Goal: Task Accomplishment & Management: Use online tool/utility

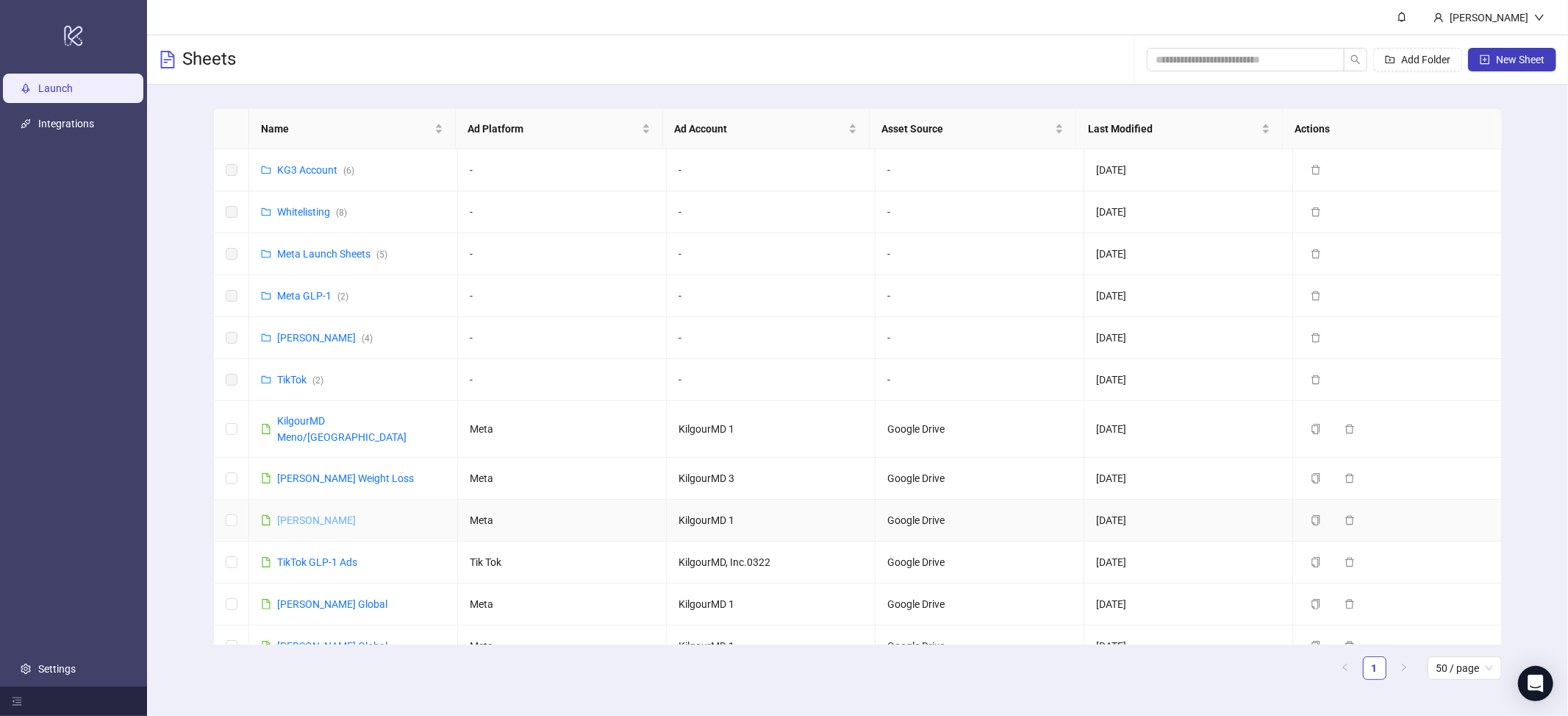
click at [323, 515] on link "[PERSON_NAME]" at bounding box center [317, 520] width 78 height 12
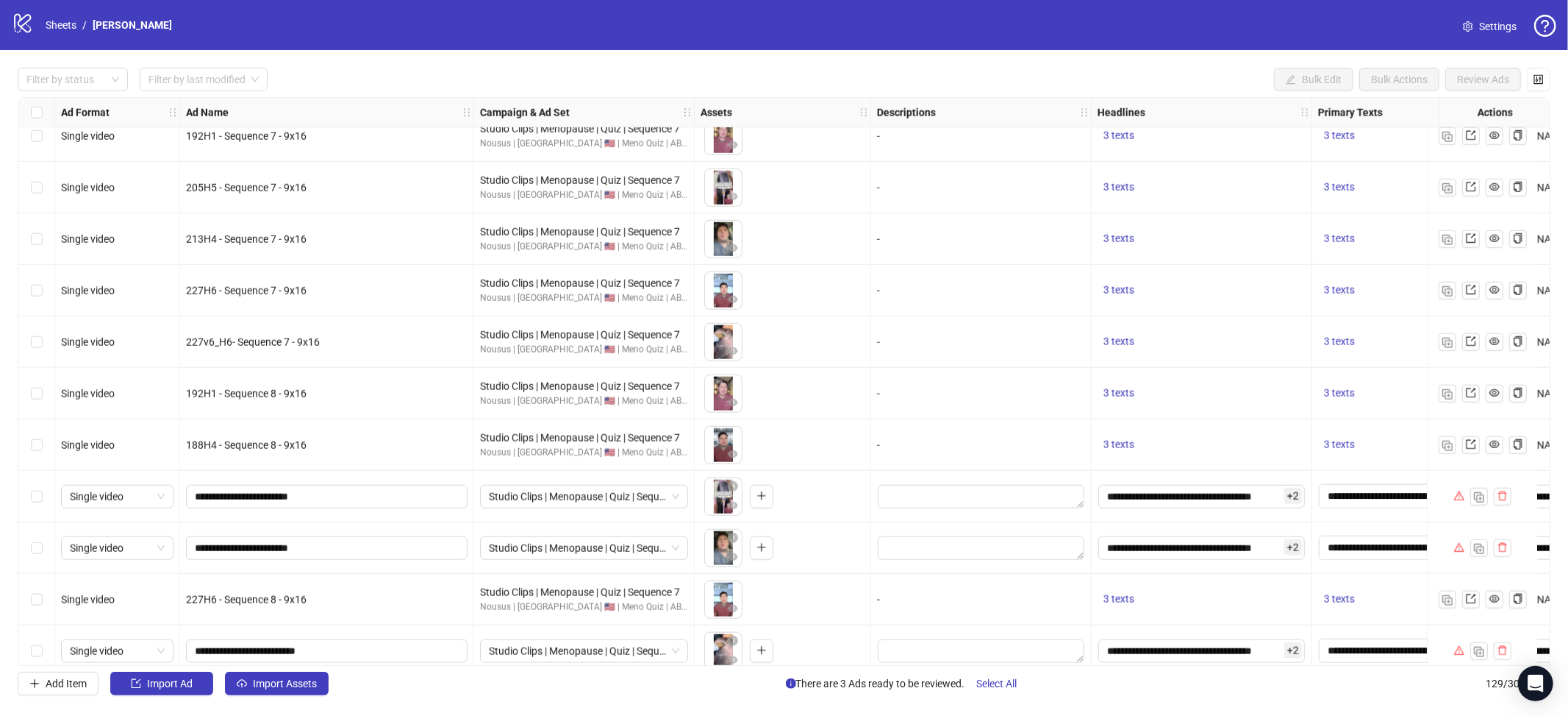
scroll to position [6110, 0]
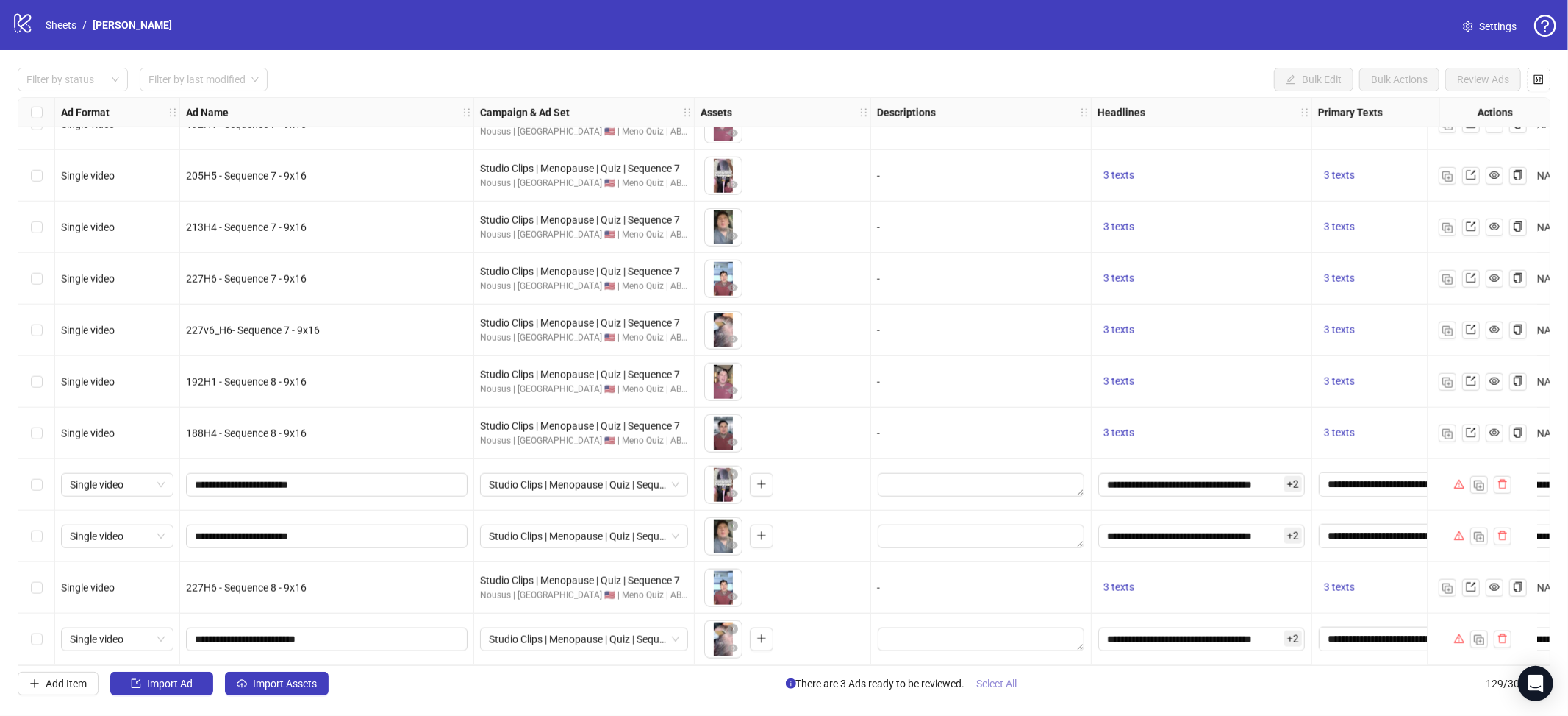
click at [991, 687] on span "Select All" at bounding box center [997, 684] width 40 height 12
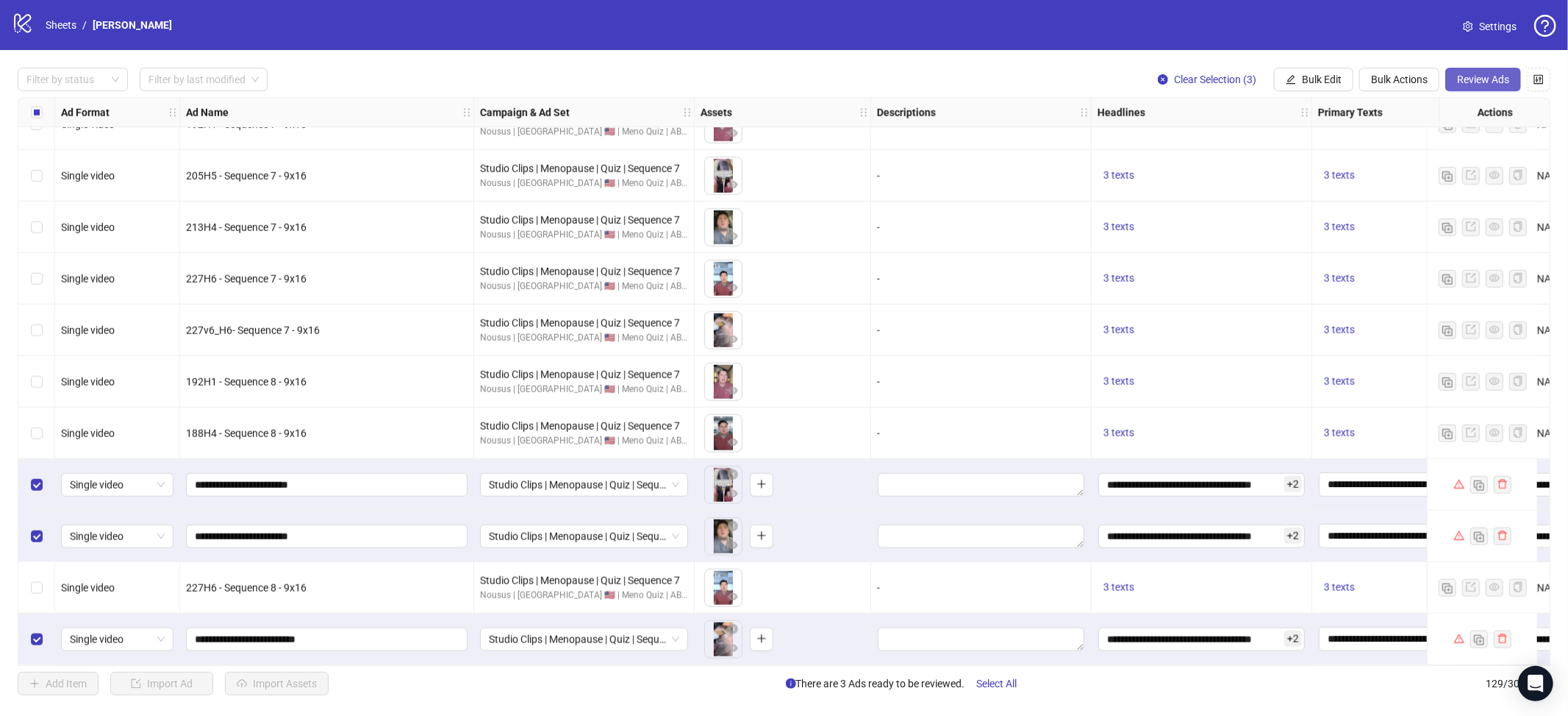
click at [1486, 82] on span "Review Ads" at bounding box center [1483, 79] width 52 height 12
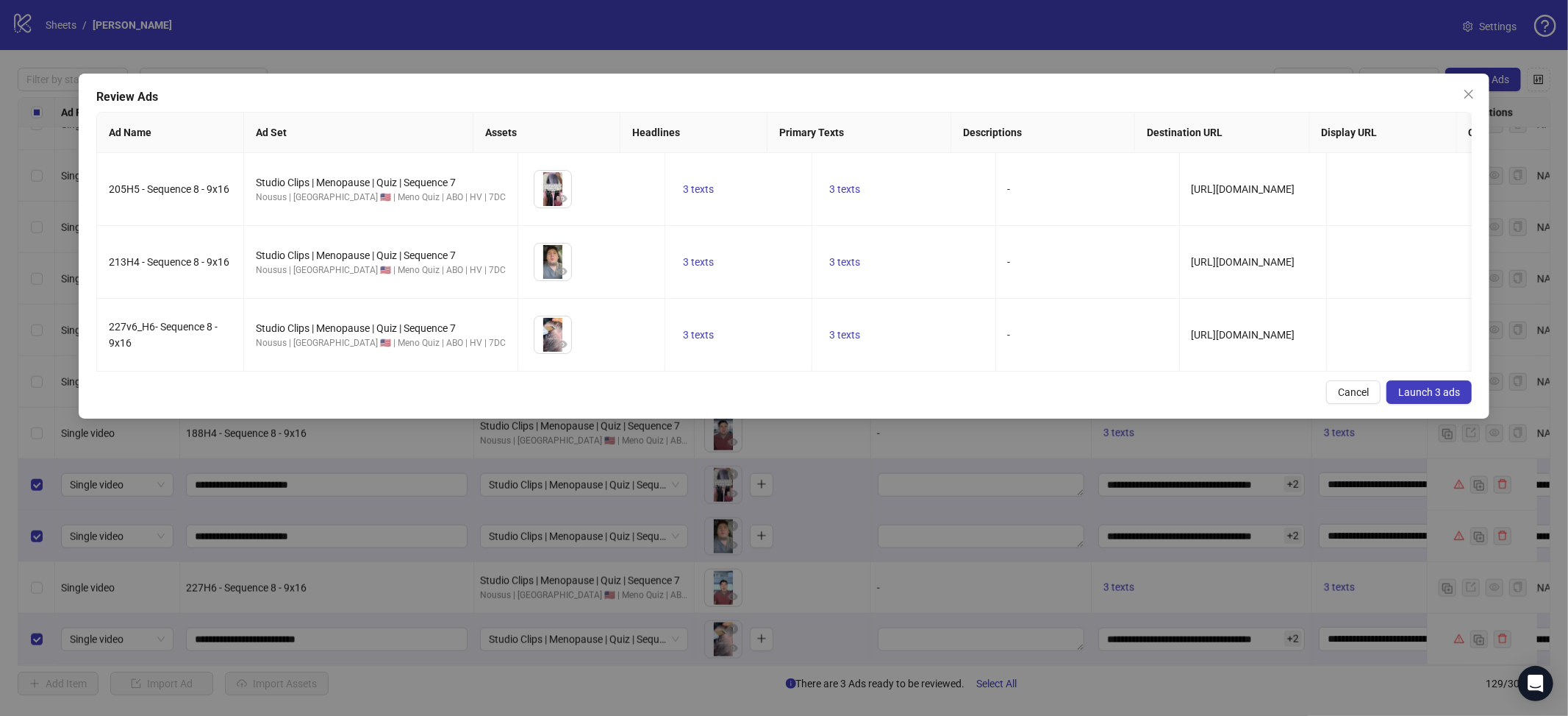
click at [1446, 398] on span "Launch 3 ads" at bounding box center [1428, 392] width 62 height 12
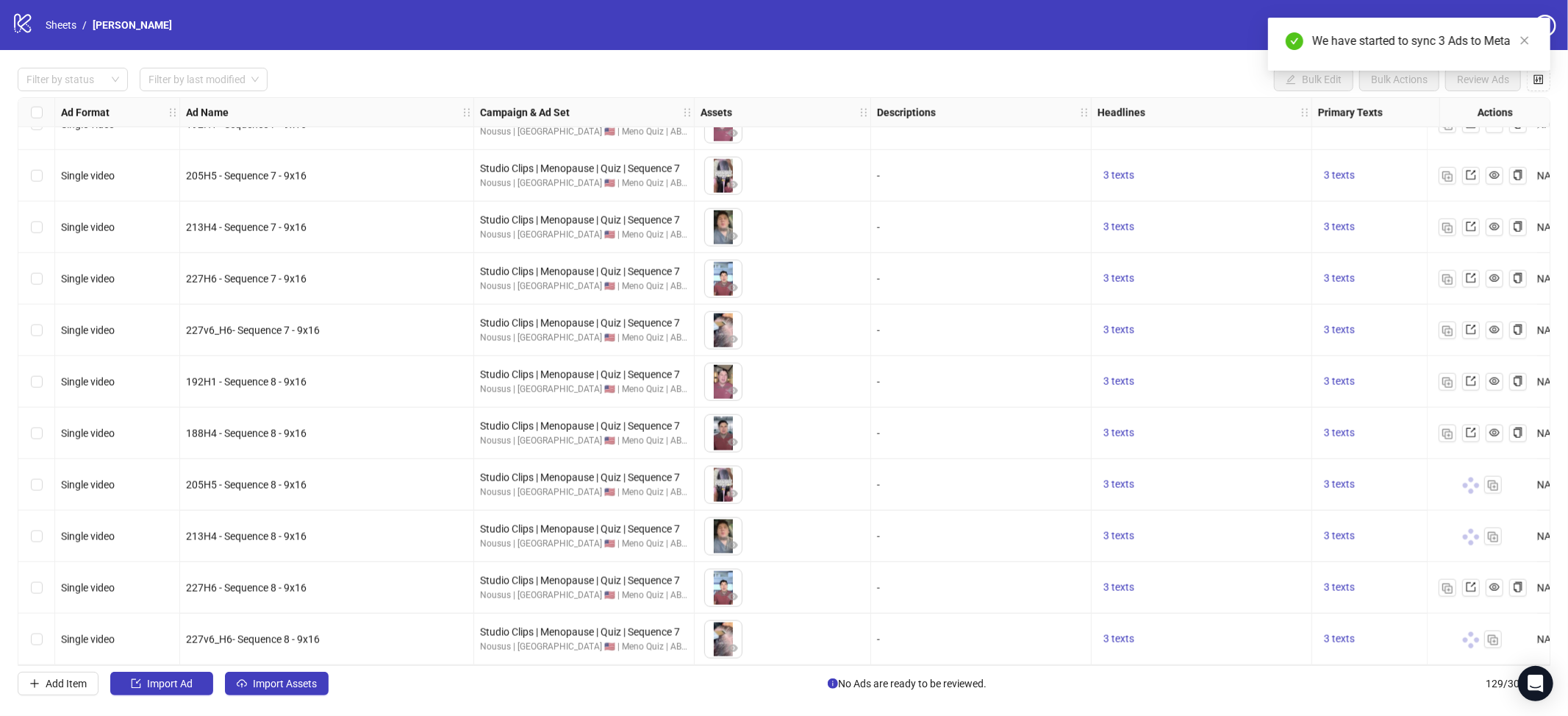
click at [1498, 57] on div "We have started to sync 3 Ads to Meta" at bounding box center [1409, 44] width 283 height 53
click at [1520, 40] on icon "close" at bounding box center [1525, 40] width 11 height 11
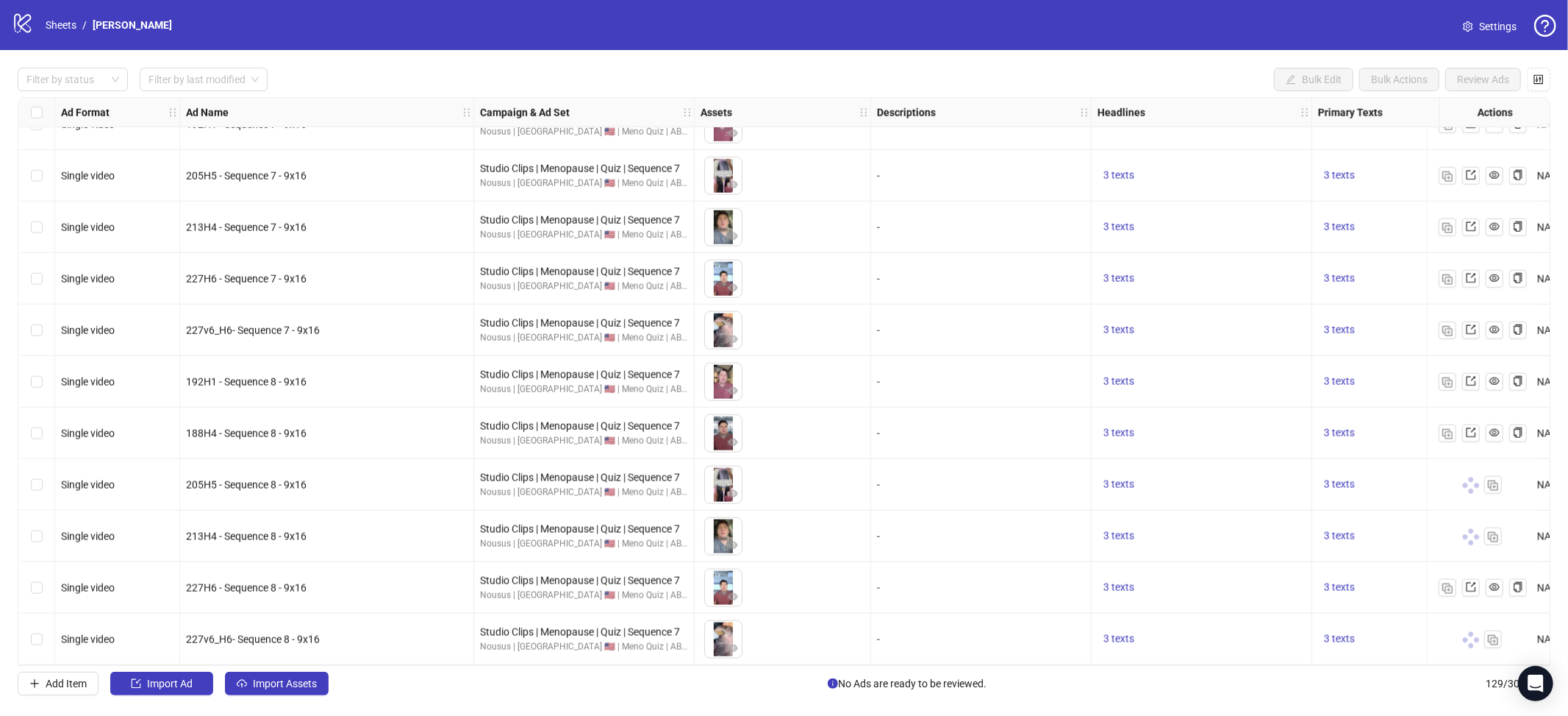
click at [1449, 568] on div at bounding box center [1482, 588] width 110 height 52
click at [1451, 583] on img "button" at bounding box center [1448, 588] width 11 height 11
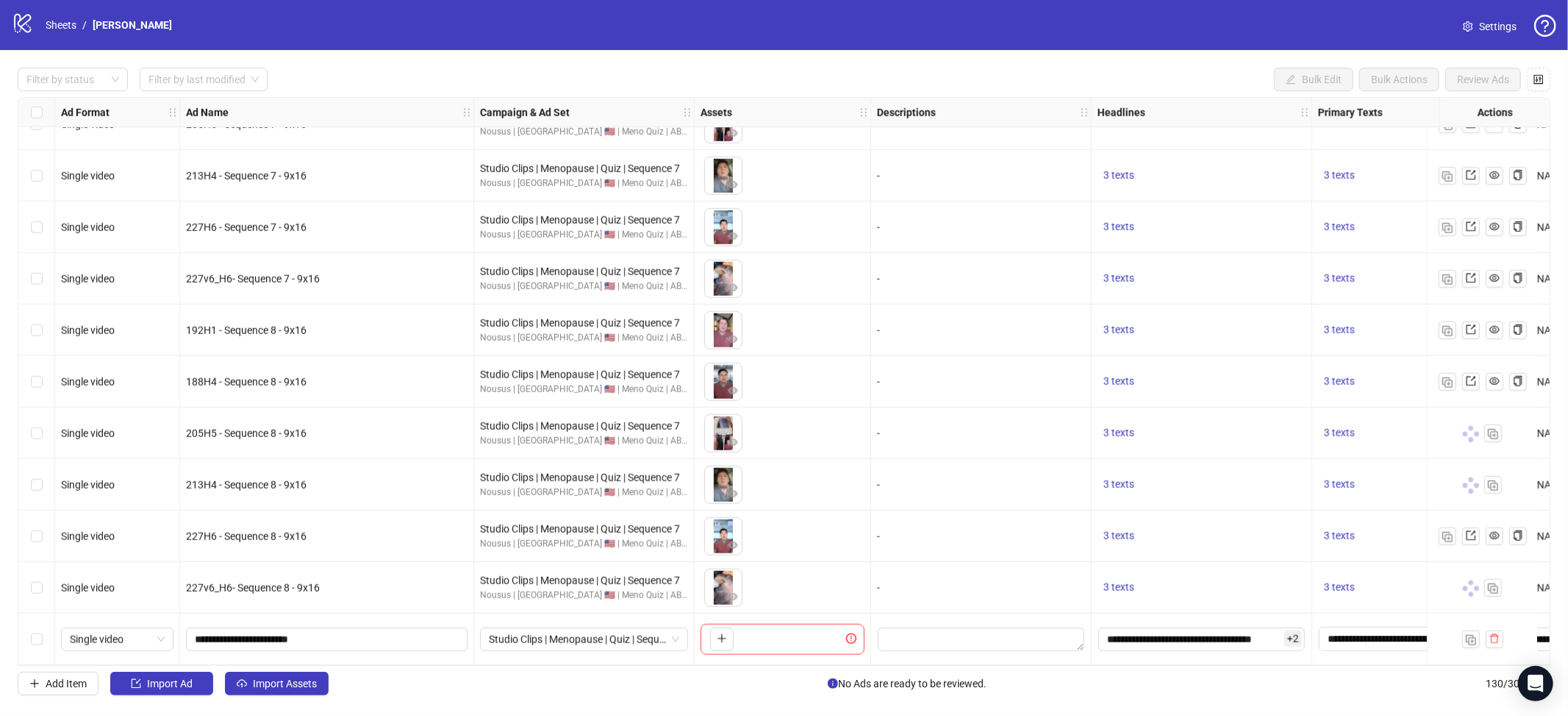
scroll to position [6162, 0]
click at [292, 683] on span "Import Assets" at bounding box center [284, 684] width 64 height 12
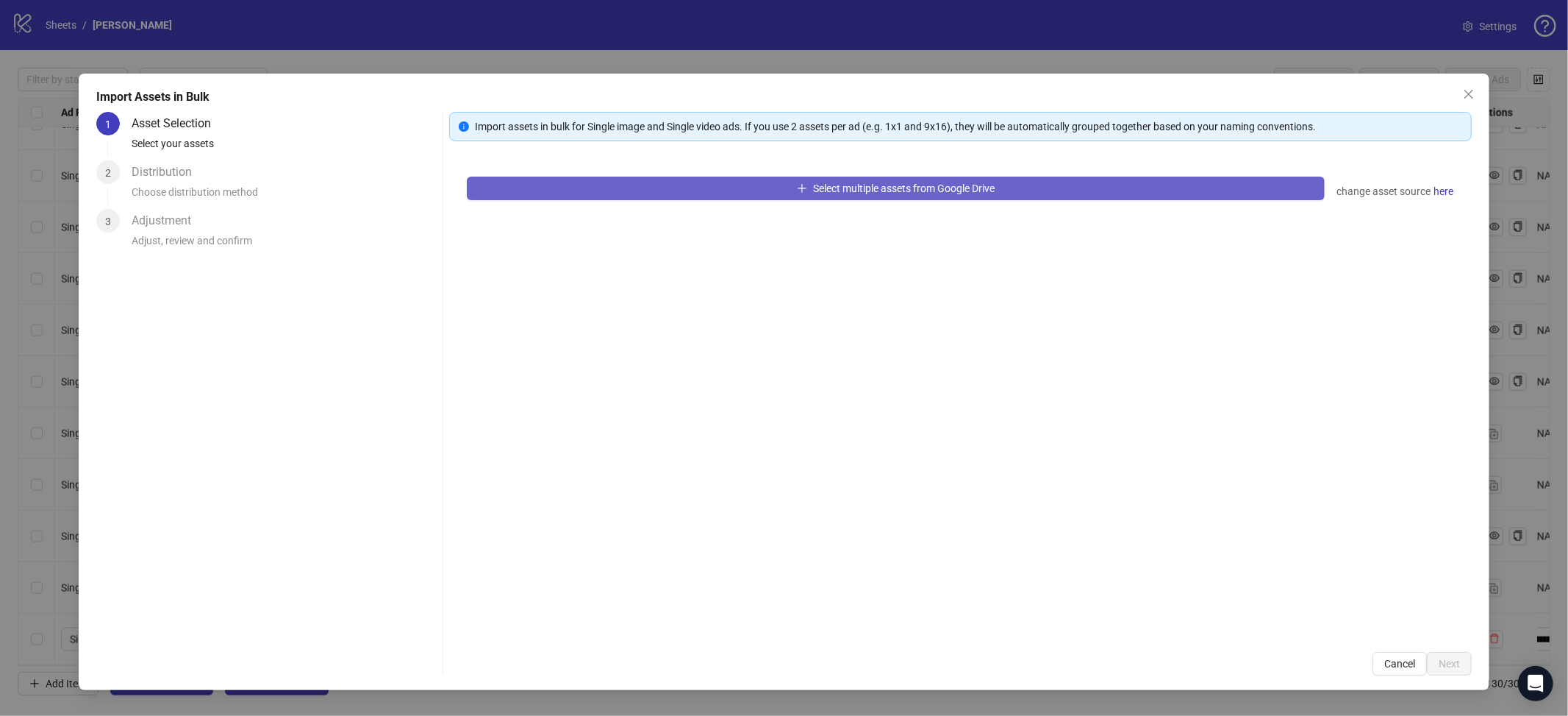
click at [748, 203] on div "Select multiple assets from Google Drive change asset source here" at bounding box center [961, 396] width 1023 height 475
click at [755, 195] on button "Select multiple assets from Google Drive" at bounding box center [896, 189] width 858 height 23
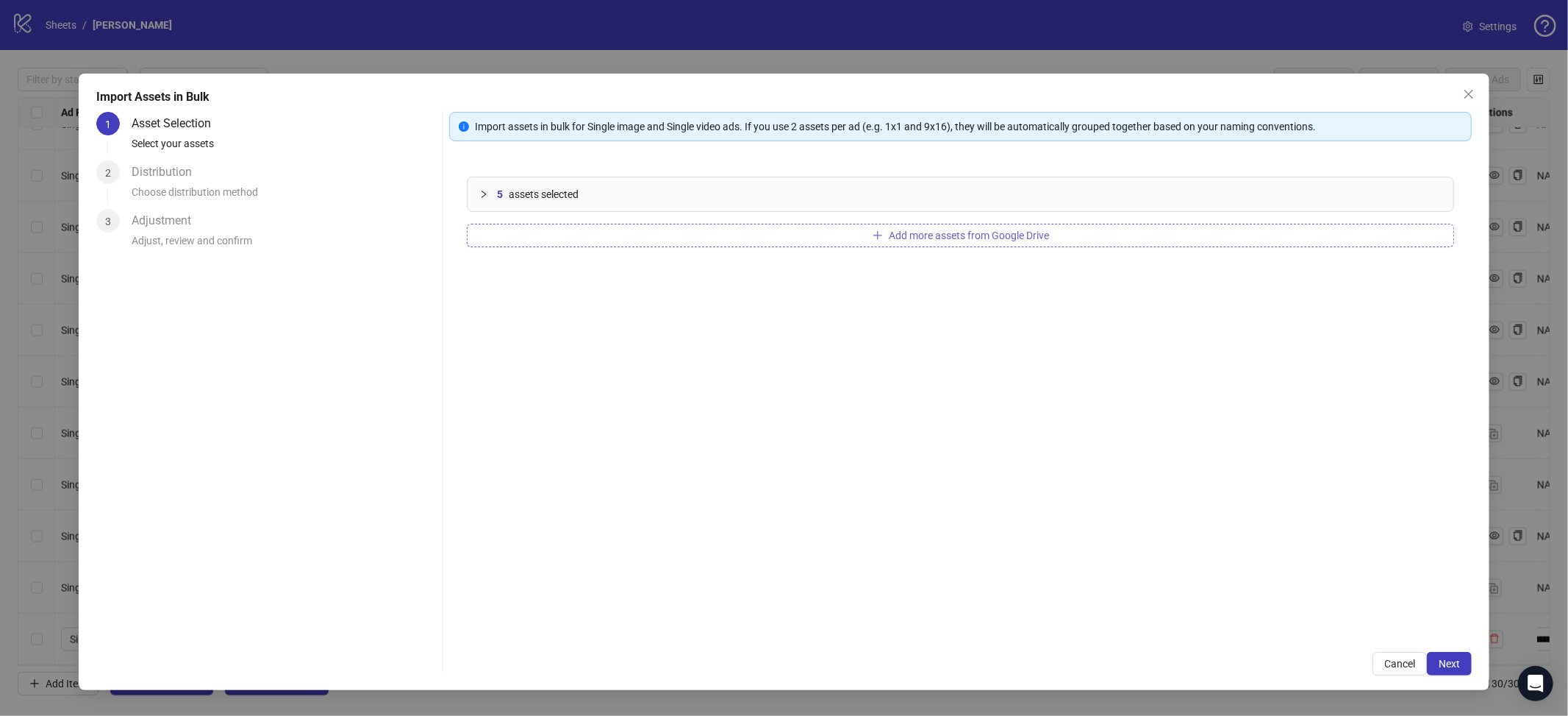
click at [832, 242] on button "Add more assets from Google Drive" at bounding box center [961, 236] width 987 height 23
click at [1443, 667] on span "Next" at bounding box center [1450, 663] width 22 height 12
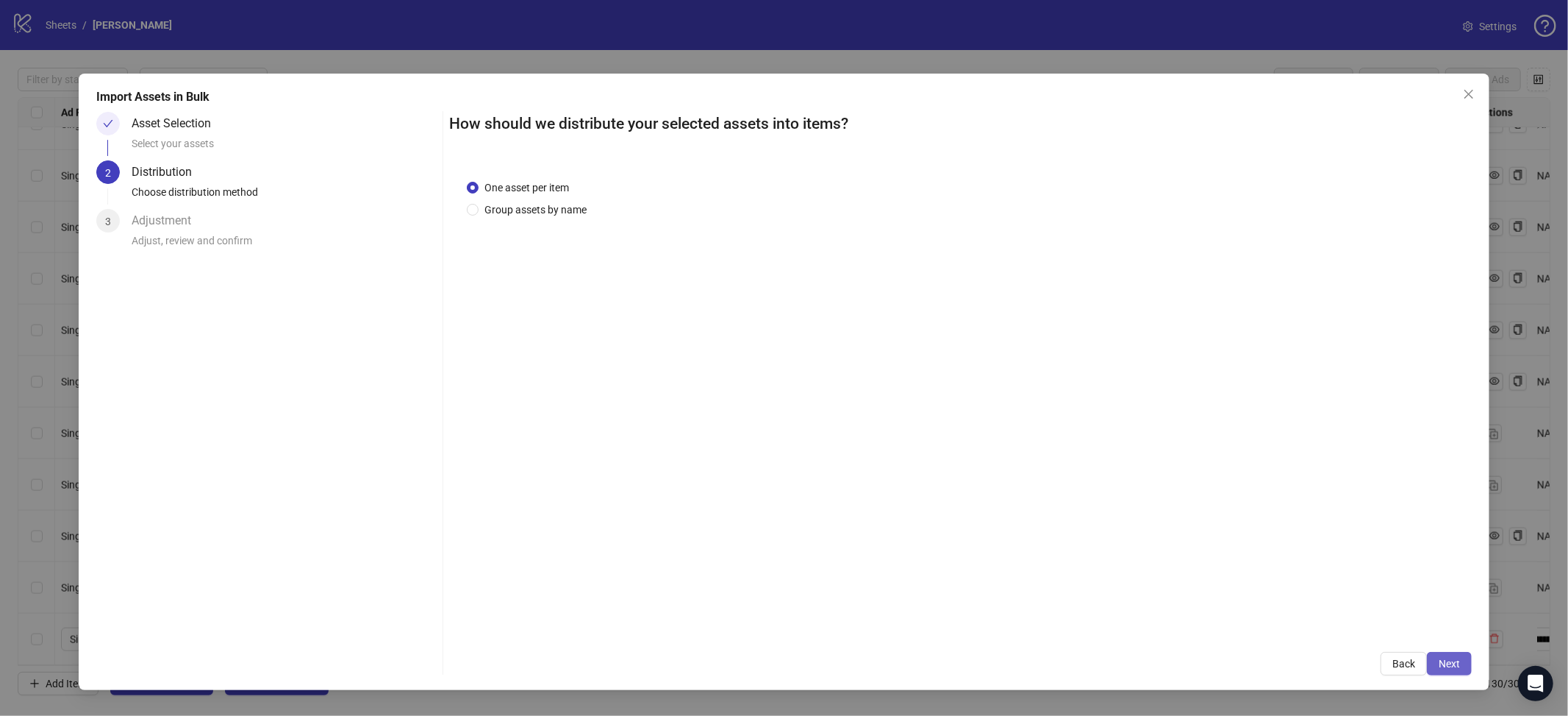
click at [1444, 666] on span "Next" at bounding box center [1450, 663] width 22 height 12
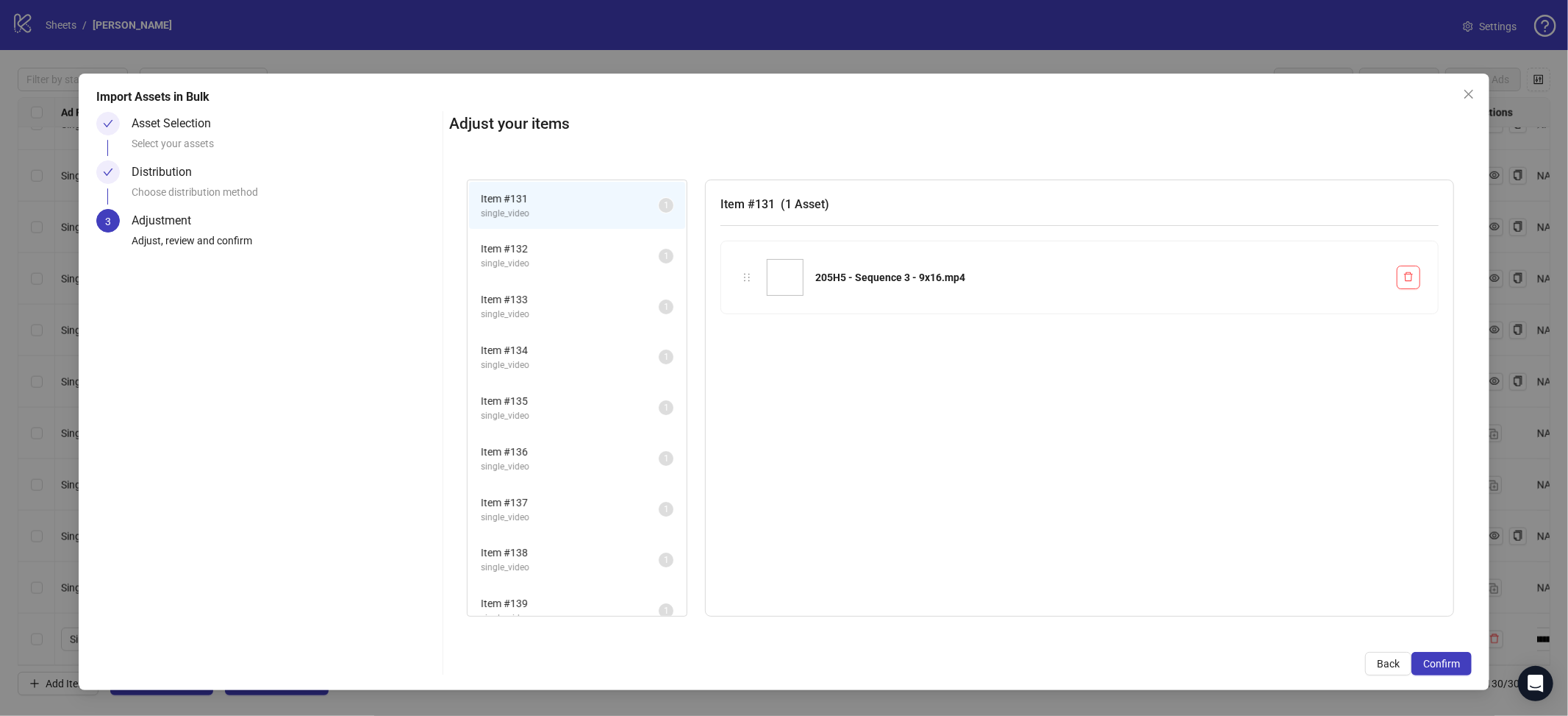
click at [1444, 666] on span "Confirm" at bounding box center [1442, 663] width 37 height 12
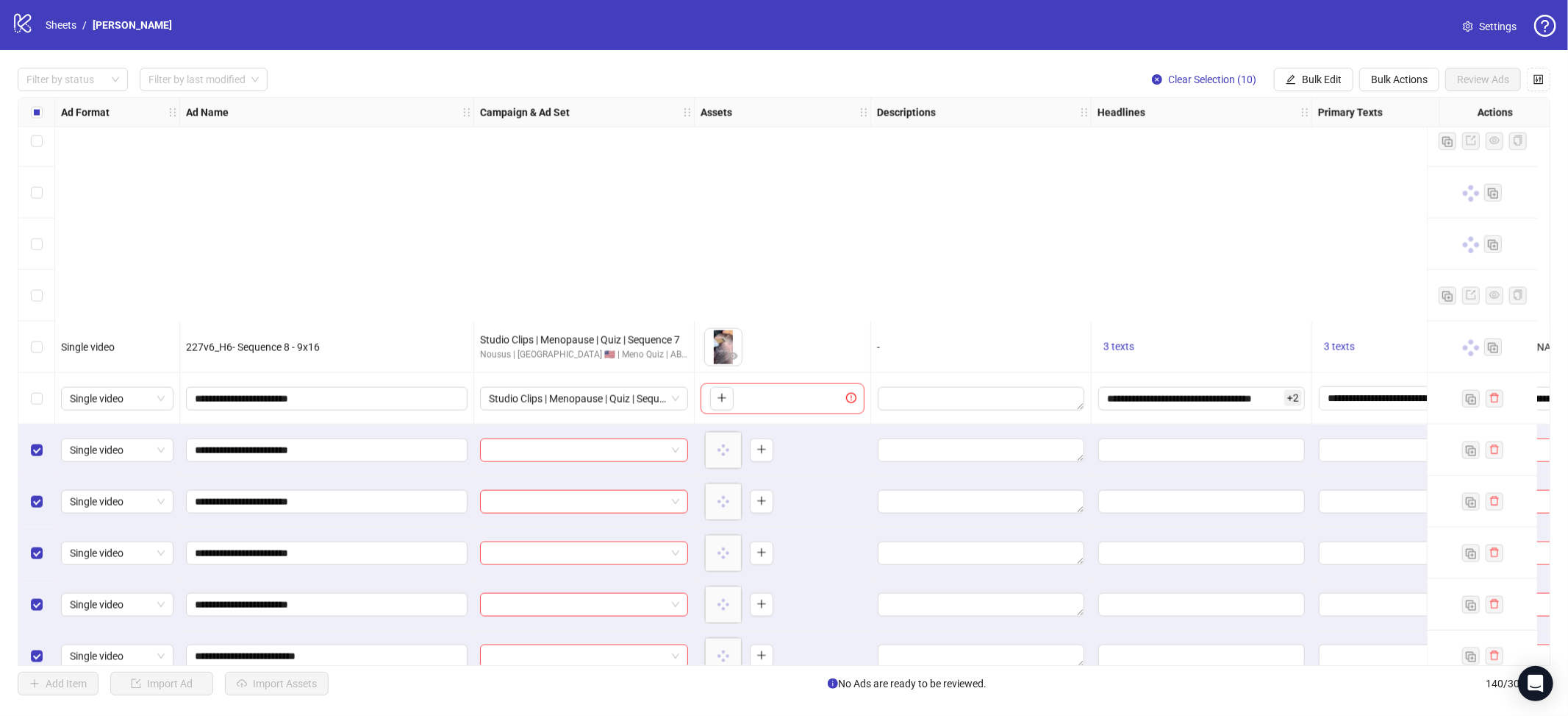
scroll to position [6677, 0]
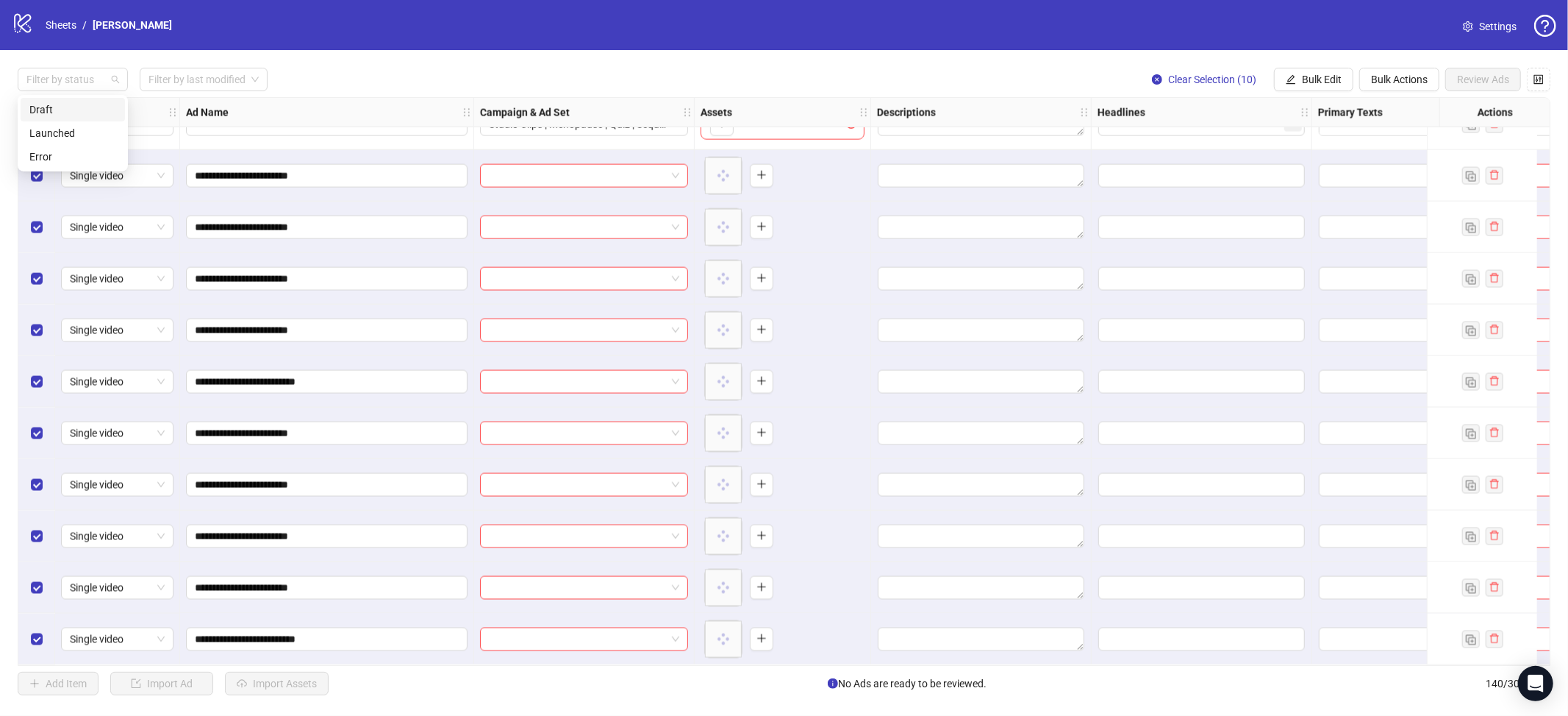
drag, startPoint x: 21, startPoint y: 78, endPoint x: 26, endPoint y: 114, distance: 36.3
click at [21, 78] on div at bounding box center [24, 79] width 8 height 18
drag, startPoint x: 473, startPoint y: 67, endPoint x: 456, endPoint y: 75, distance: 18.8
click at [473, 67] on div "Filter by status Filter by last modified Clear Selection (10) Bulk Edit Bulk Ac…" at bounding box center [784, 79] width 1533 height 23
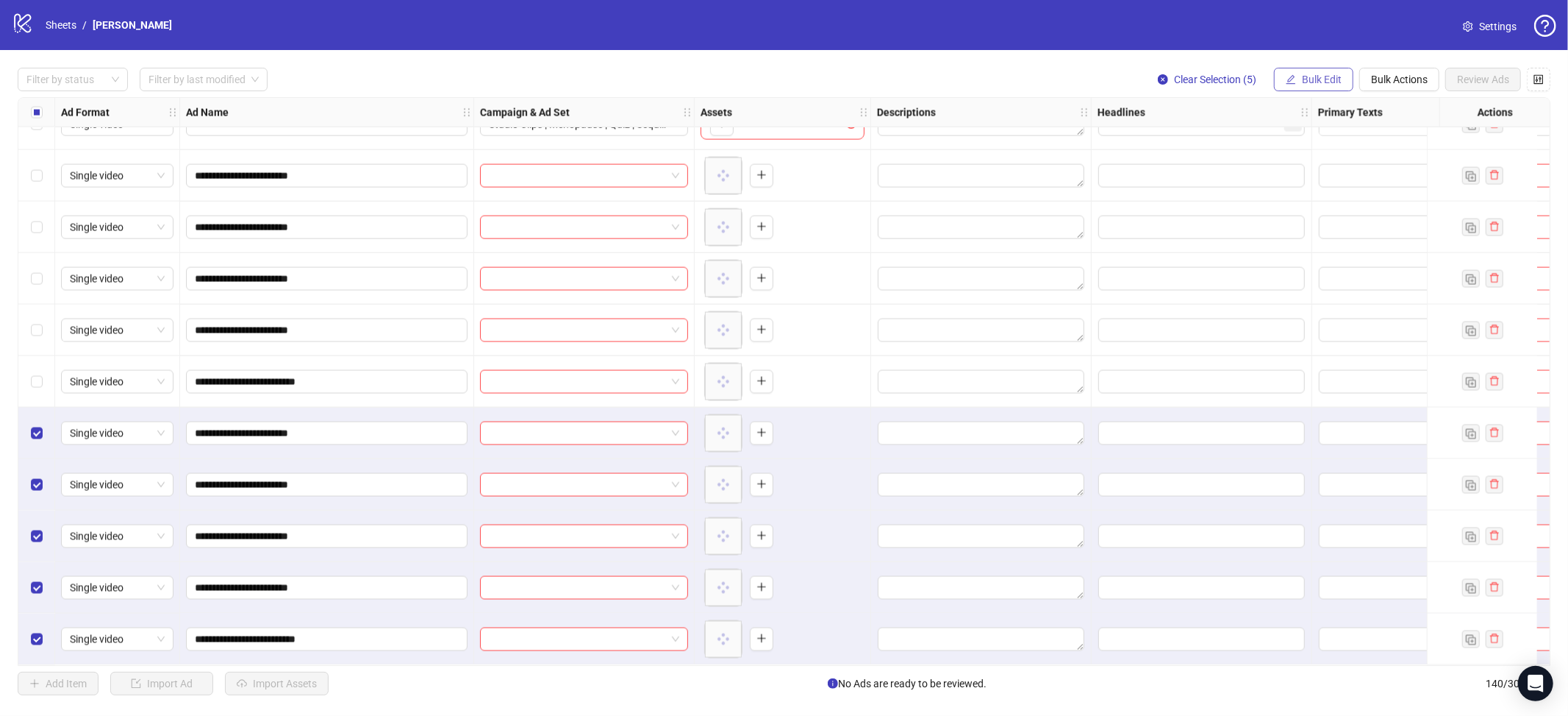
click at [1320, 81] on span "Bulk Edit" at bounding box center [1322, 79] width 40 height 12
click at [1325, 157] on span "Campaign & Ad Set" at bounding box center [1328, 156] width 87 height 17
click at [1296, 144] on input "search" at bounding box center [1265, 143] width 263 height 22
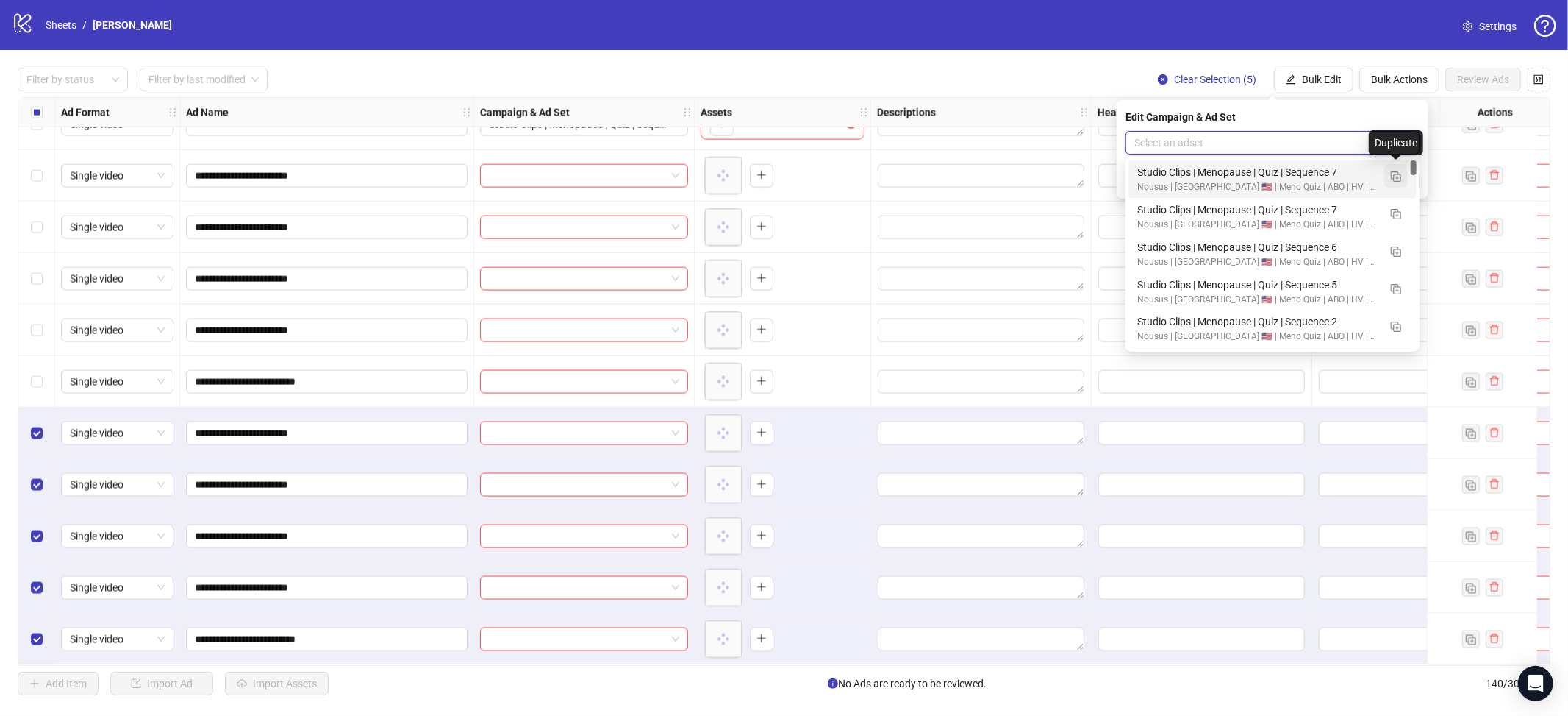
click at [1394, 173] on img "button" at bounding box center [1396, 176] width 11 height 11
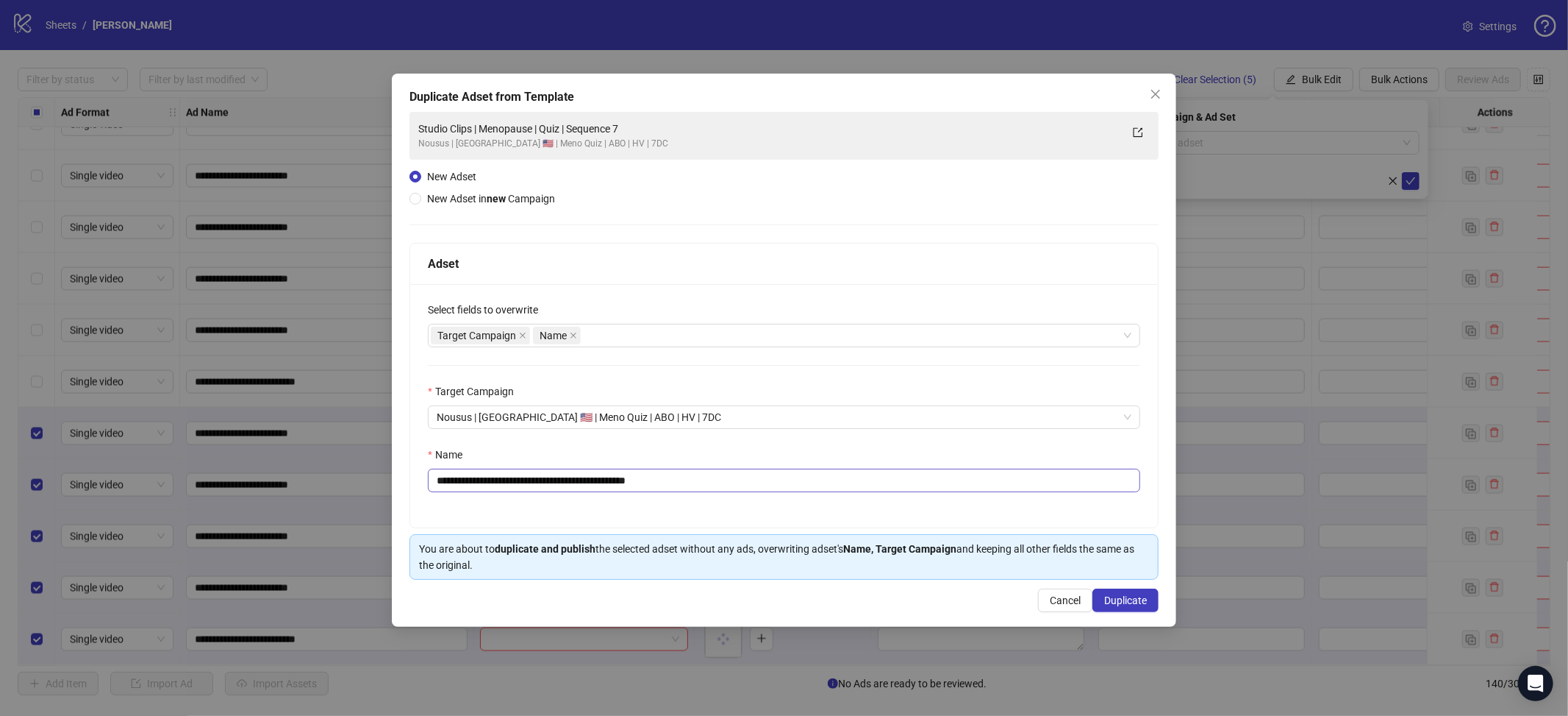
drag, startPoint x: 802, startPoint y: 494, endPoint x: 811, endPoint y: 482, distance: 15.0
click at [804, 493] on div "**********" at bounding box center [784, 405] width 748 height 244
click at [809, 483] on input "**********" at bounding box center [784, 480] width 713 height 23
paste input "text"
type input "**********"
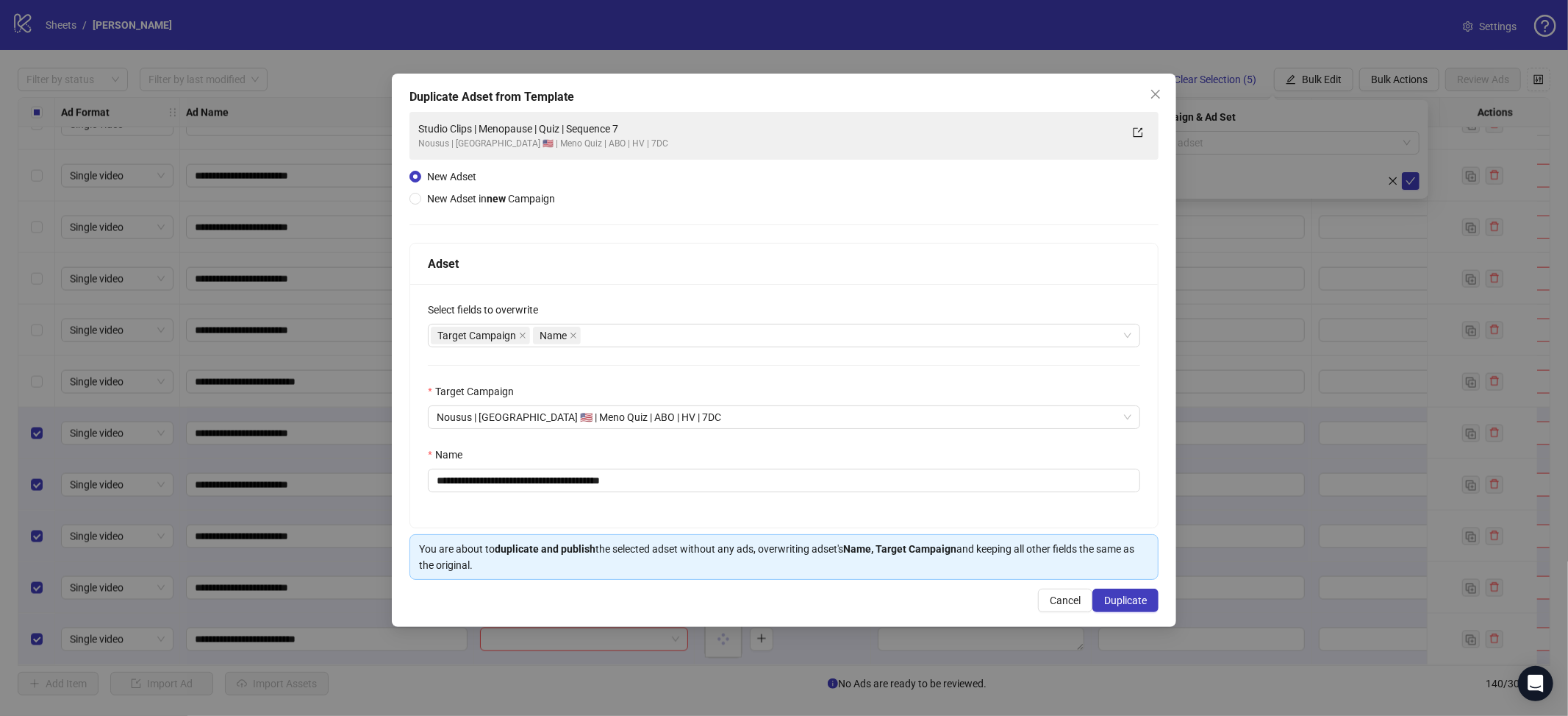
click at [1145, 622] on div "**********" at bounding box center [784, 350] width 784 height 554
click at [1139, 604] on span "Duplicate" at bounding box center [1126, 601] width 43 height 12
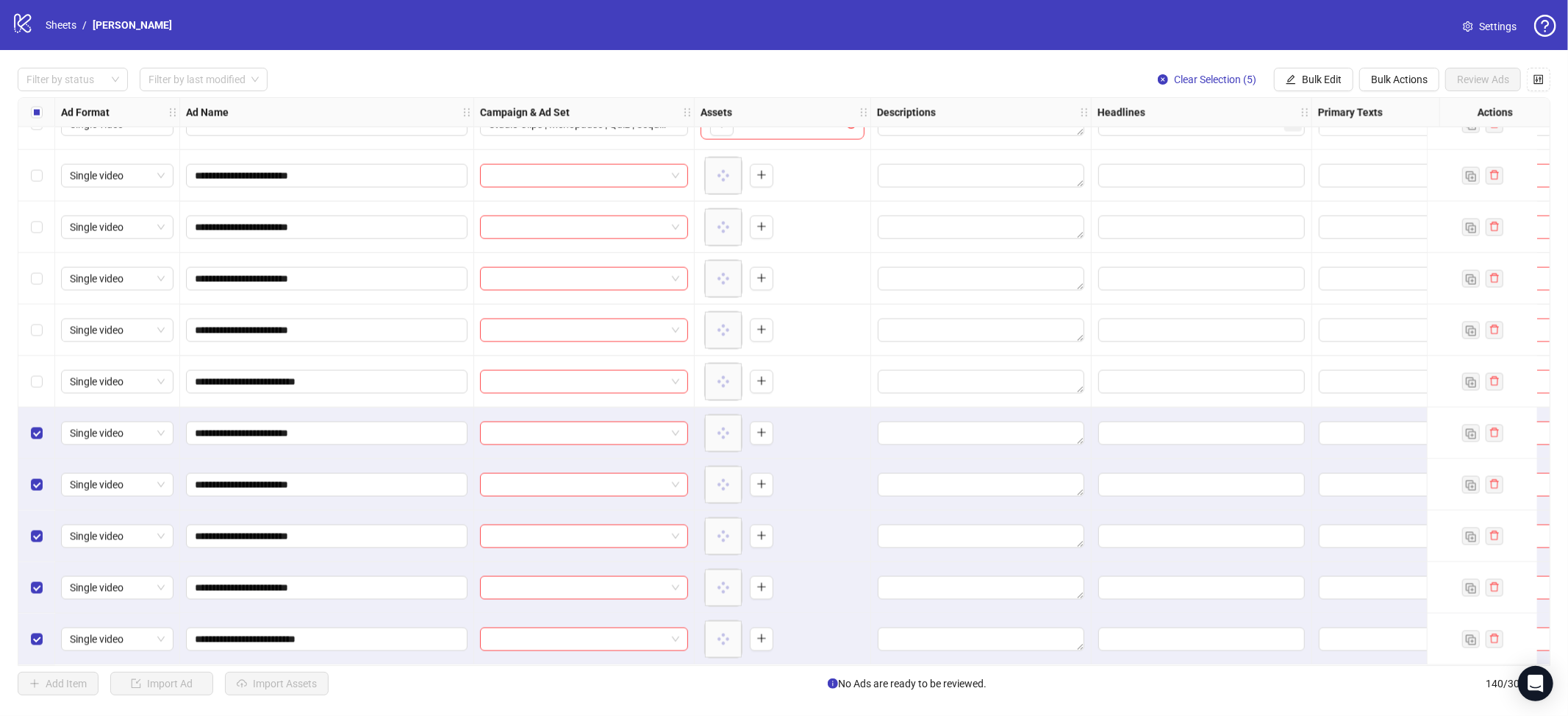
click at [32, 120] on div "Select all rows" at bounding box center [37, 112] width 37 height 29
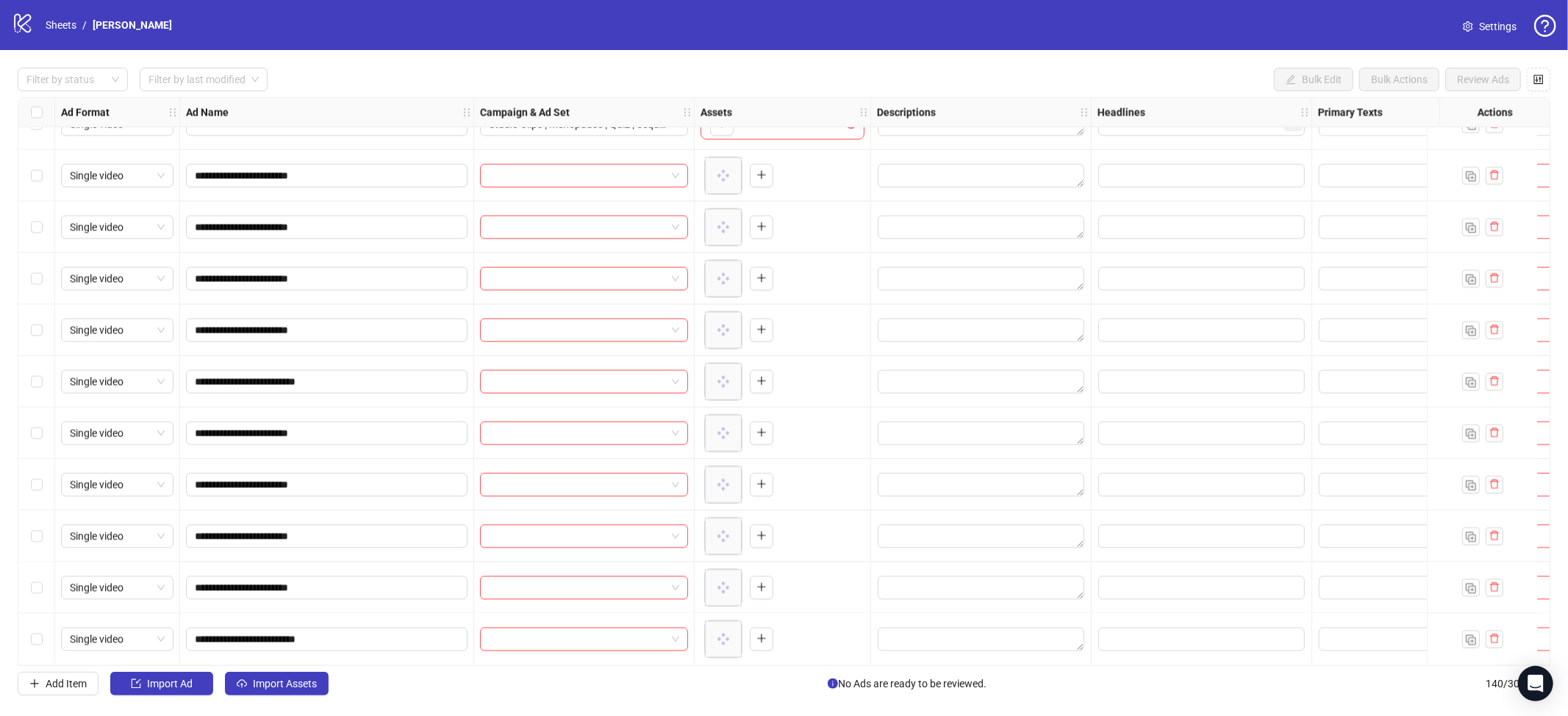
scroll to position [6545, 0]
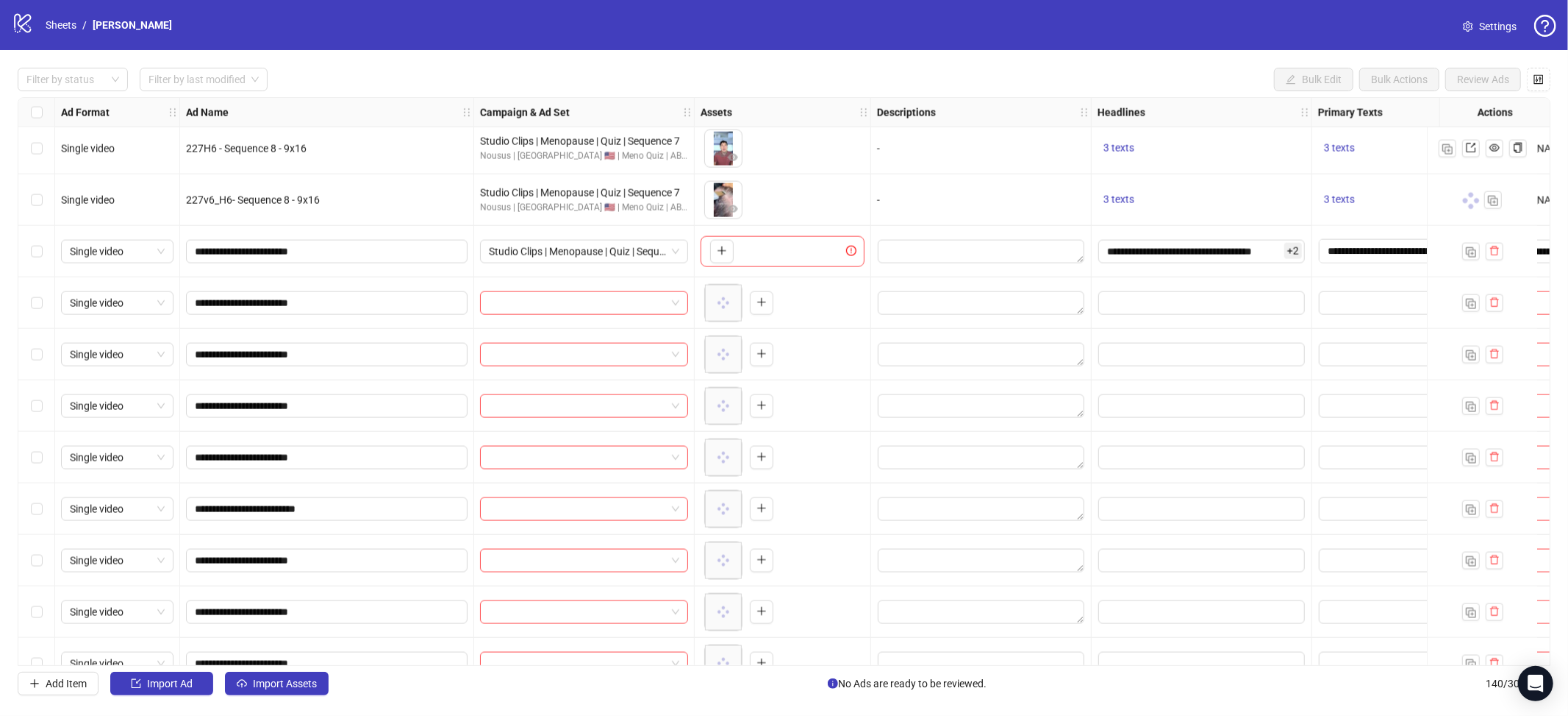
click at [27, 301] on div "Select row 131" at bounding box center [37, 303] width 37 height 52
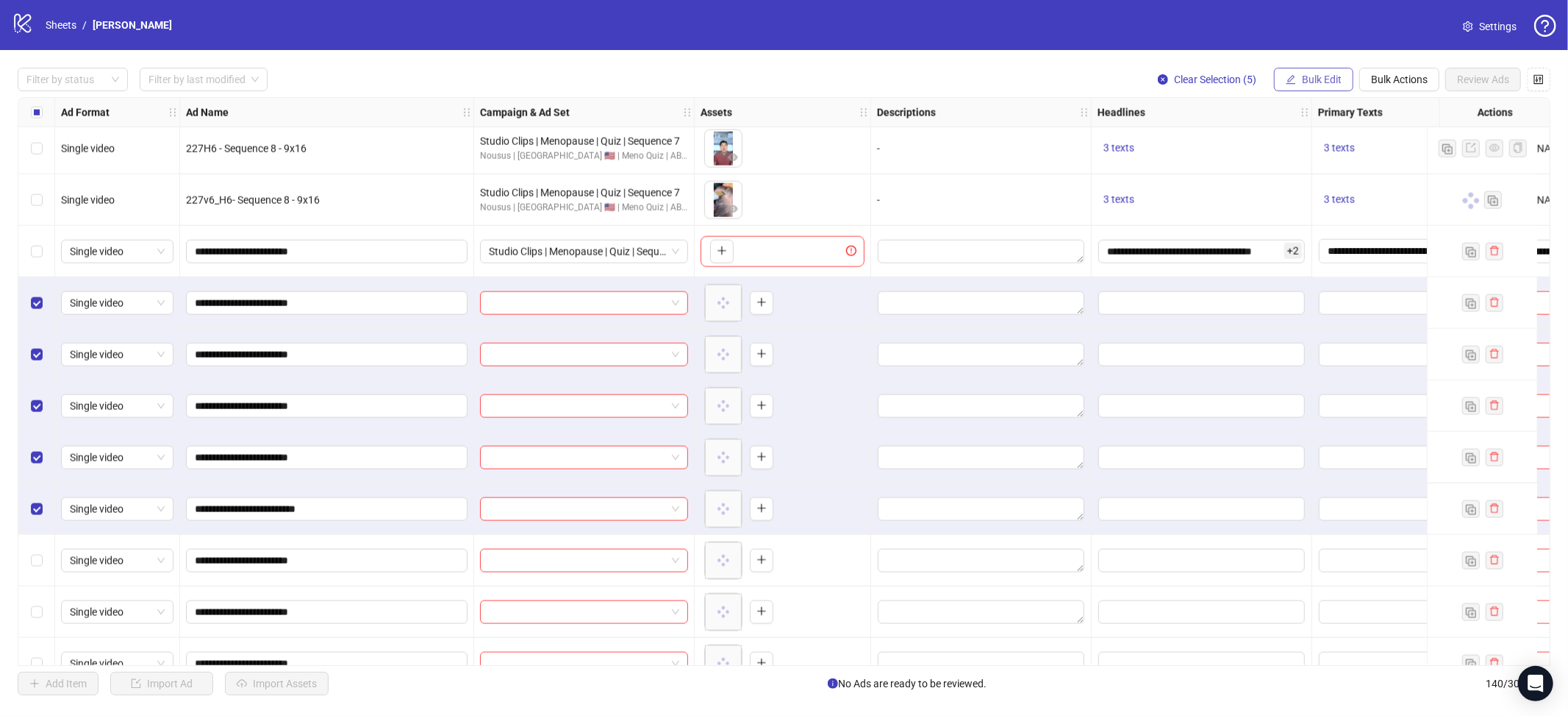
click at [1334, 73] on span "Bulk Edit" at bounding box center [1322, 79] width 40 height 12
click at [1325, 155] on span "Campaign & Ad Set" at bounding box center [1328, 156] width 87 height 17
click at [1244, 140] on span "Studio Clips | Menopause | Quiz | Sequence 4" at bounding box center [1272, 143] width 277 height 22
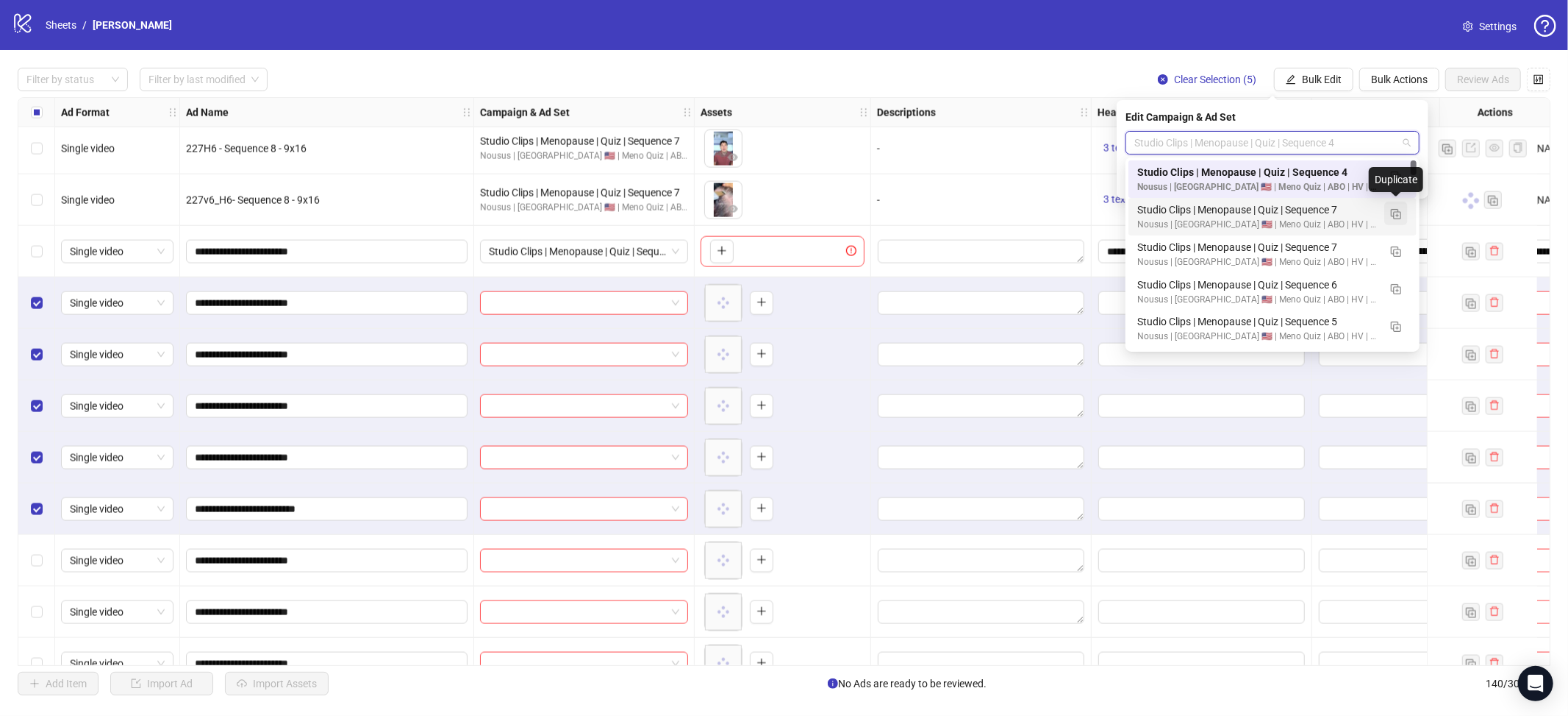
click at [1390, 218] on button "button" at bounding box center [1396, 213] width 23 height 23
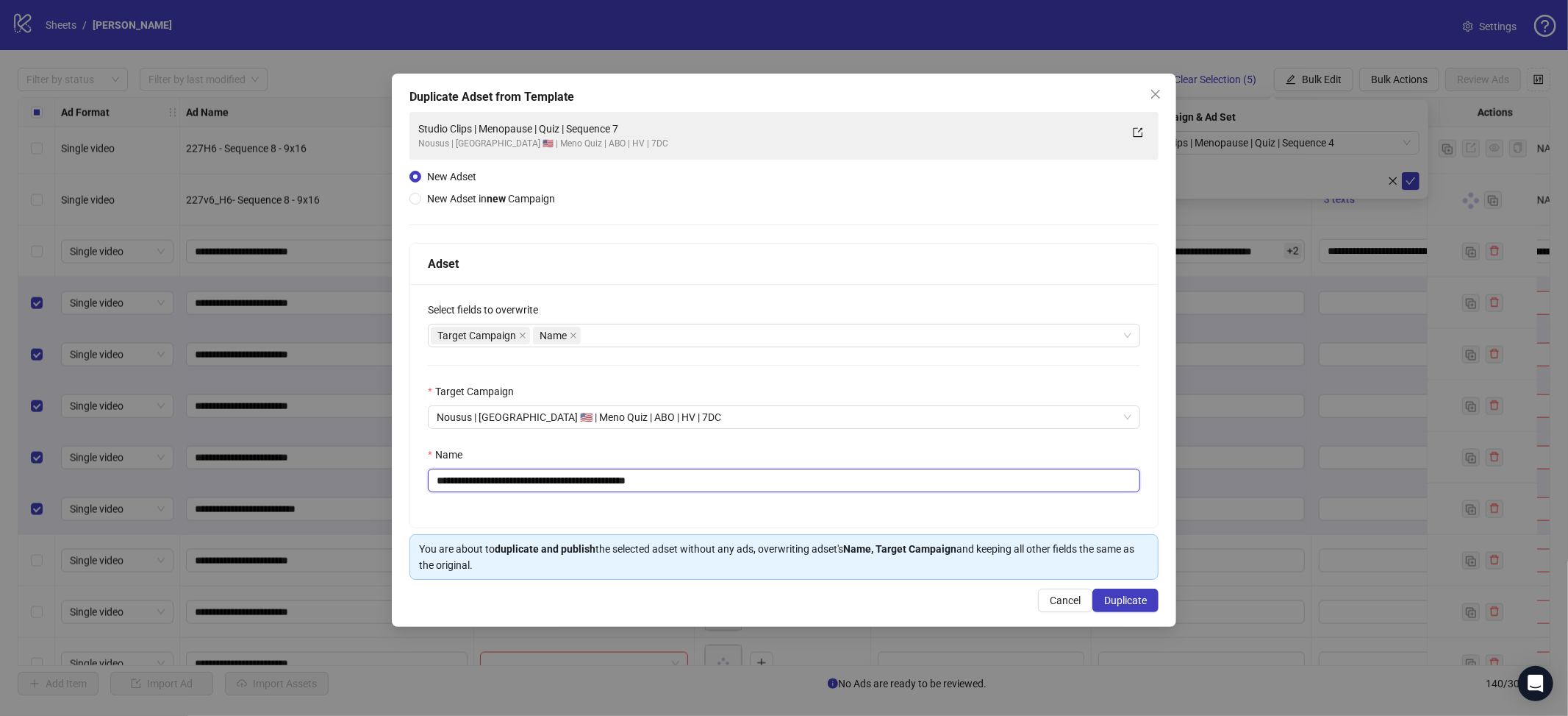
click at [950, 488] on input "**********" at bounding box center [784, 480] width 713 height 23
paste input "text"
type input "**********"
click at [1127, 600] on span "Duplicate" at bounding box center [1126, 601] width 43 height 12
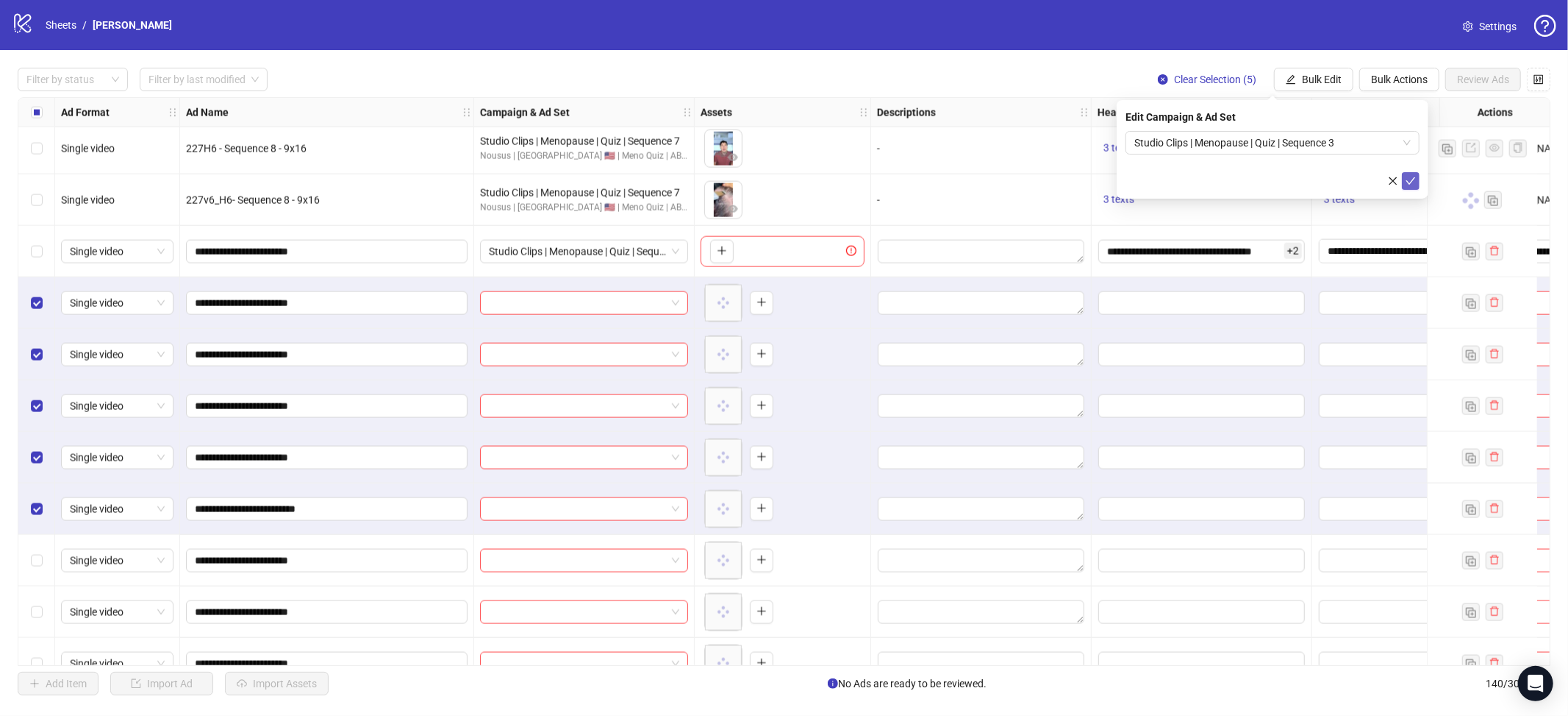
click at [1411, 182] on icon "check" at bounding box center [1412, 181] width 10 height 8
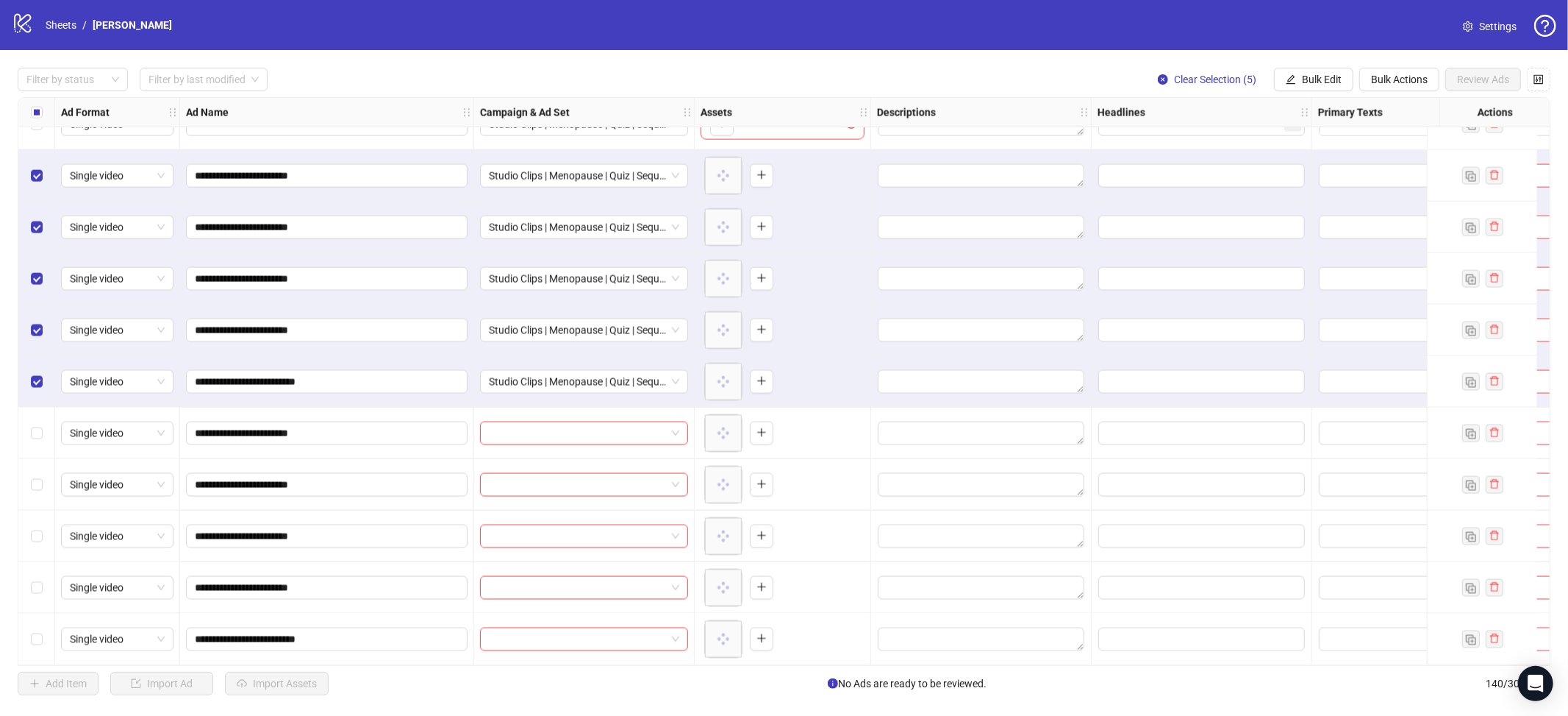
click at [32, 105] on label "Select all rows" at bounding box center [37, 112] width 12 height 17
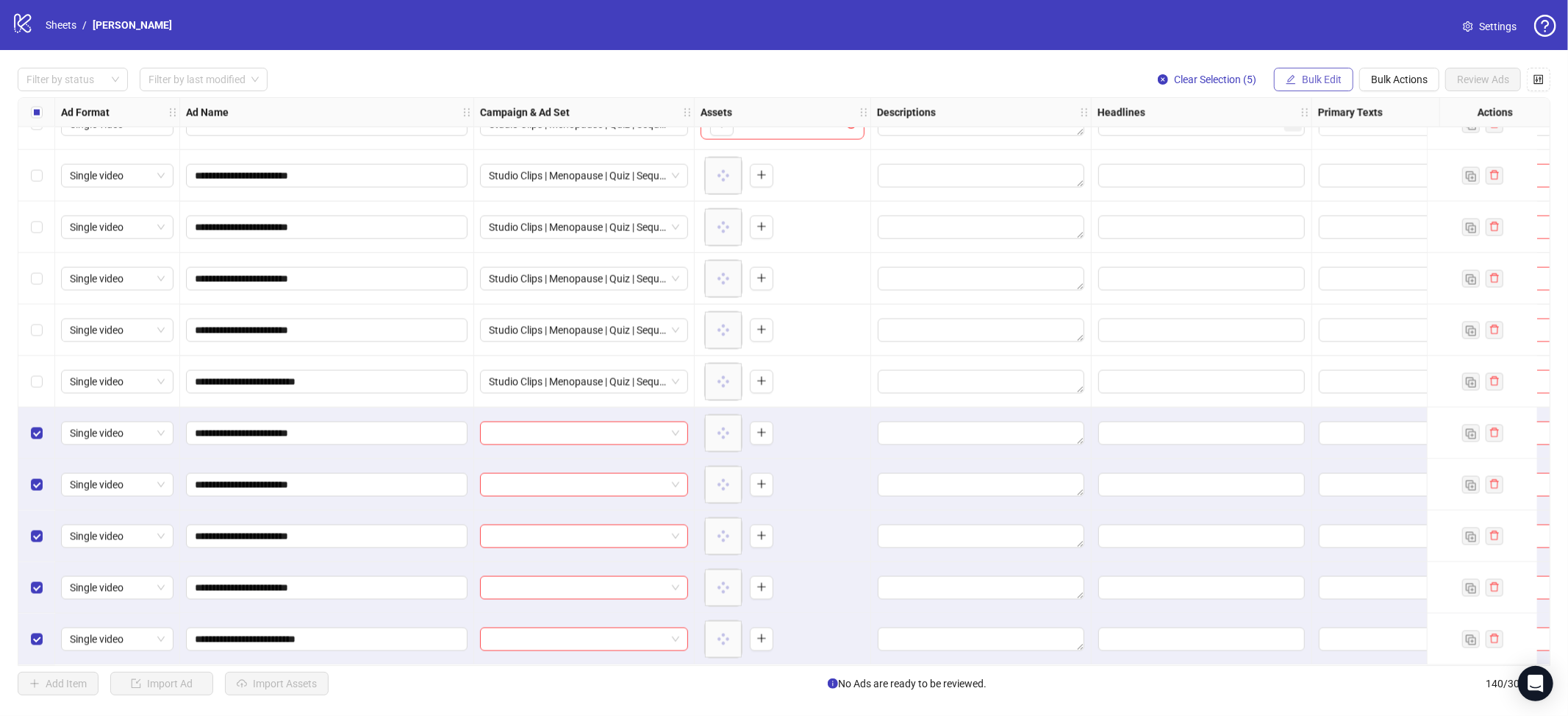
click at [1323, 84] on span "Bulk Edit" at bounding box center [1322, 79] width 40 height 12
click at [1325, 163] on span "Campaign & Ad Set" at bounding box center [1328, 156] width 87 height 17
click at [1303, 141] on input "search" at bounding box center [1265, 143] width 263 height 22
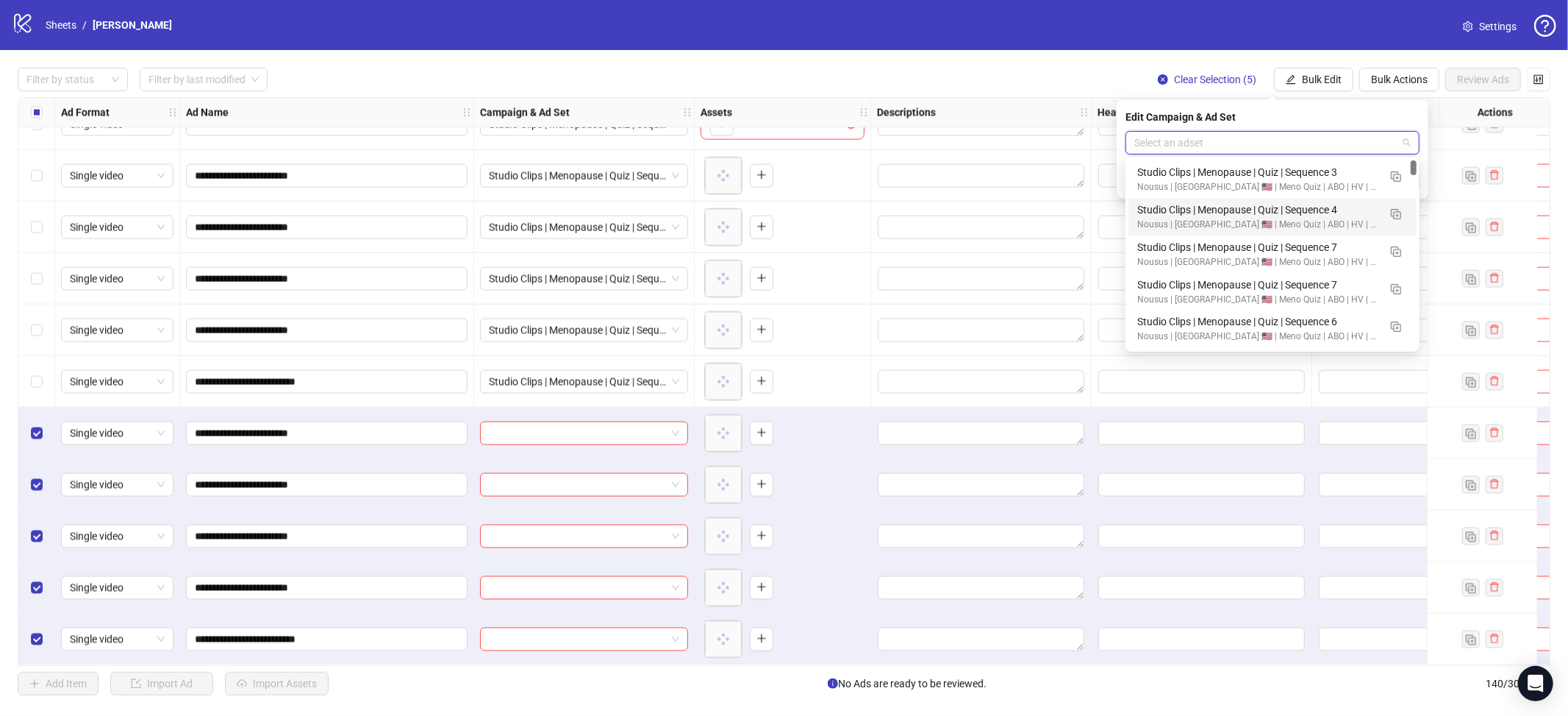
click at [1308, 212] on div "Studio Clips | Menopause | Quiz | Sequence 4" at bounding box center [1257, 209] width 241 height 17
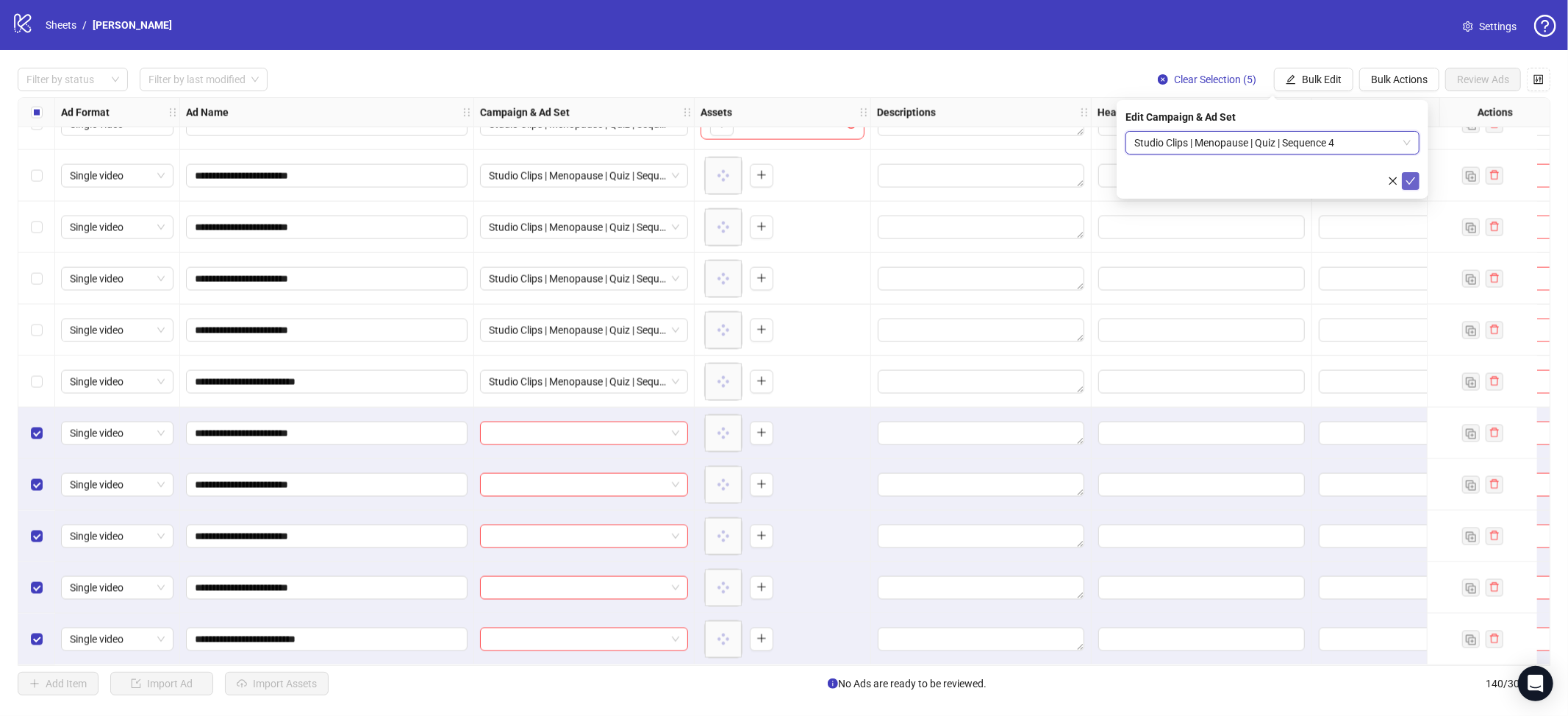
click at [1409, 181] on icon "check" at bounding box center [1411, 181] width 11 height 11
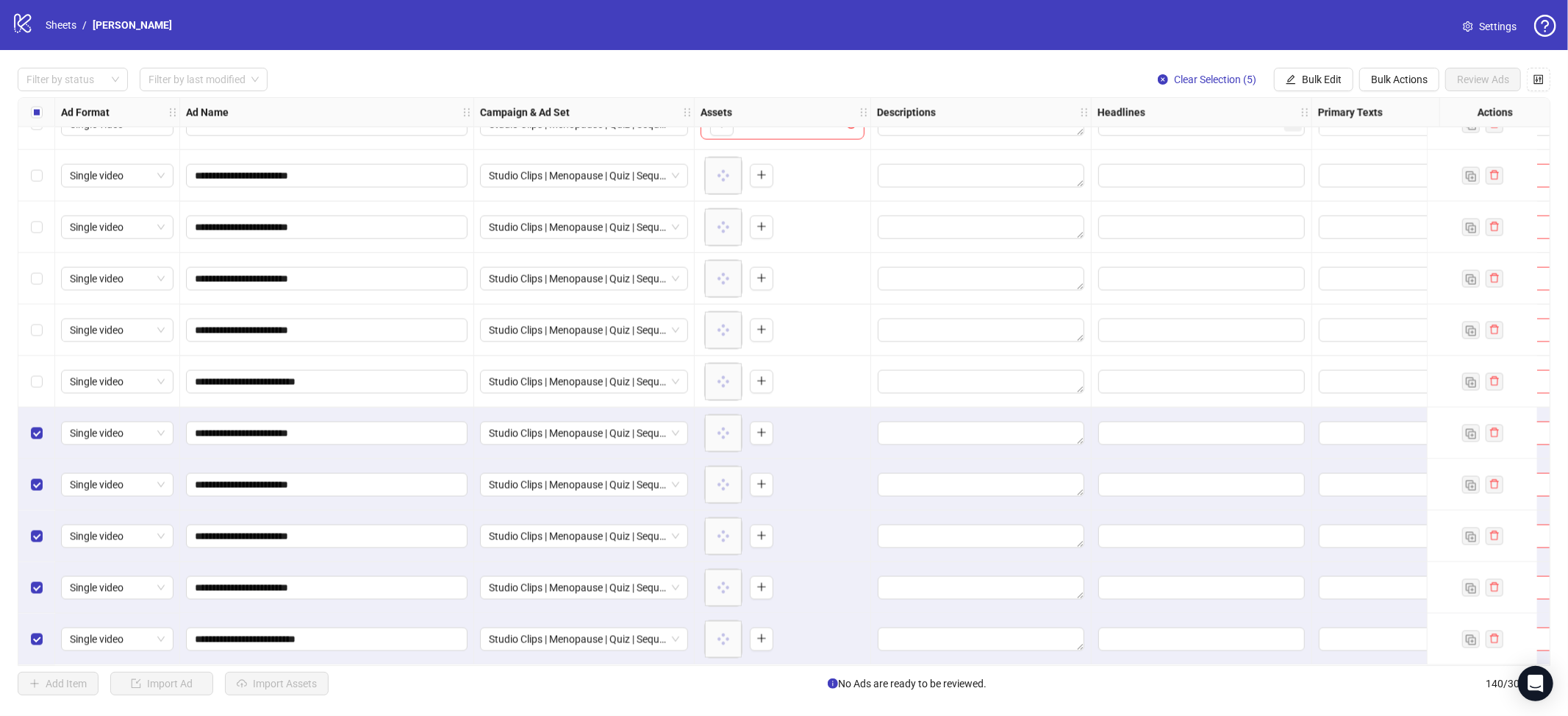
click at [37, 102] on div "Select all rows" at bounding box center [37, 112] width 37 height 29
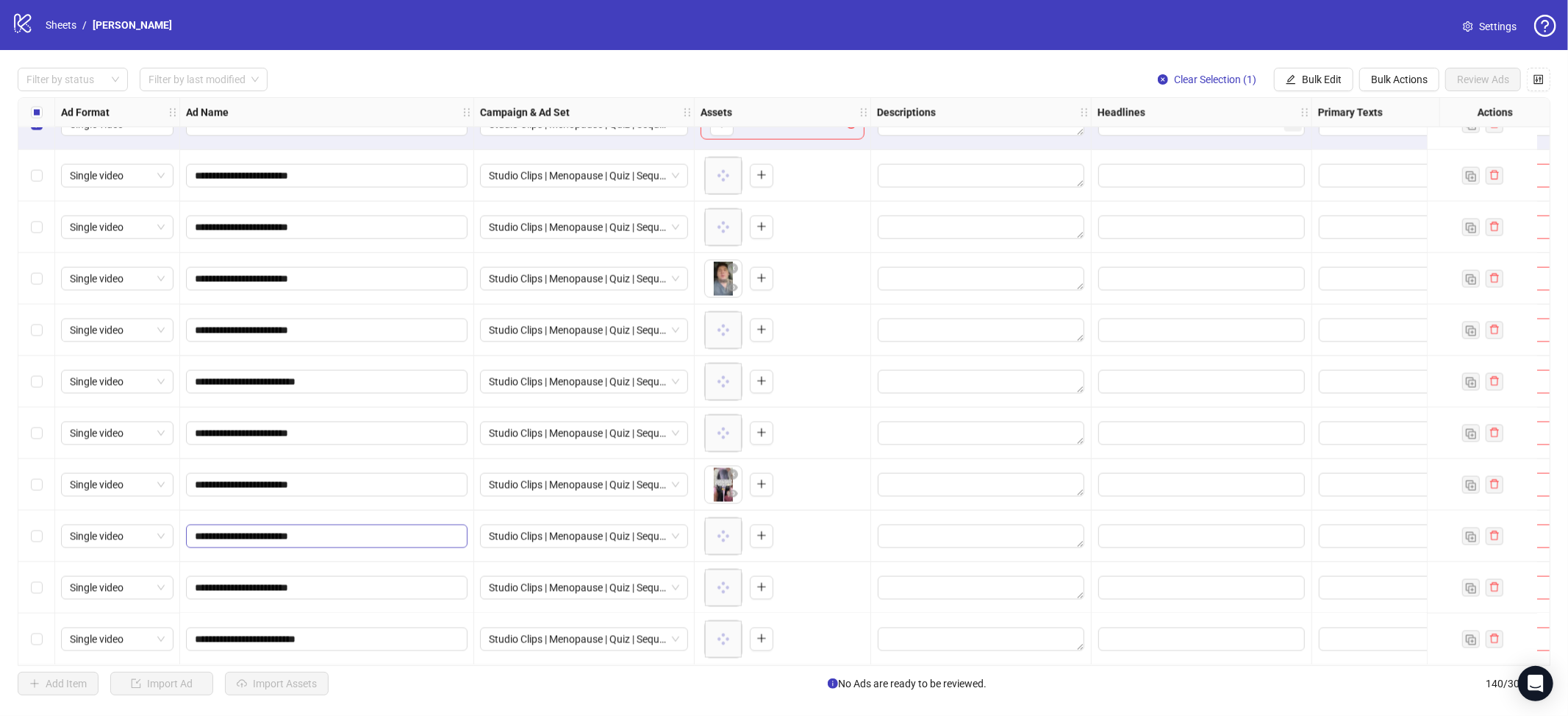
drag, startPoint x: 43, startPoint y: 627, endPoint x: 218, endPoint y: 538, distance: 196.3
click at [43, 627] on div "Select row 140" at bounding box center [37, 639] width 37 height 52
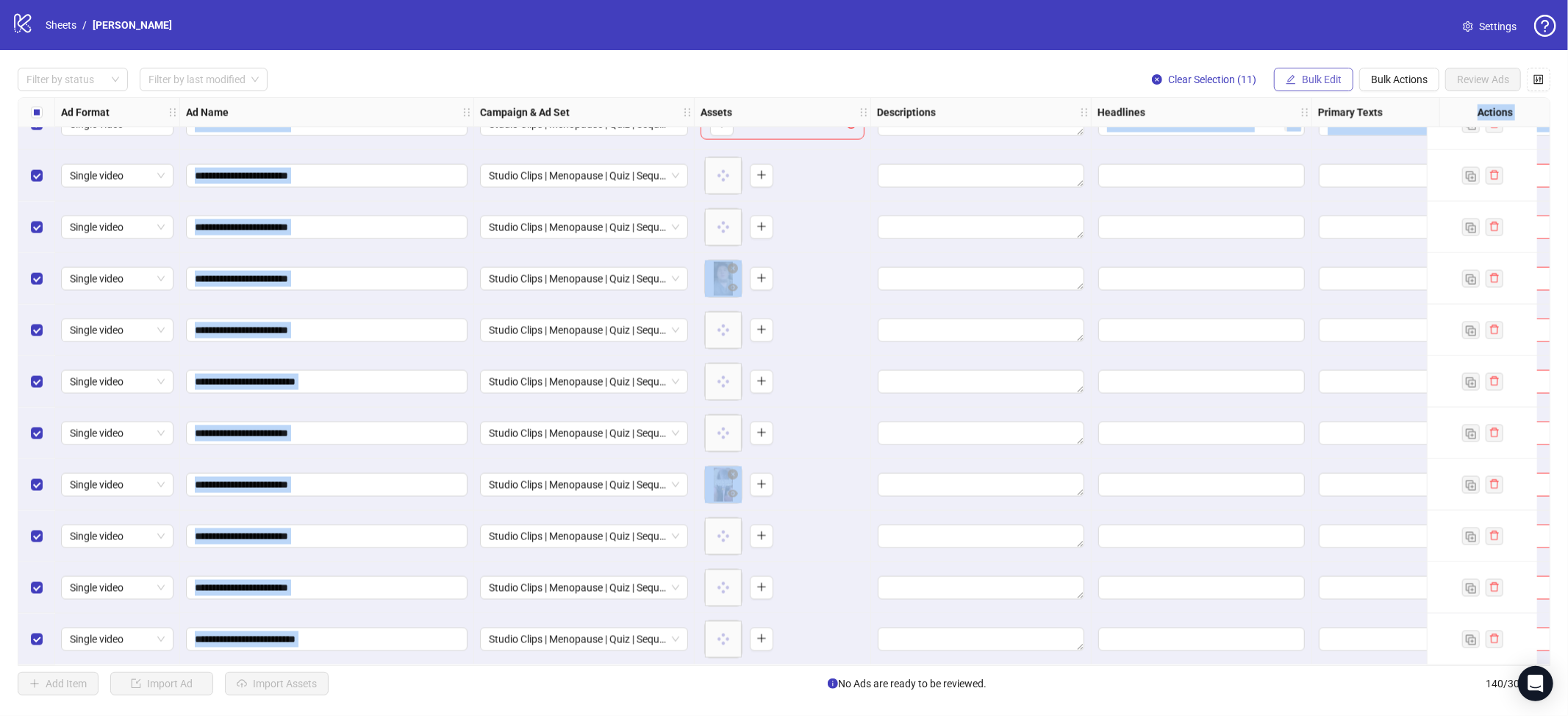
click at [1336, 75] on span "Bulk Edit" at bounding box center [1322, 79] width 40 height 12
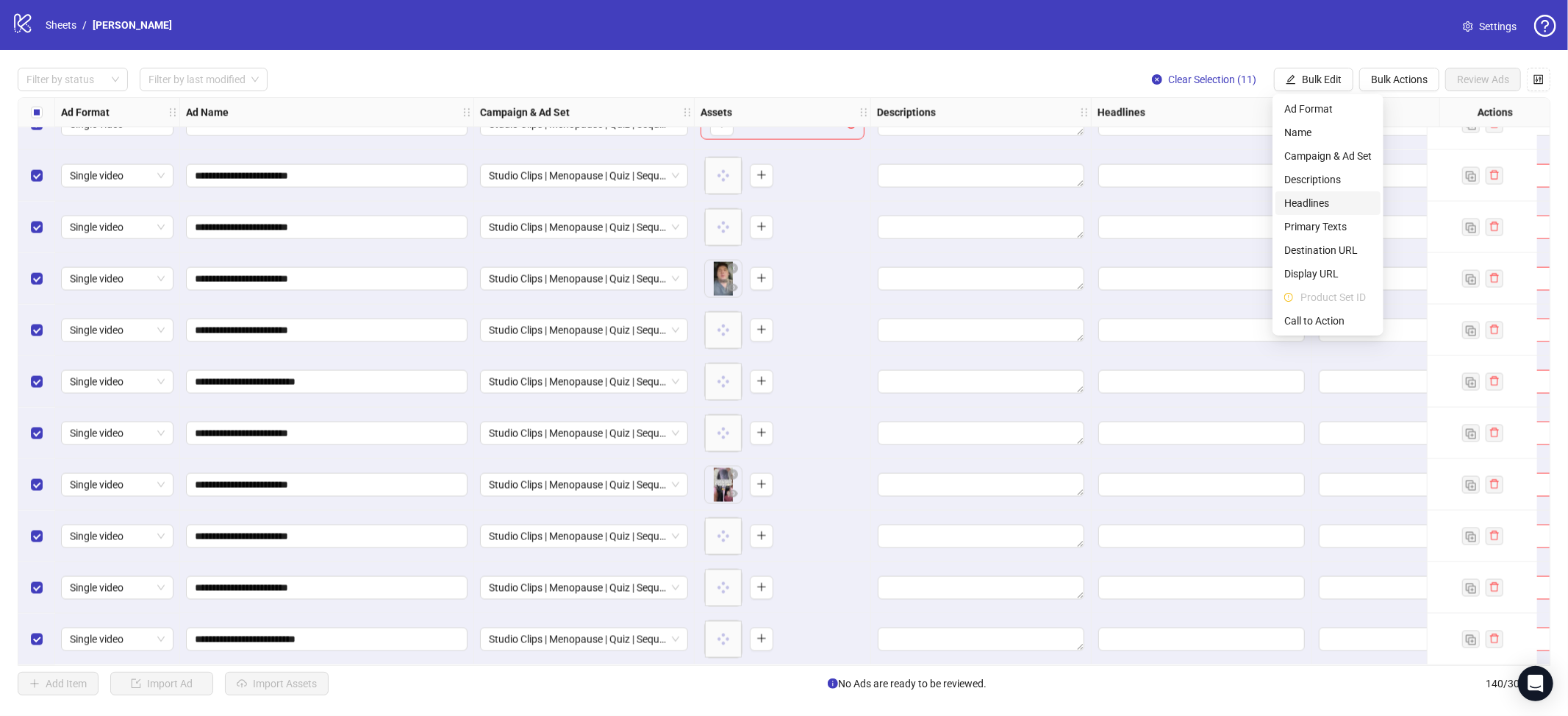
click at [1321, 206] on span "Headlines" at bounding box center [1328, 202] width 87 height 17
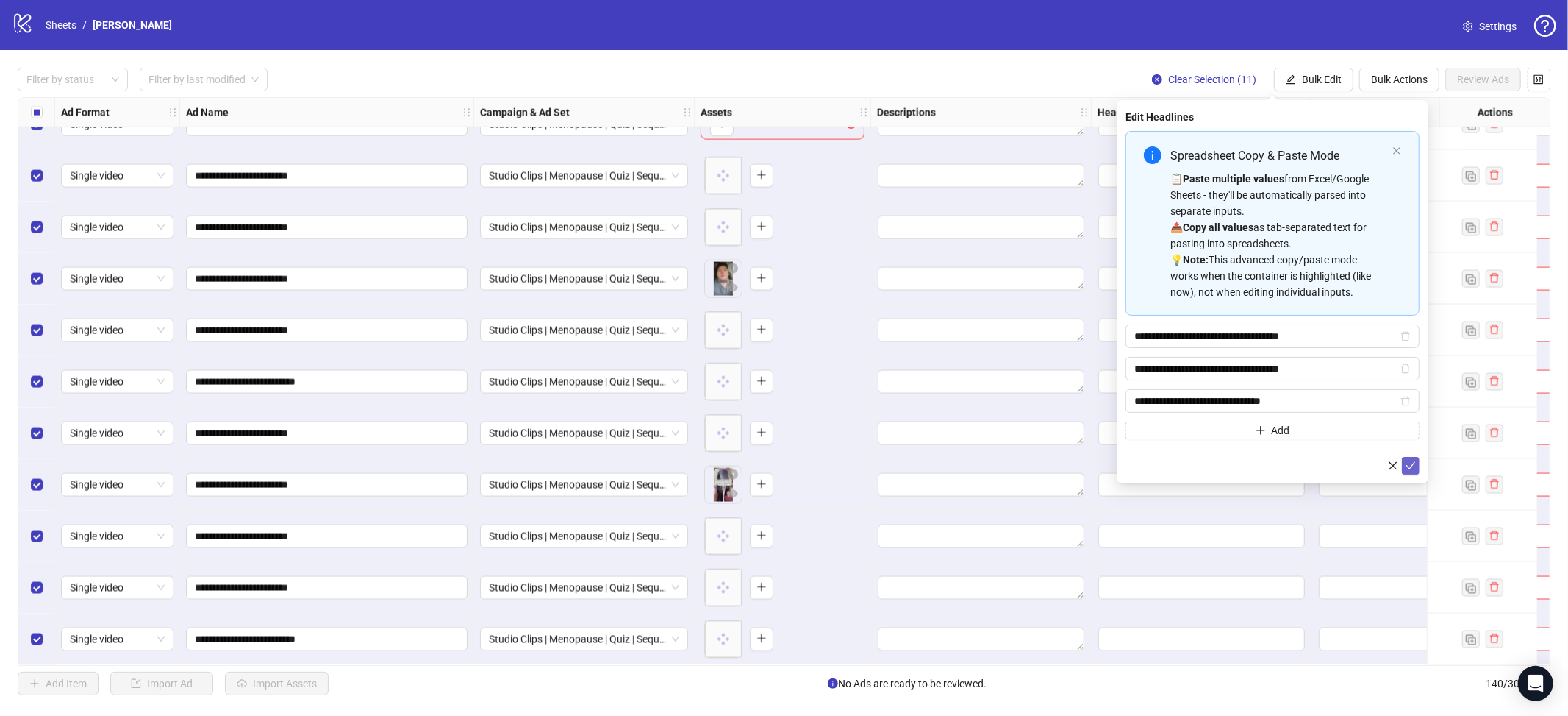
click at [1411, 467] on icon "check" at bounding box center [1411, 466] width 11 height 11
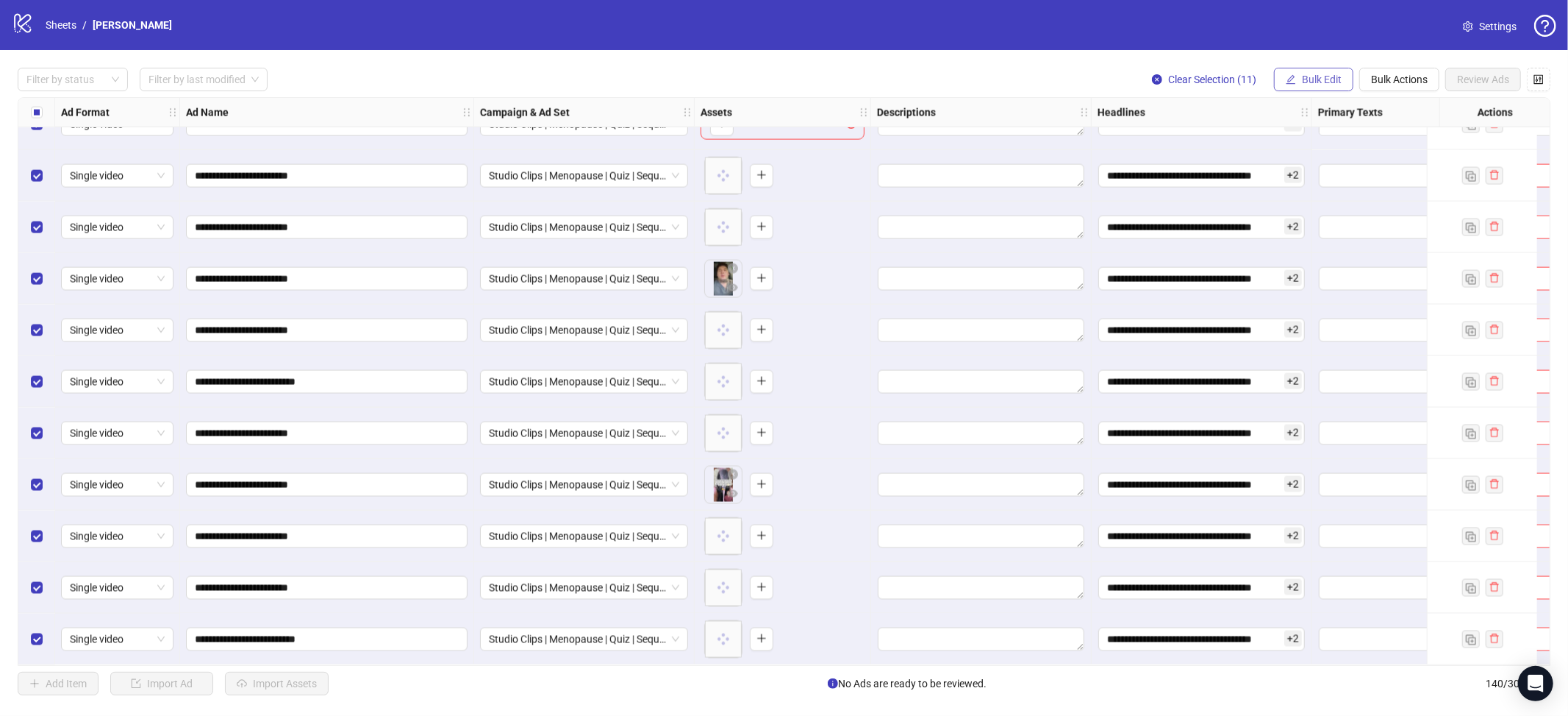
click at [1322, 76] on span "Bulk Edit" at bounding box center [1322, 79] width 40 height 12
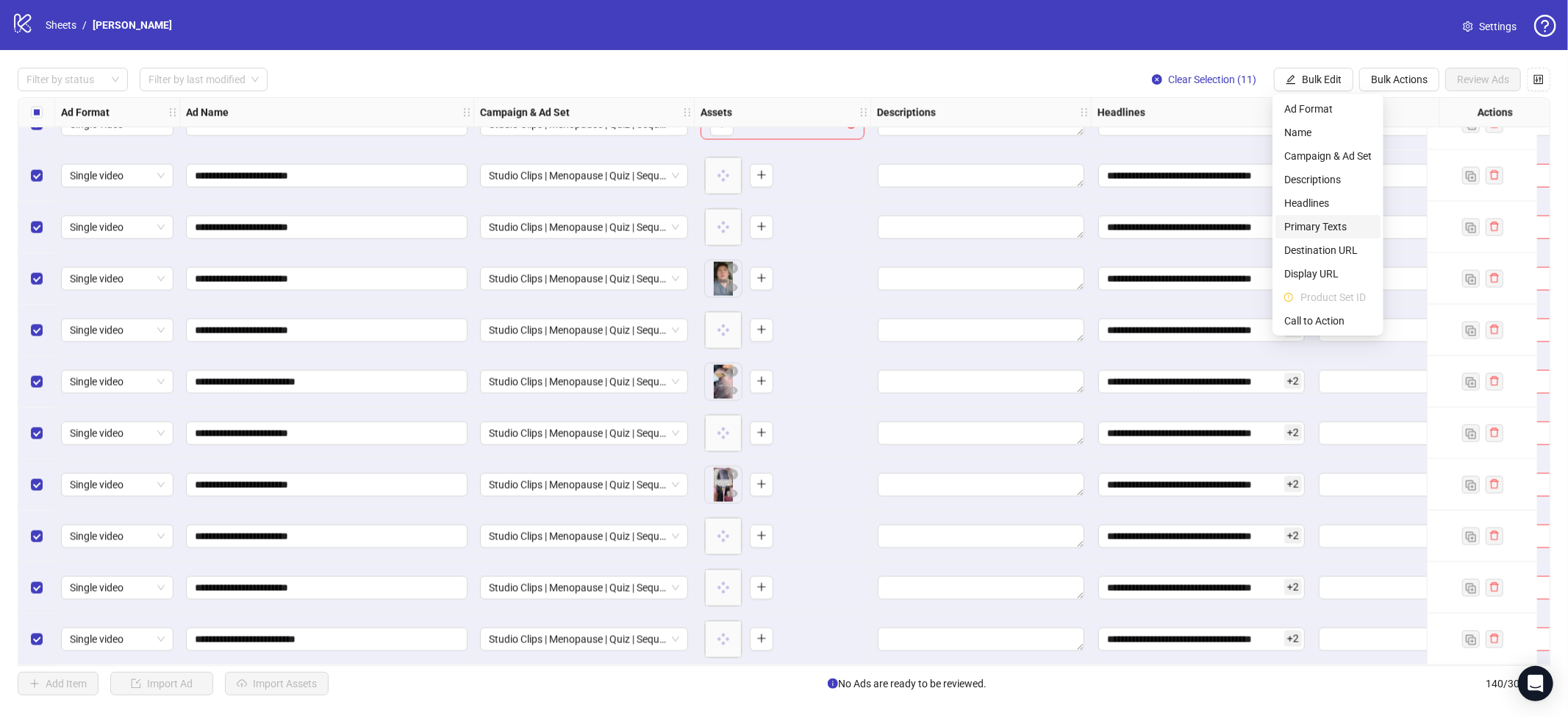
click at [1320, 230] on span "Primary Texts" at bounding box center [1328, 226] width 87 height 17
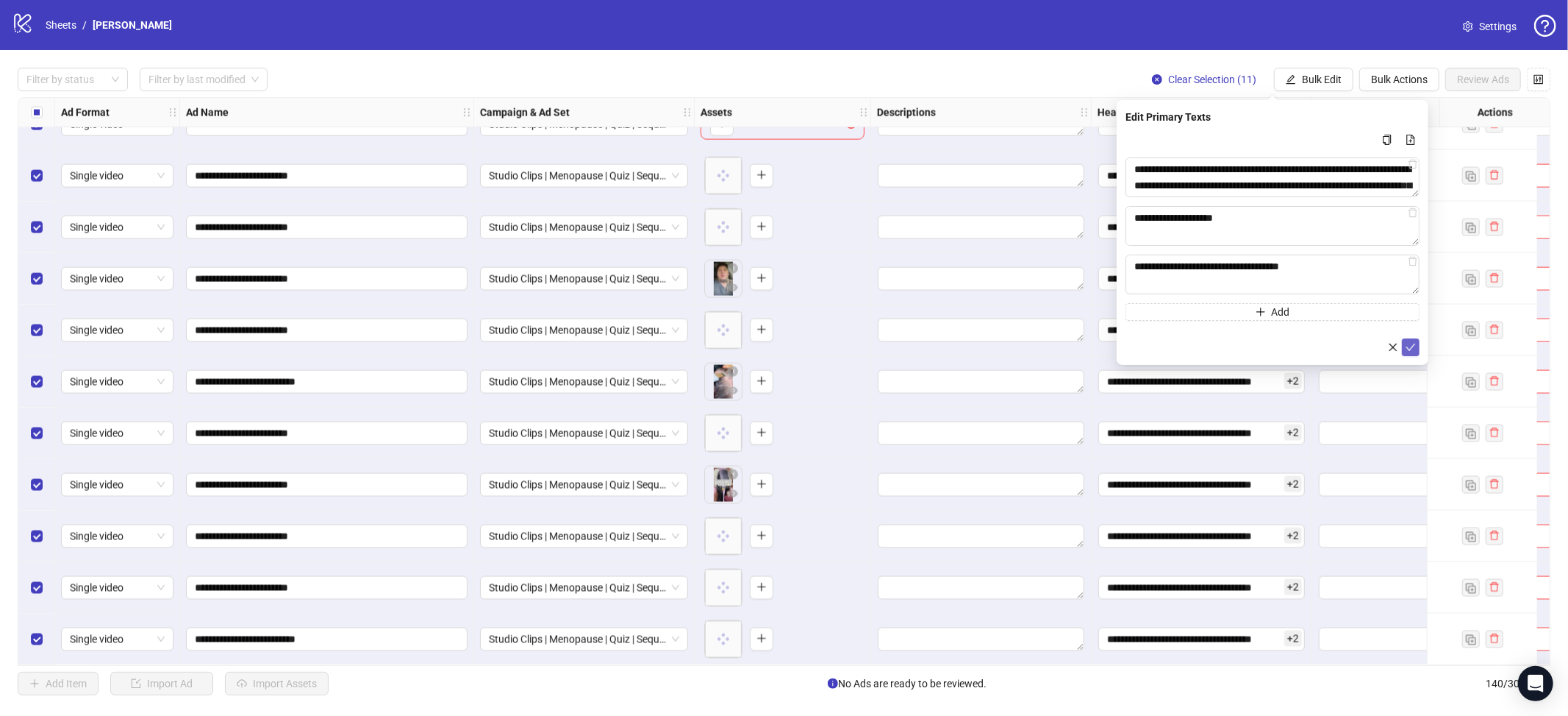
click at [1410, 351] on icon "check" at bounding box center [1411, 347] width 11 height 11
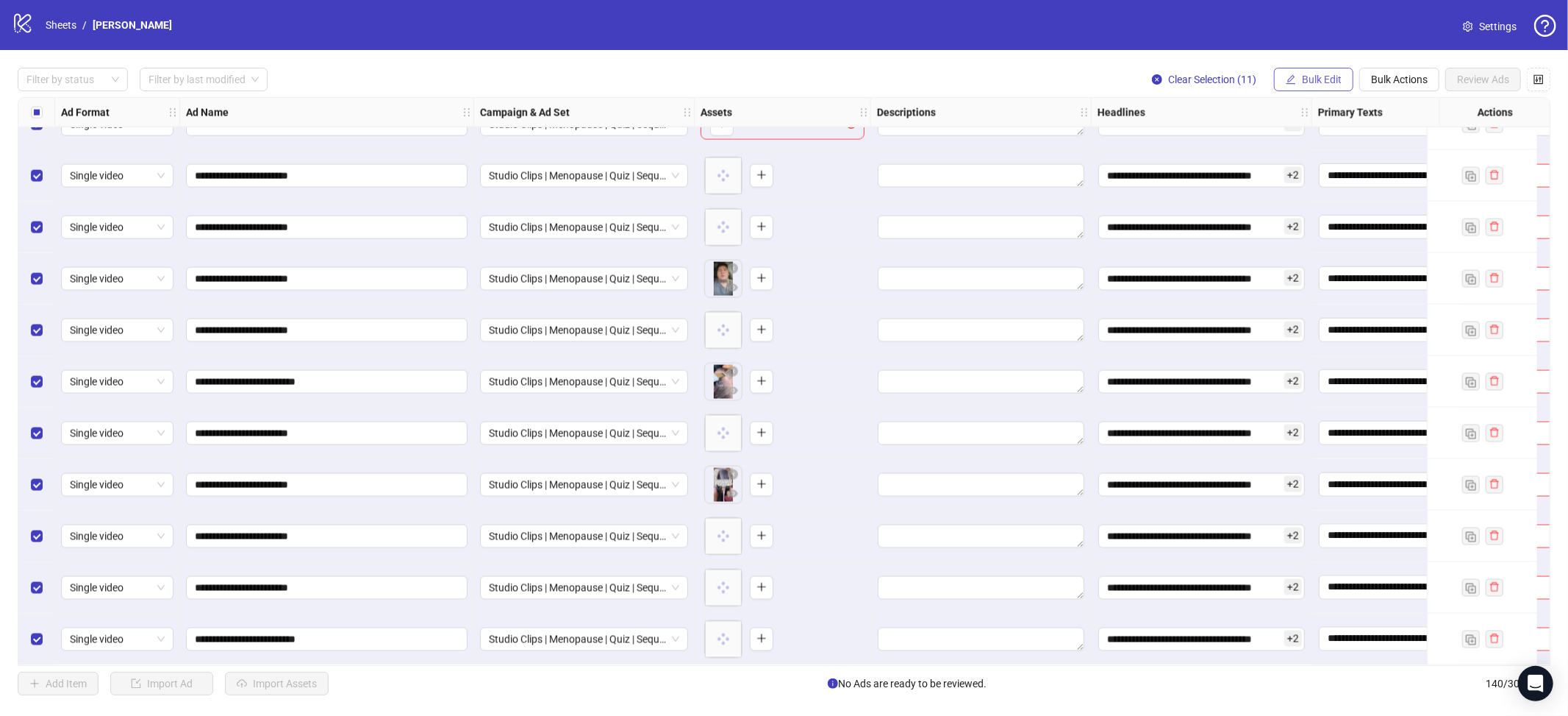
click at [1303, 69] on button "Bulk Edit" at bounding box center [1313, 79] width 79 height 23
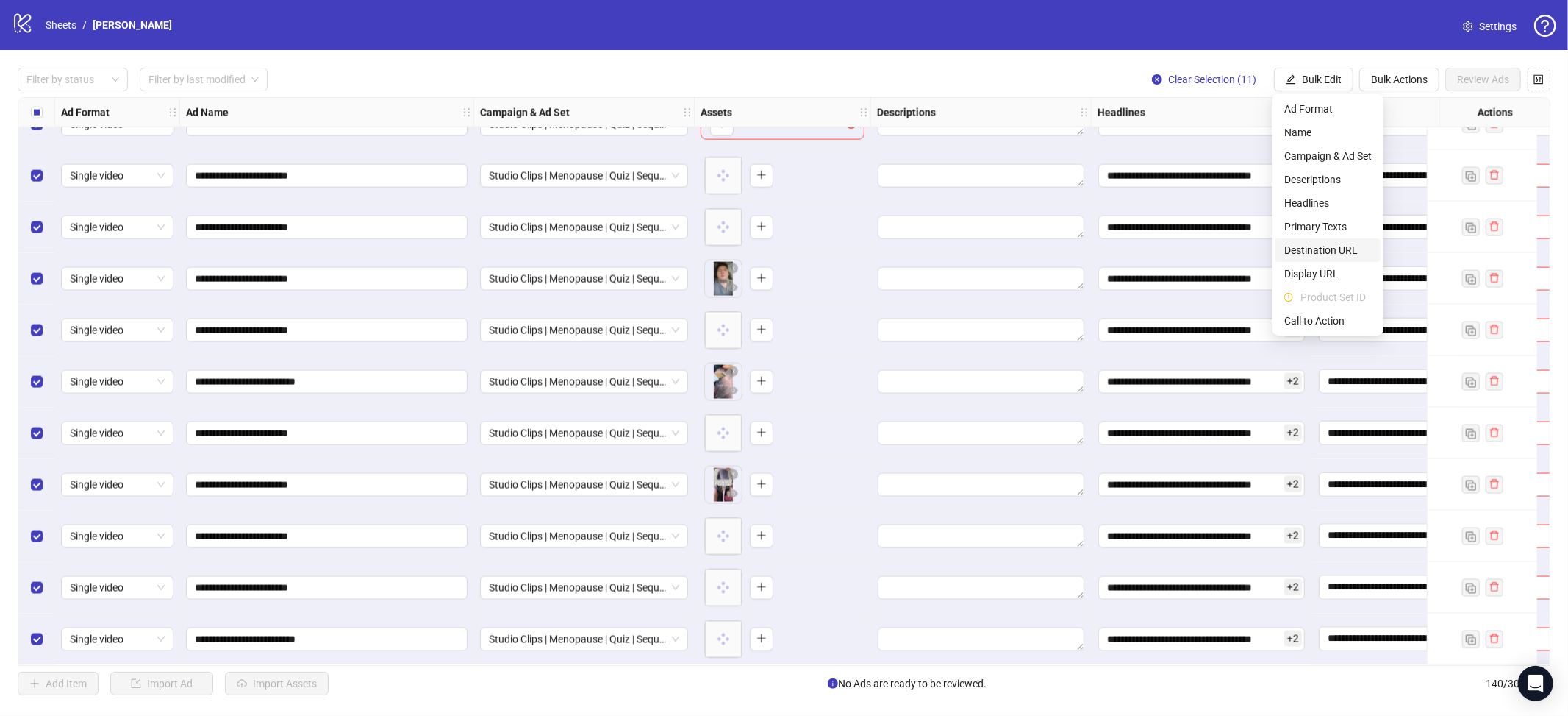
click at [1300, 245] on span "Destination URL" at bounding box center [1328, 249] width 87 height 17
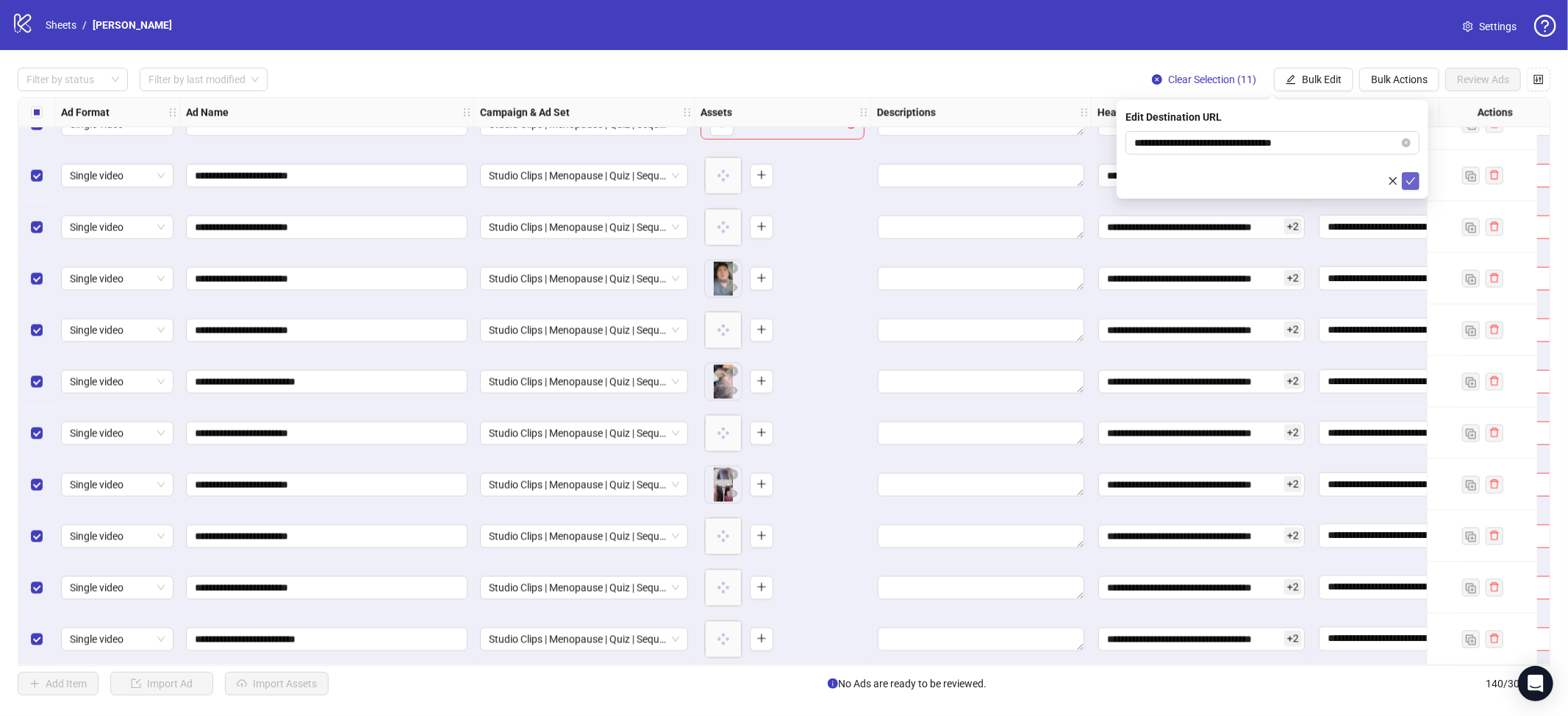
click at [1414, 183] on icon "check" at bounding box center [1411, 181] width 11 height 11
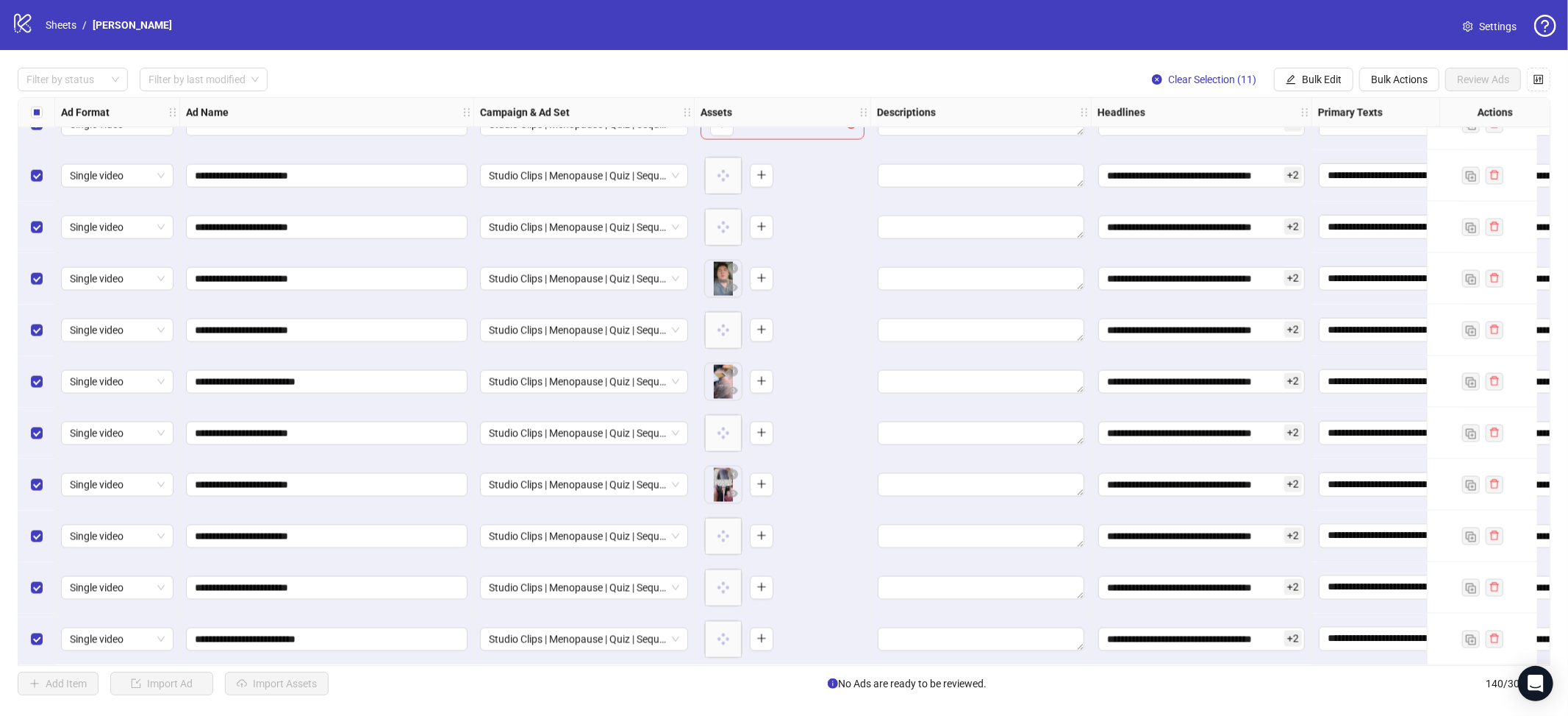
drag, startPoint x: 1303, startPoint y: 78, endPoint x: 1306, endPoint y: 152, distance: 74.1
click at [1303, 79] on span "Bulk Edit" at bounding box center [1322, 79] width 40 height 12
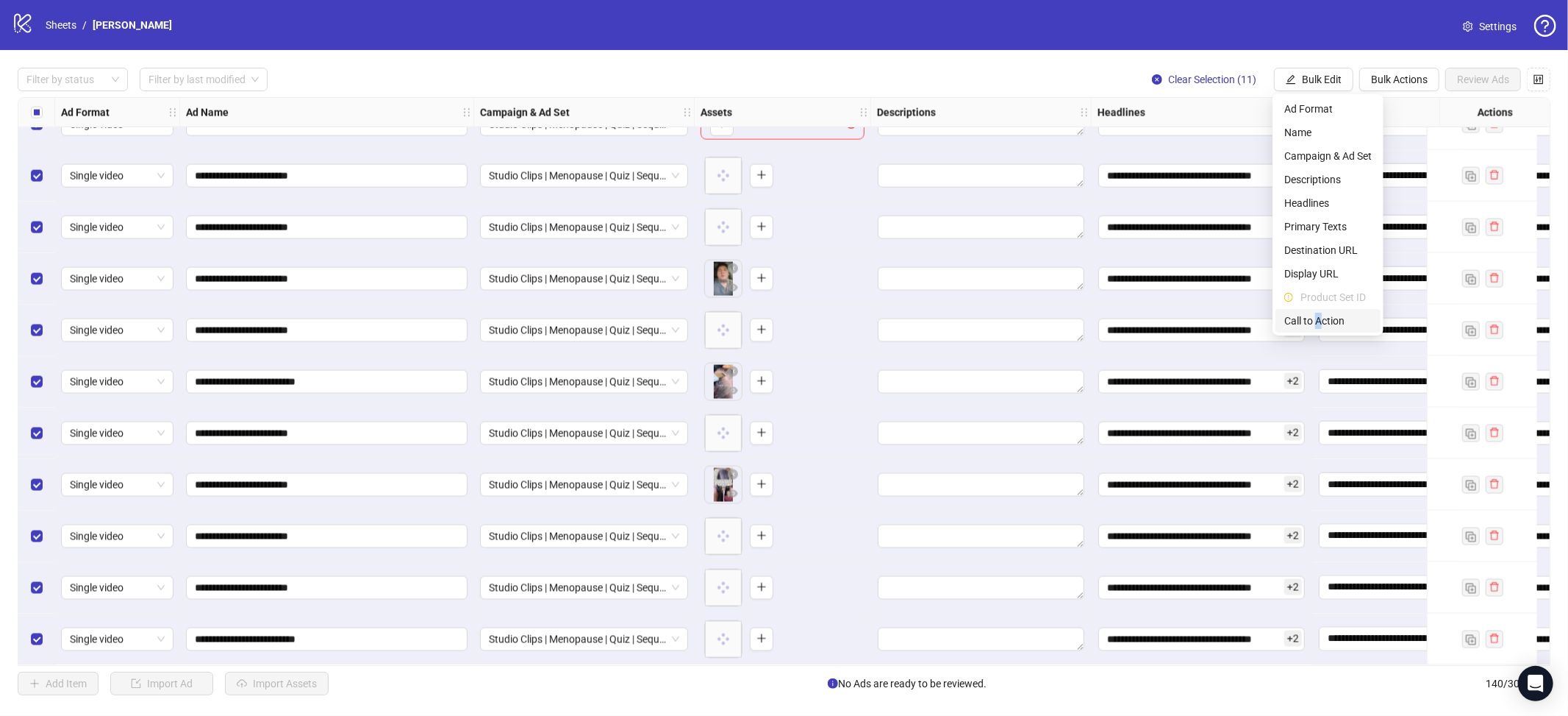
click at [1319, 316] on span "Call to Action" at bounding box center [1328, 321] width 87 height 17
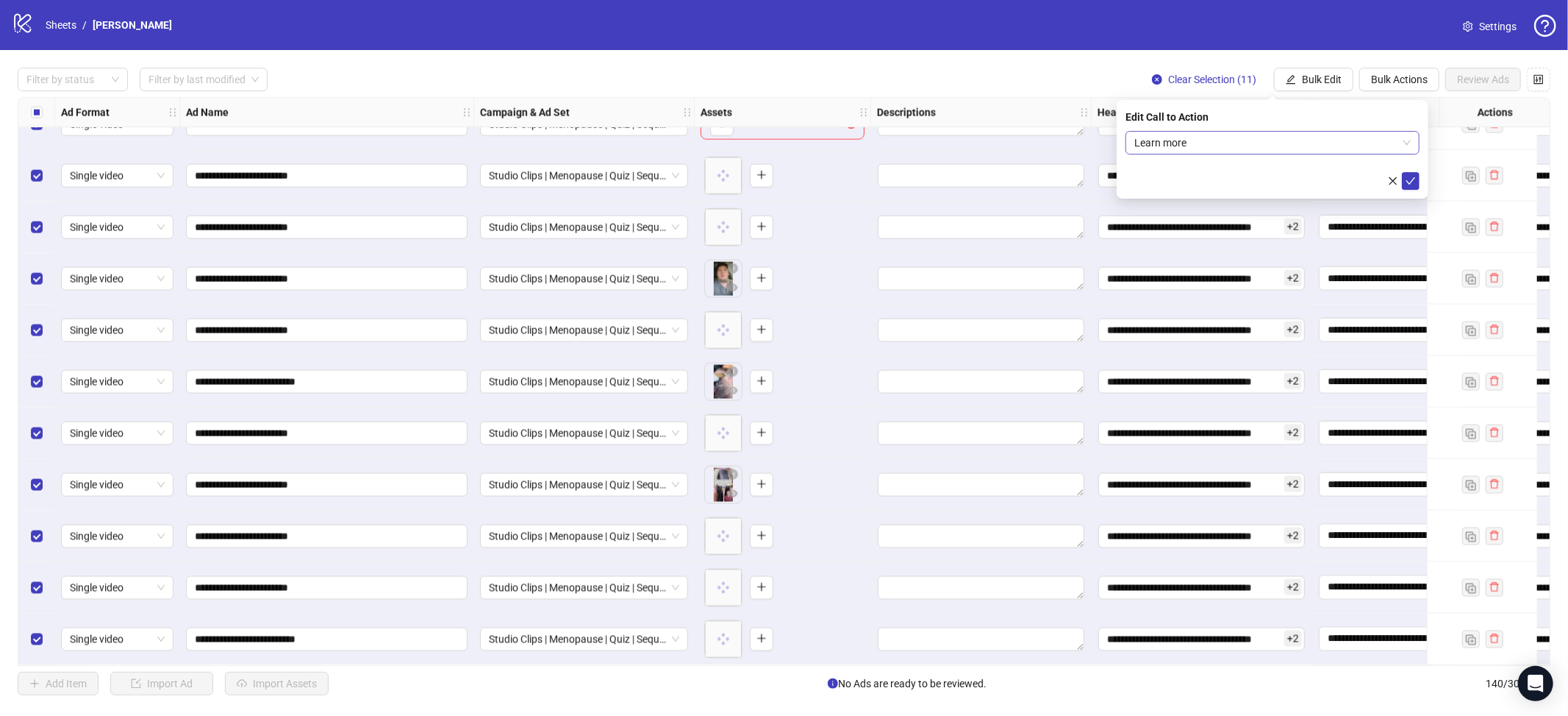
click at [1229, 141] on span "Learn more" at bounding box center [1272, 143] width 277 height 22
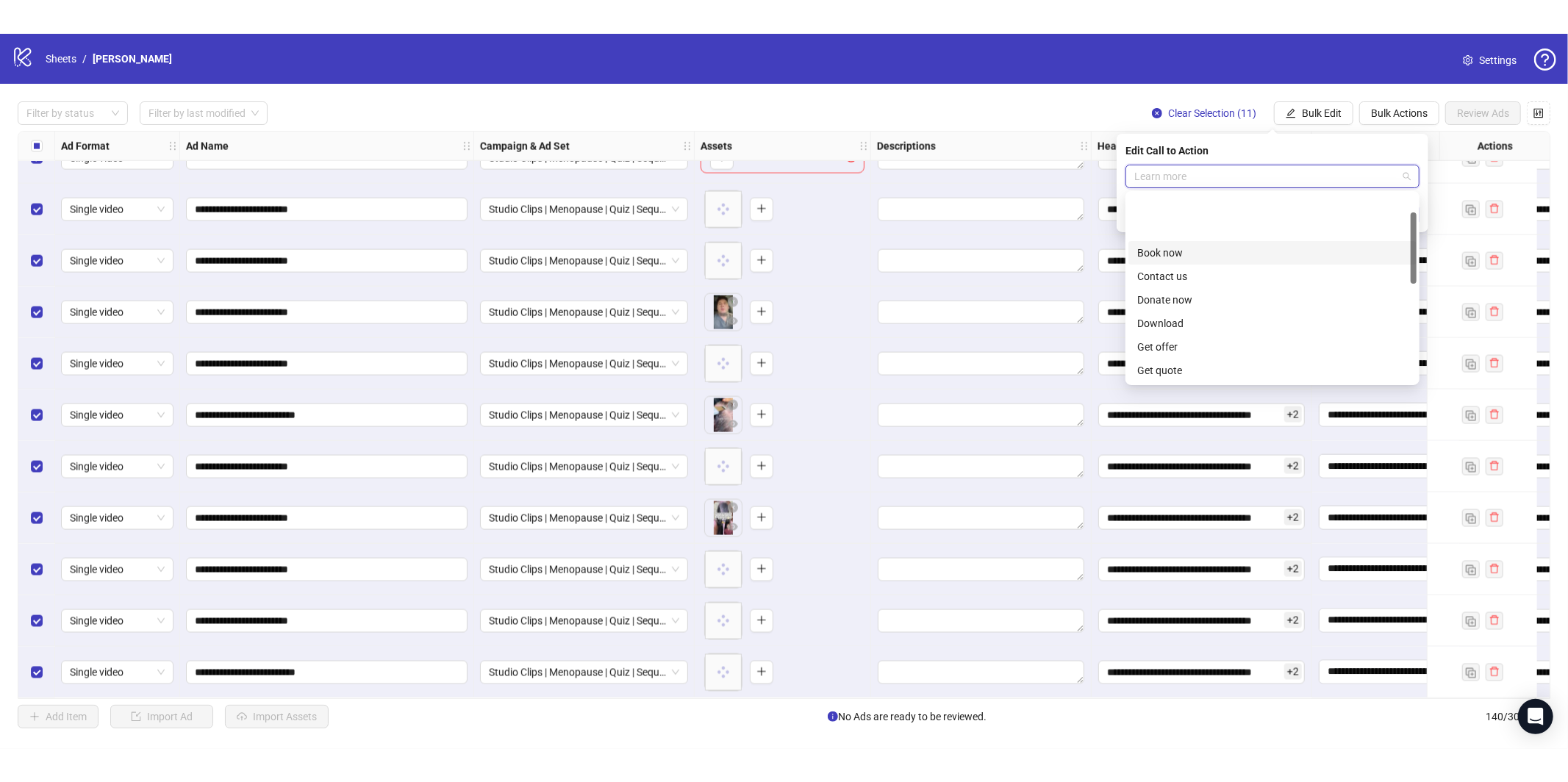
scroll to position [47, 0]
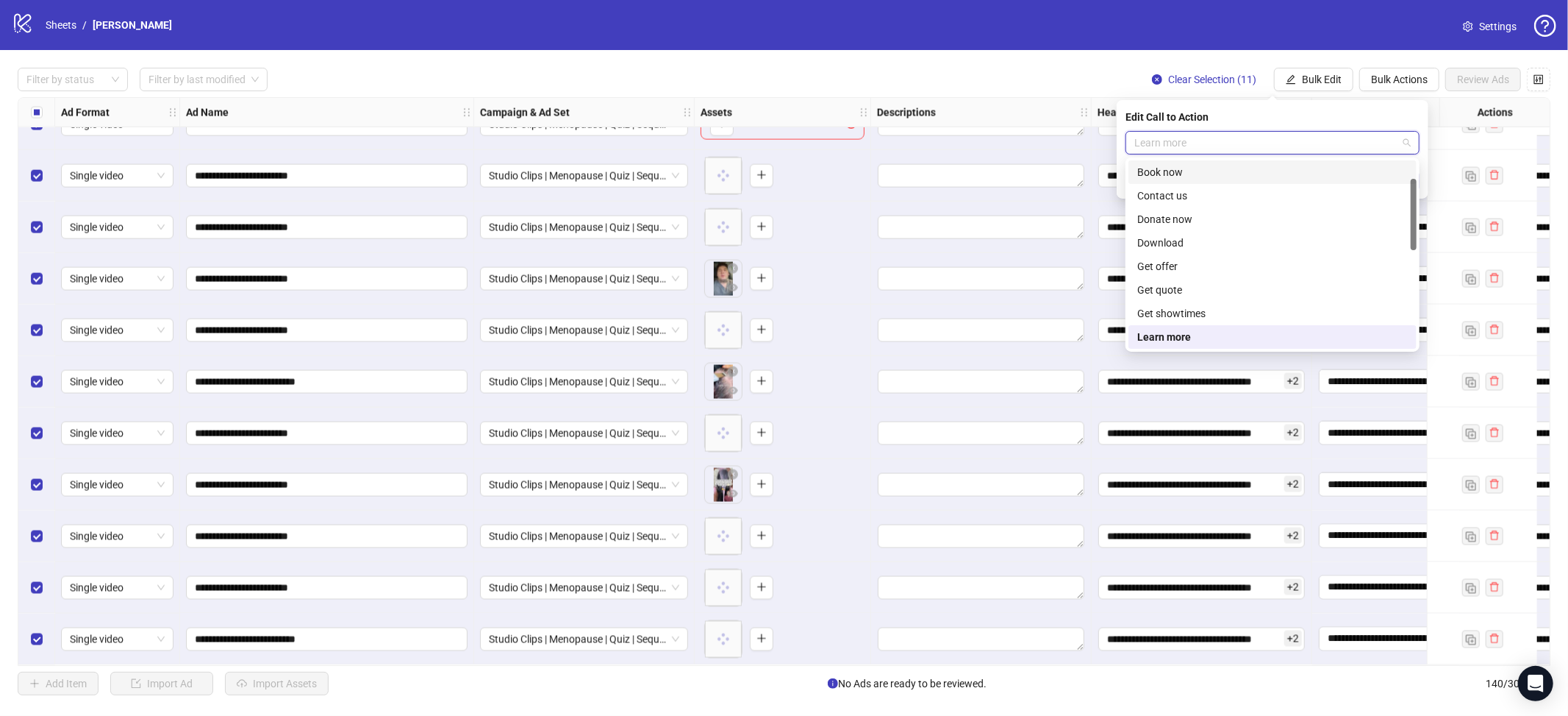
click at [1380, 116] on div "Edit Call to Action" at bounding box center [1272, 116] width 294 height 17
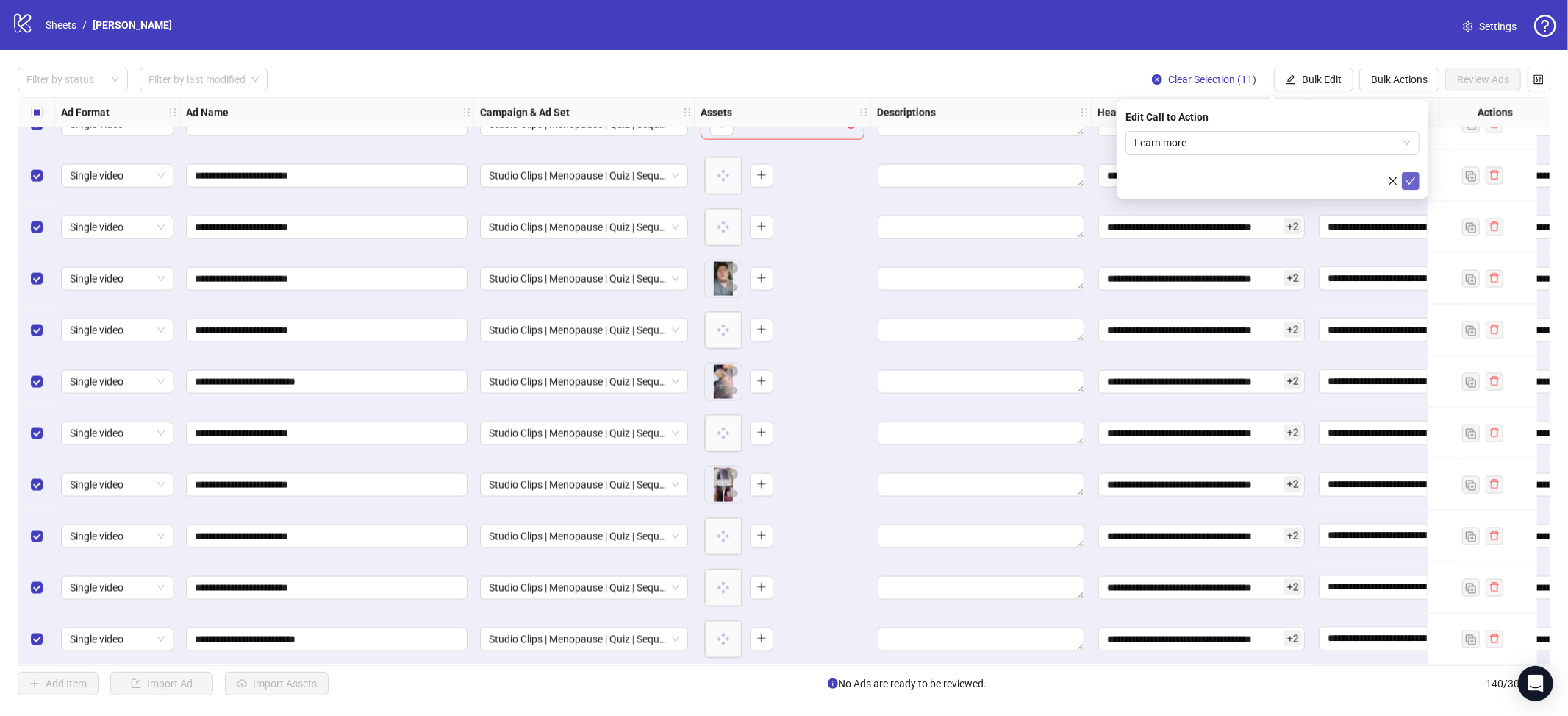
click at [1409, 184] on icon "check" at bounding box center [1411, 181] width 11 height 11
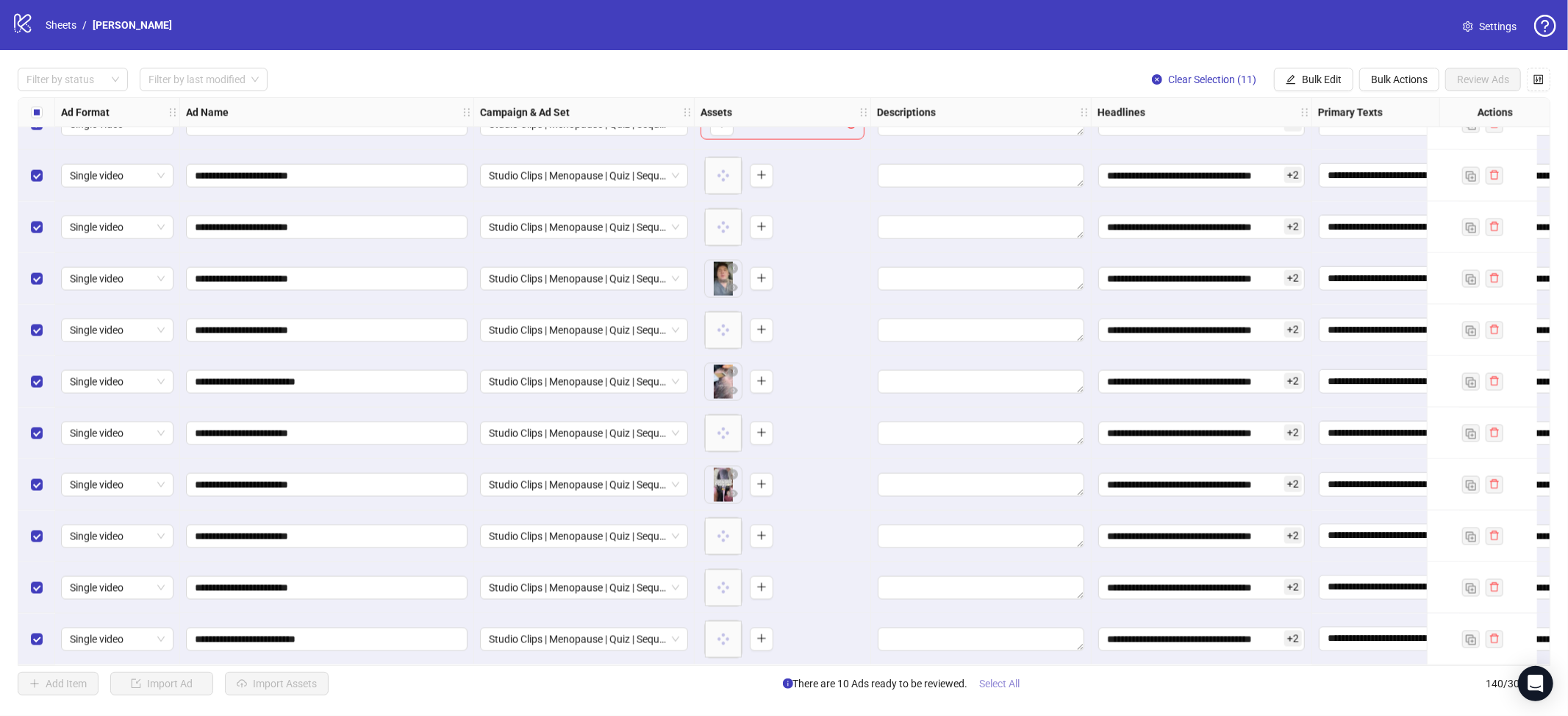
drag, startPoint x: 1003, startPoint y: 687, endPoint x: 1080, endPoint y: 634, distance: 93.5
click at [1002, 690] on span "Select All" at bounding box center [1000, 684] width 40 height 12
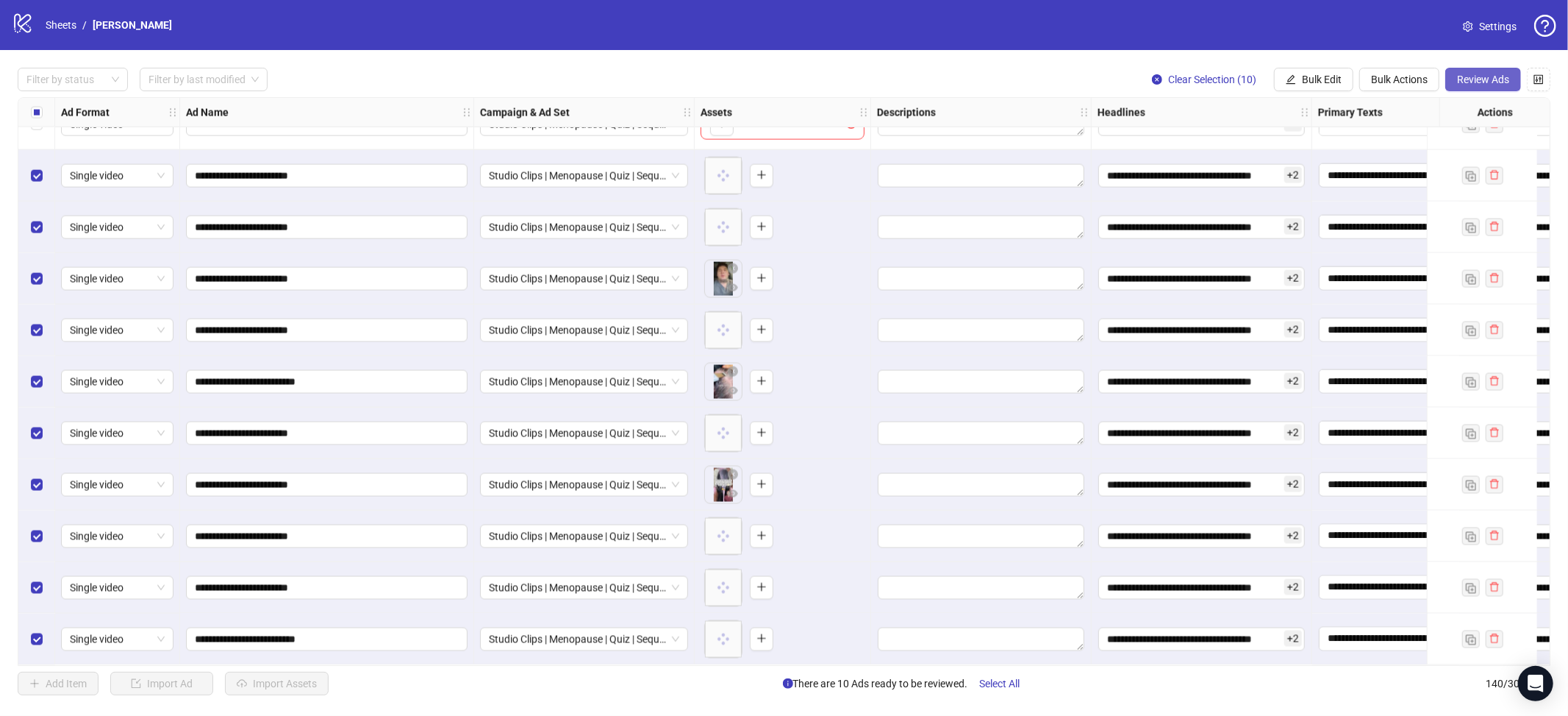
click at [1472, 88] on button "Review Ads" at bounding box center [1483, 79] width 75 height 23
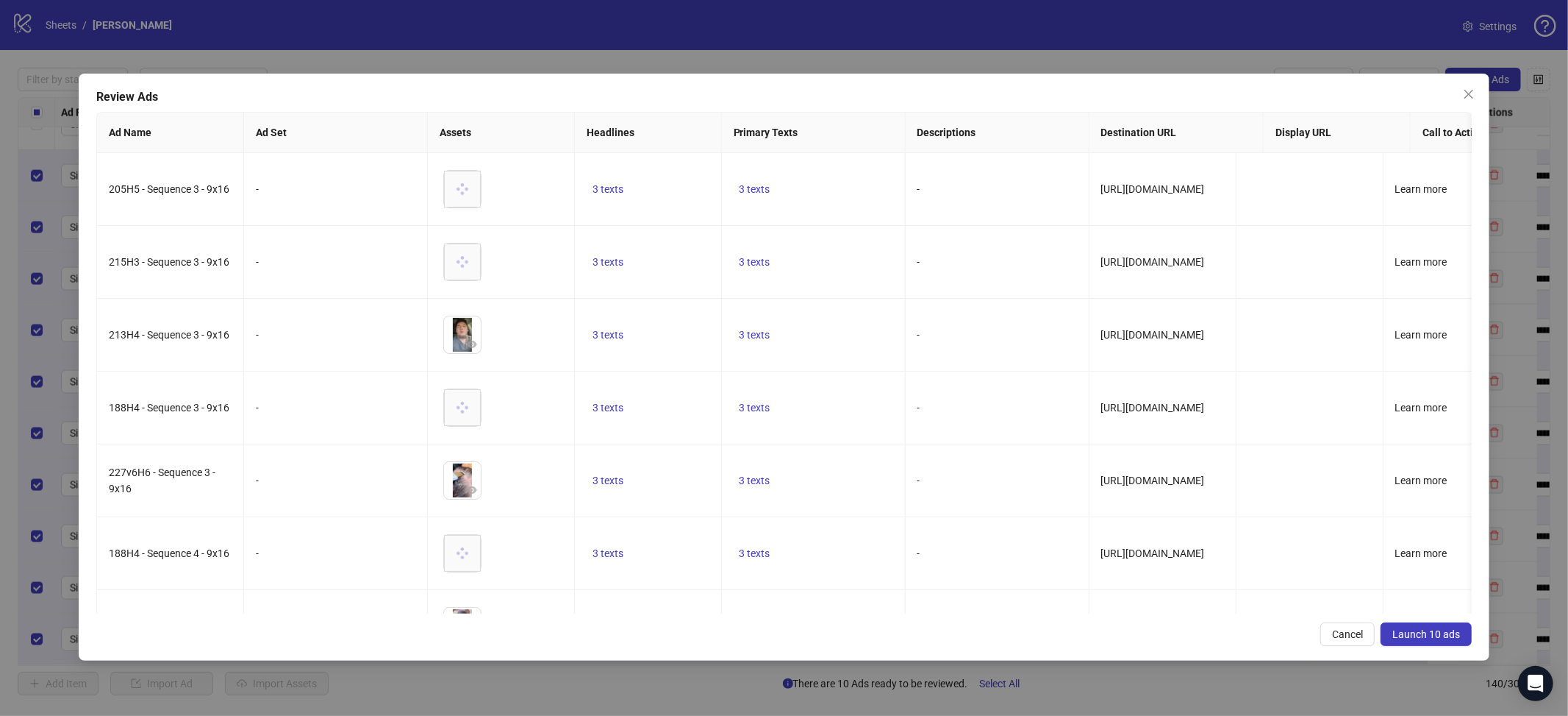
click at [1425, 617] on div "Review Ads Ad Name Ad Set Assets Headlines Primary Texts Descriptions Destinati…" at bounding box center [784, 367] width 1412 height 587
click at [1428, 631] on span "Launch 10 ads" at bounding box center [1425, 634] width 67 height 12
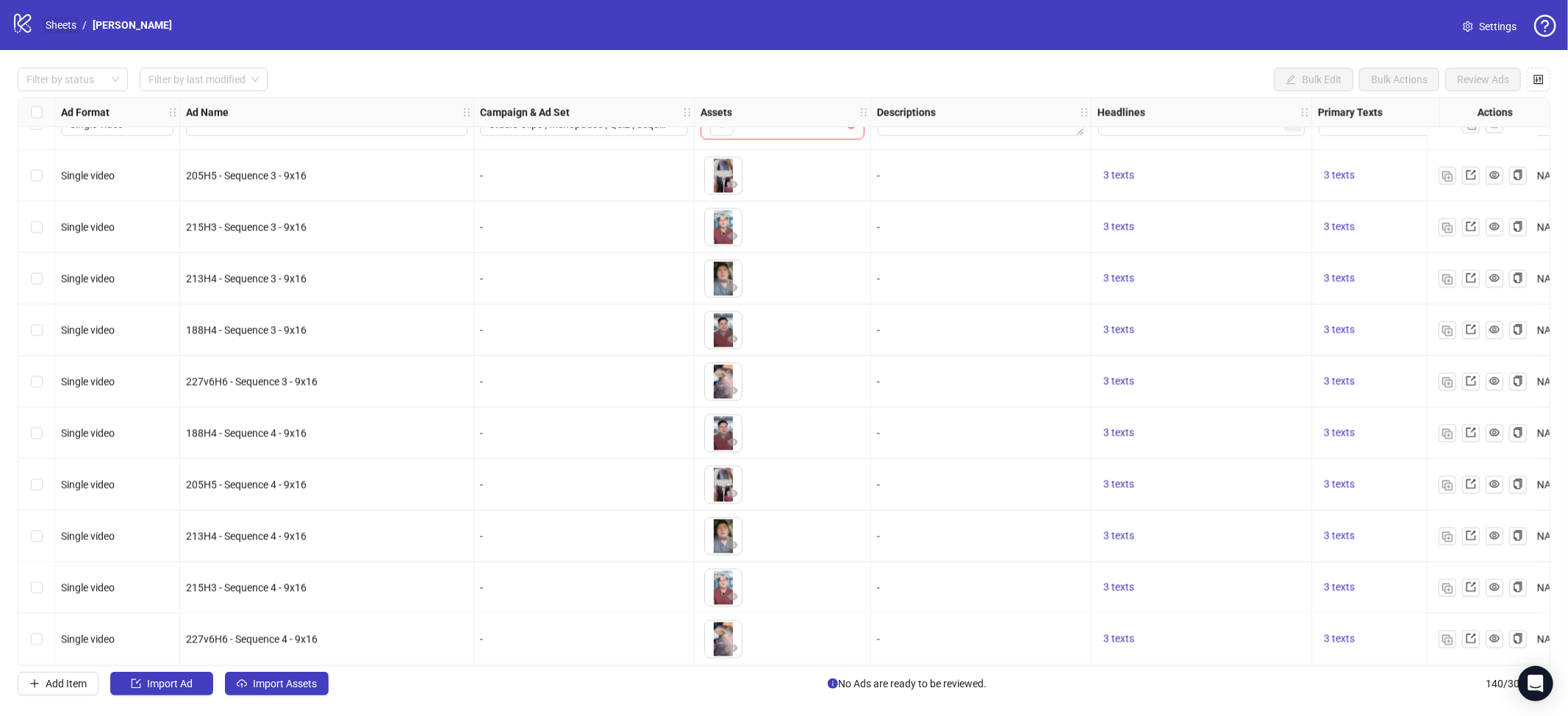
click at [67, 22] on link "Sheets" at bounding box center [62, 24] width 37 height 17
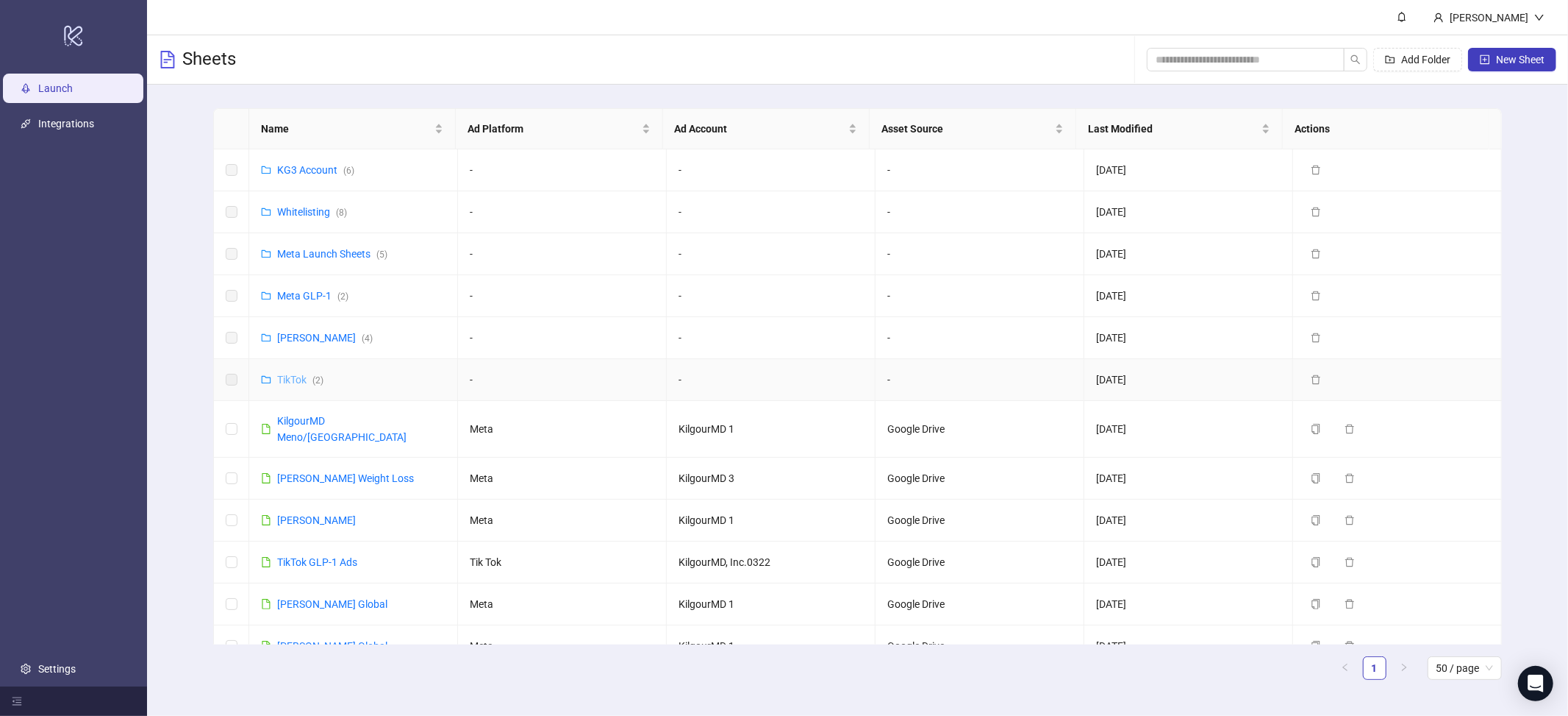
click at [285, 376] on link "TikTok ( 2 )" at bounding box center [300, 380] width 46 height 12
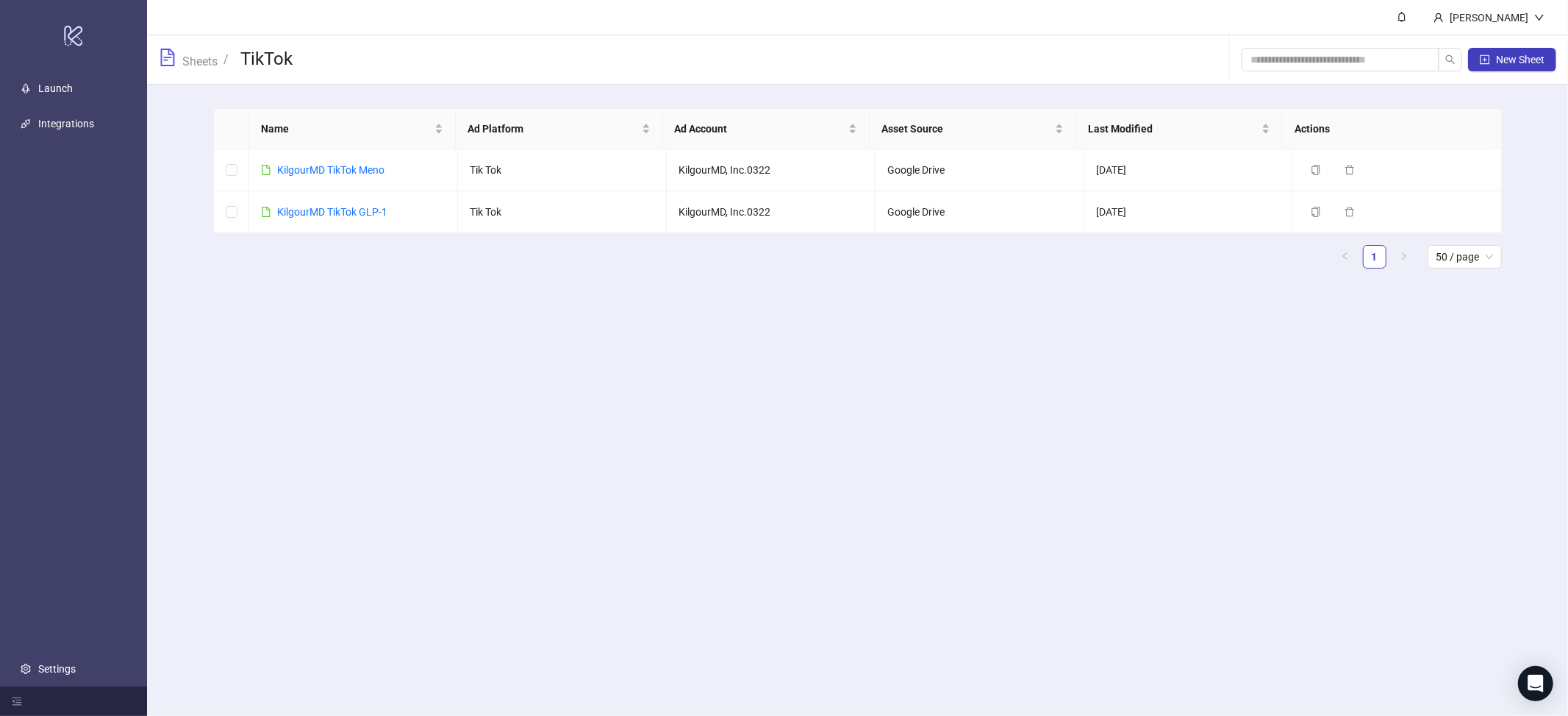
click at [192, 51] on span "Sheets" at bounding box center [188, 60] width 59 height 22
click at [195, 56] on link "Sheets" at bounding box center [200, 60] width 41 height 17
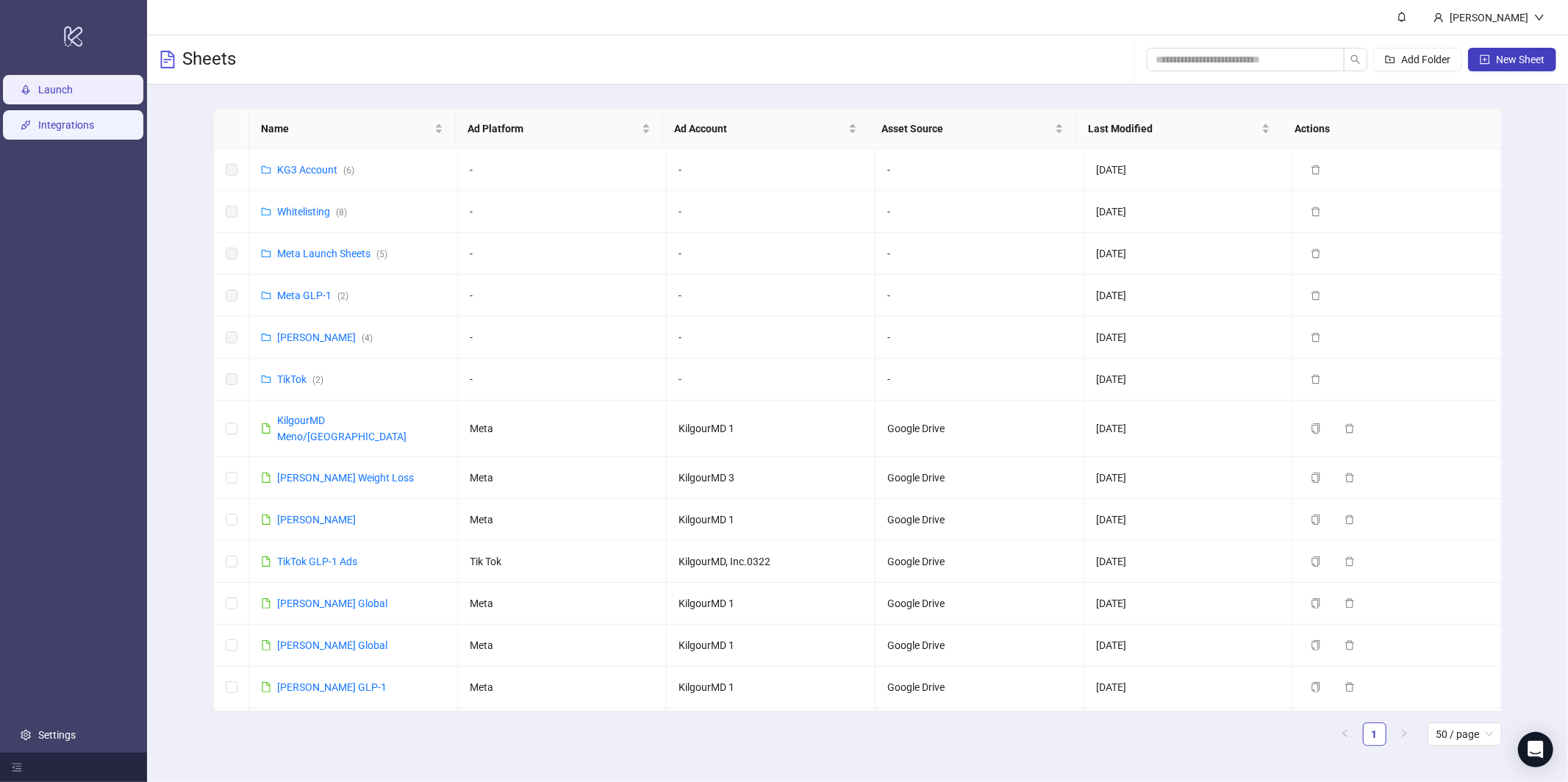
click at [38, 131] on link "Integrations" at bounding box center [65, 125] width 56 height 12
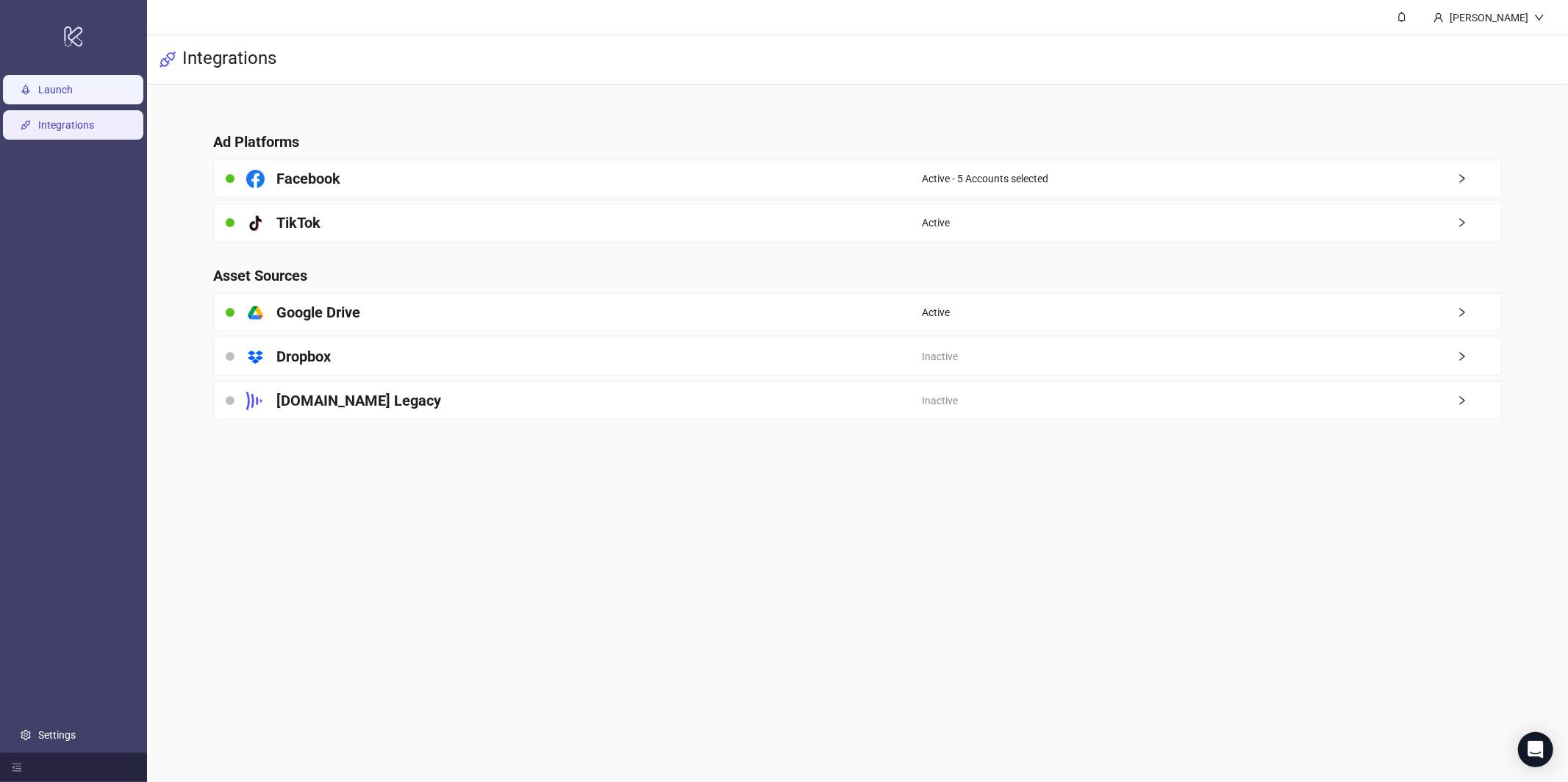
click at [55, 84] on link "Launch" at bounding box center [55, 90] width 34 height 12
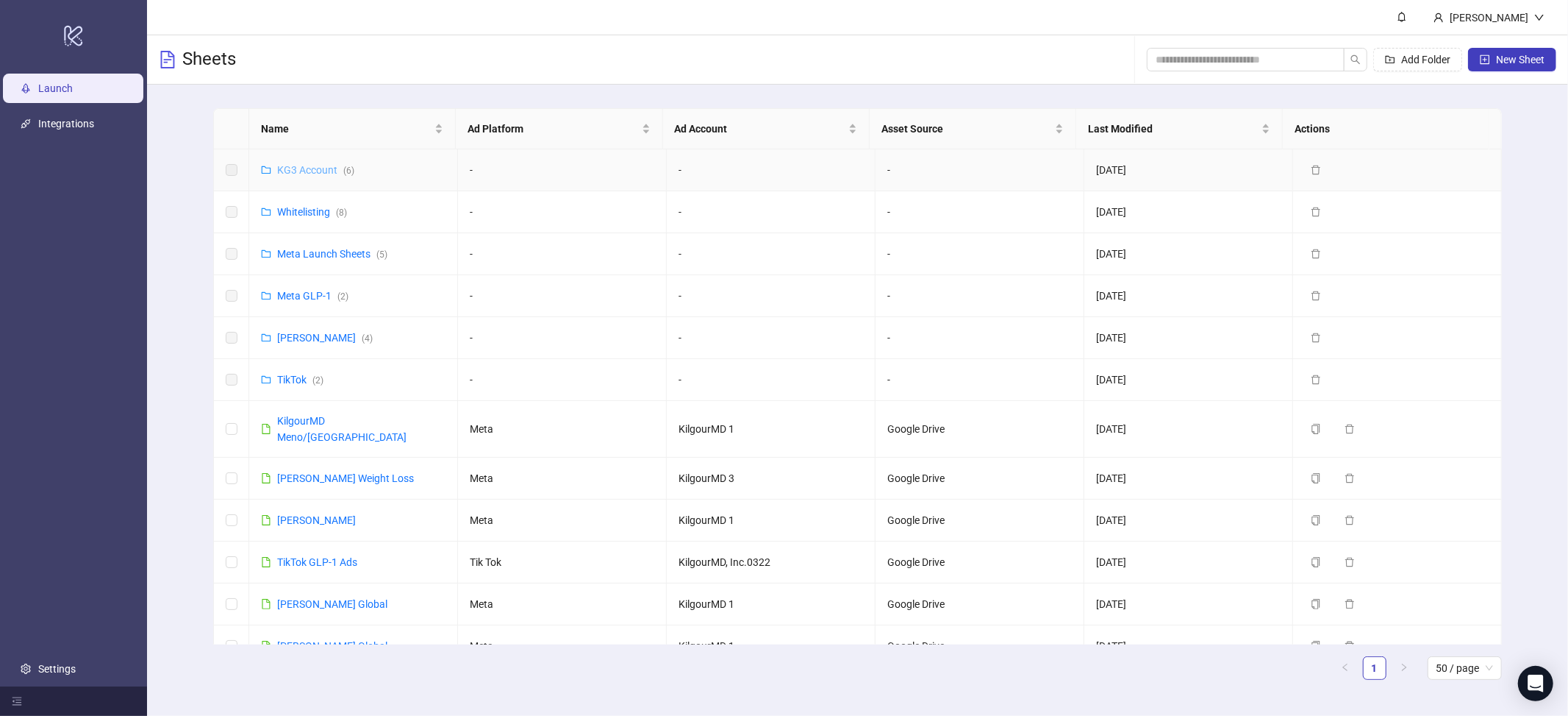
click at [317, 170] on link "KG3 Account ( 6 )" at bounding box center [316, 170] width 77 height 12
click at [307, 211] on link "Whitelisting ( 8 )" at bounding box center [312, 212] width 69 height 12
click at [306, 215] on link "Whitelisting ( 8 )" at bounding box center [312, 212] width 69 height 12
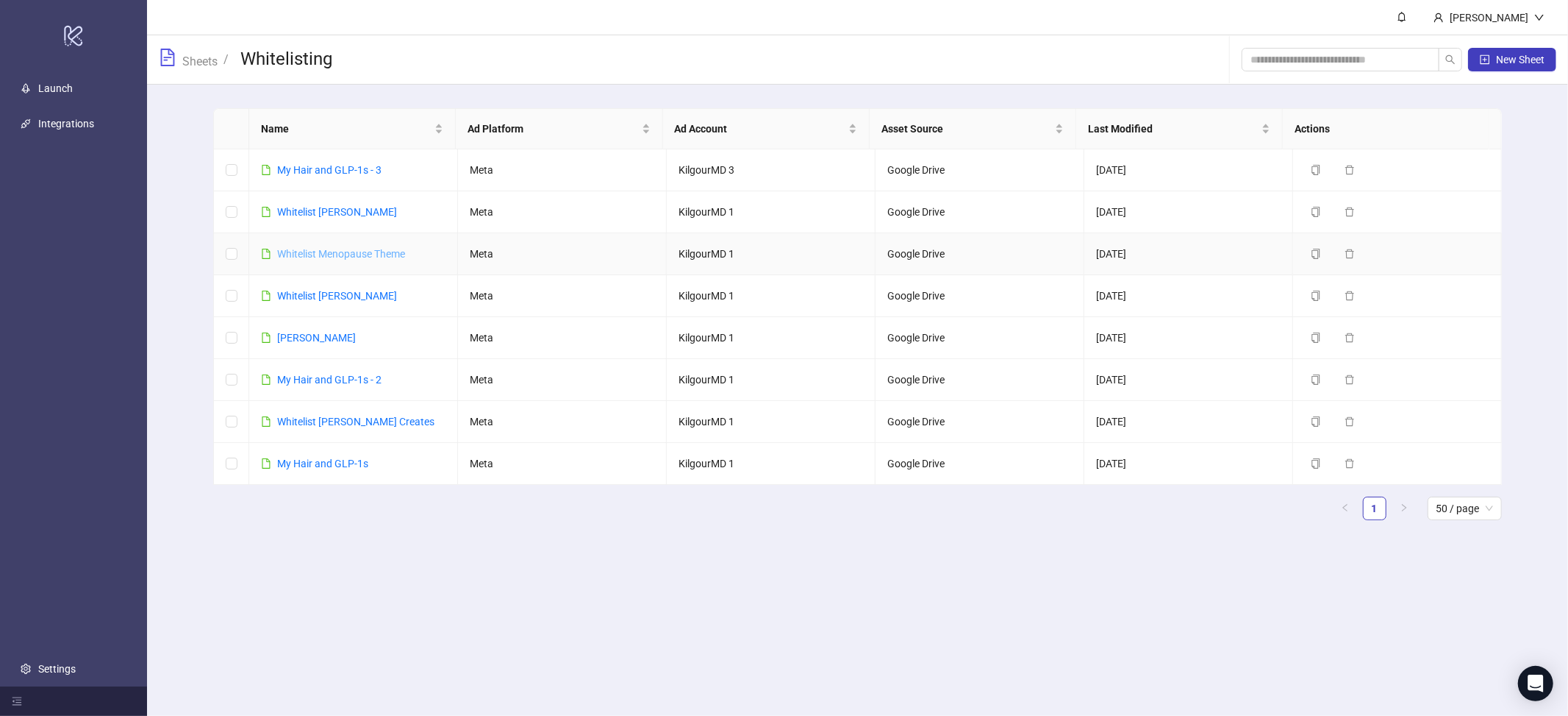
click at [347, 256] on link "Whitelist Menopause Theme" at bounding box center [341, 253] width 128 height 12
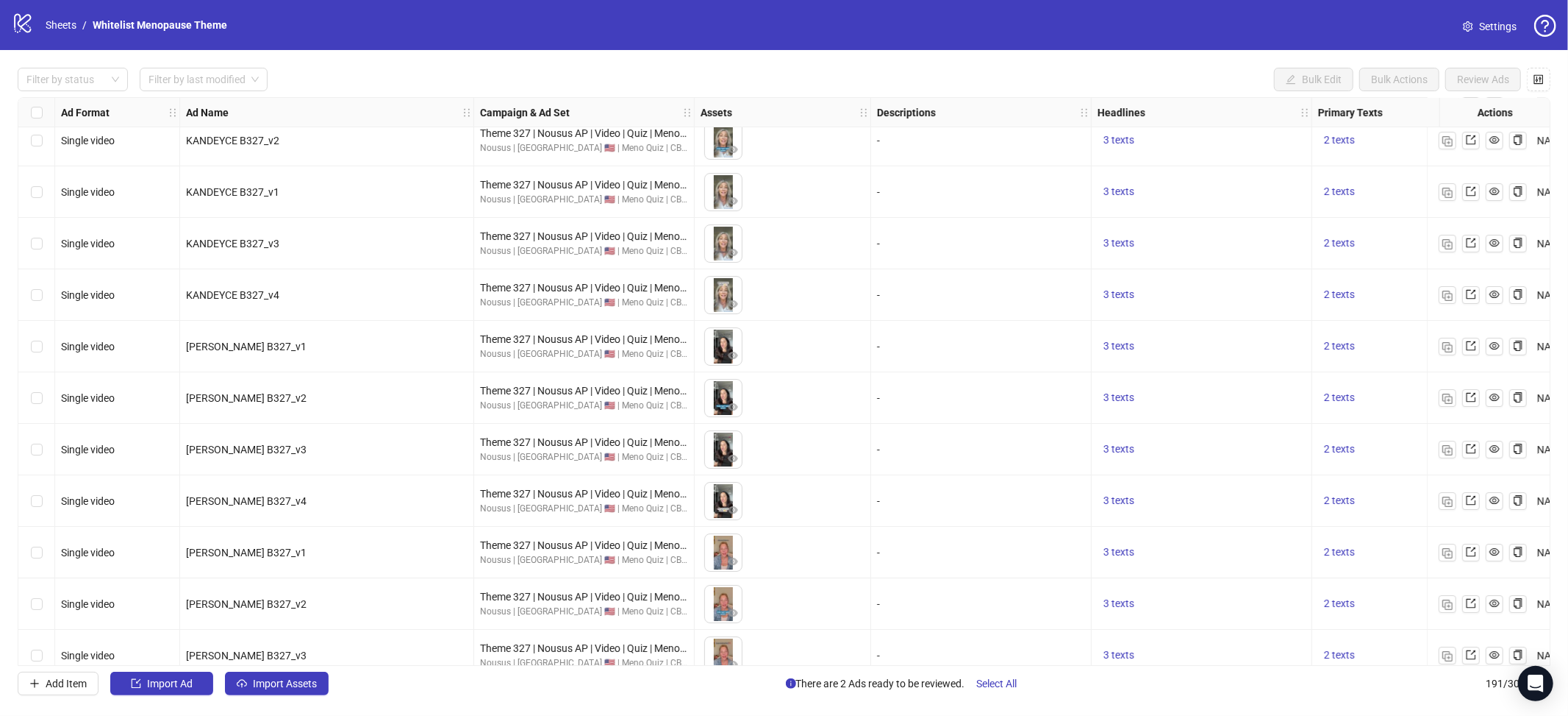
scroll to position [9303, 0]
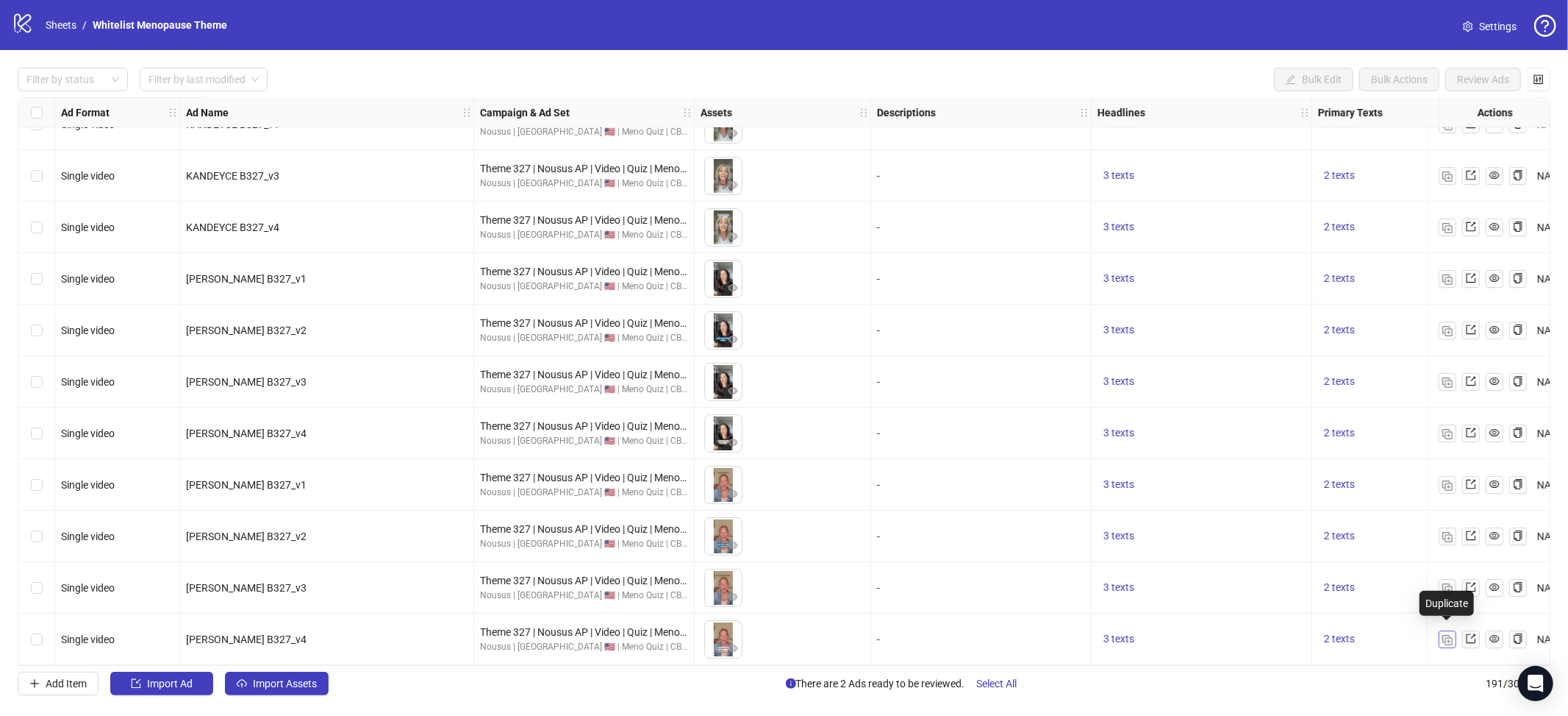
click at [1451, 635] on img "button" at bounding box center [1448, 640] width 11 height 11
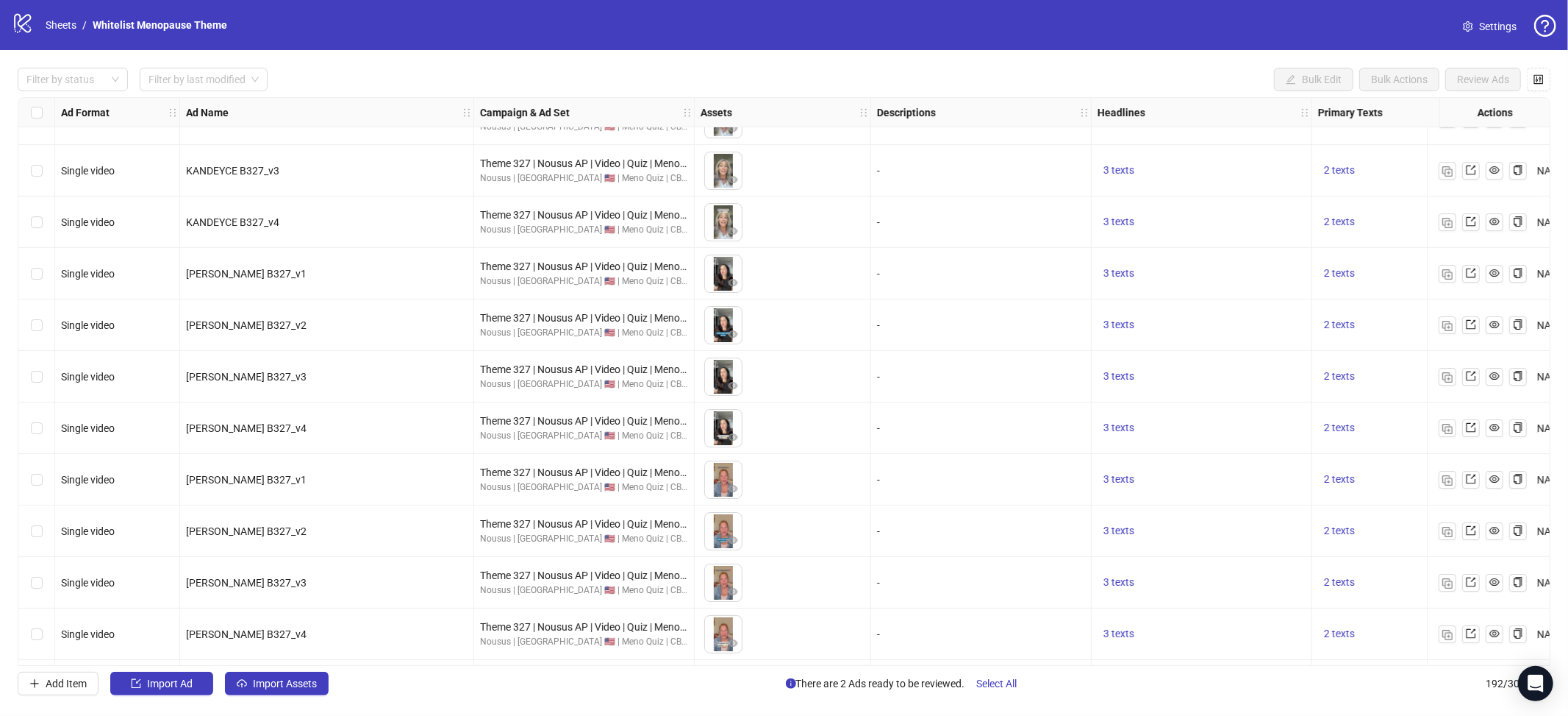
scroll to position [9355, 0]
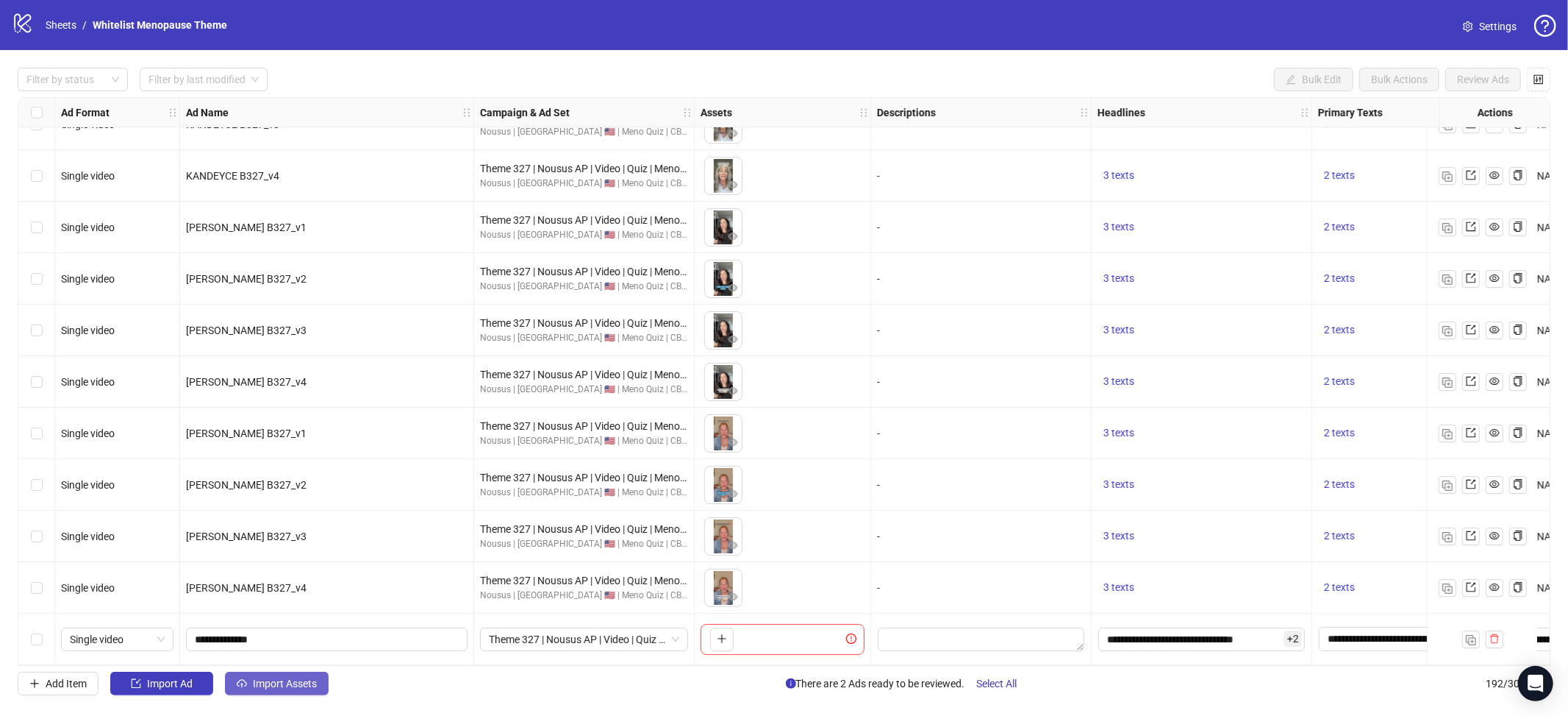
click at [298, 690] on button "Import Assets" at bounding box center [277, 684] width 104 height 23
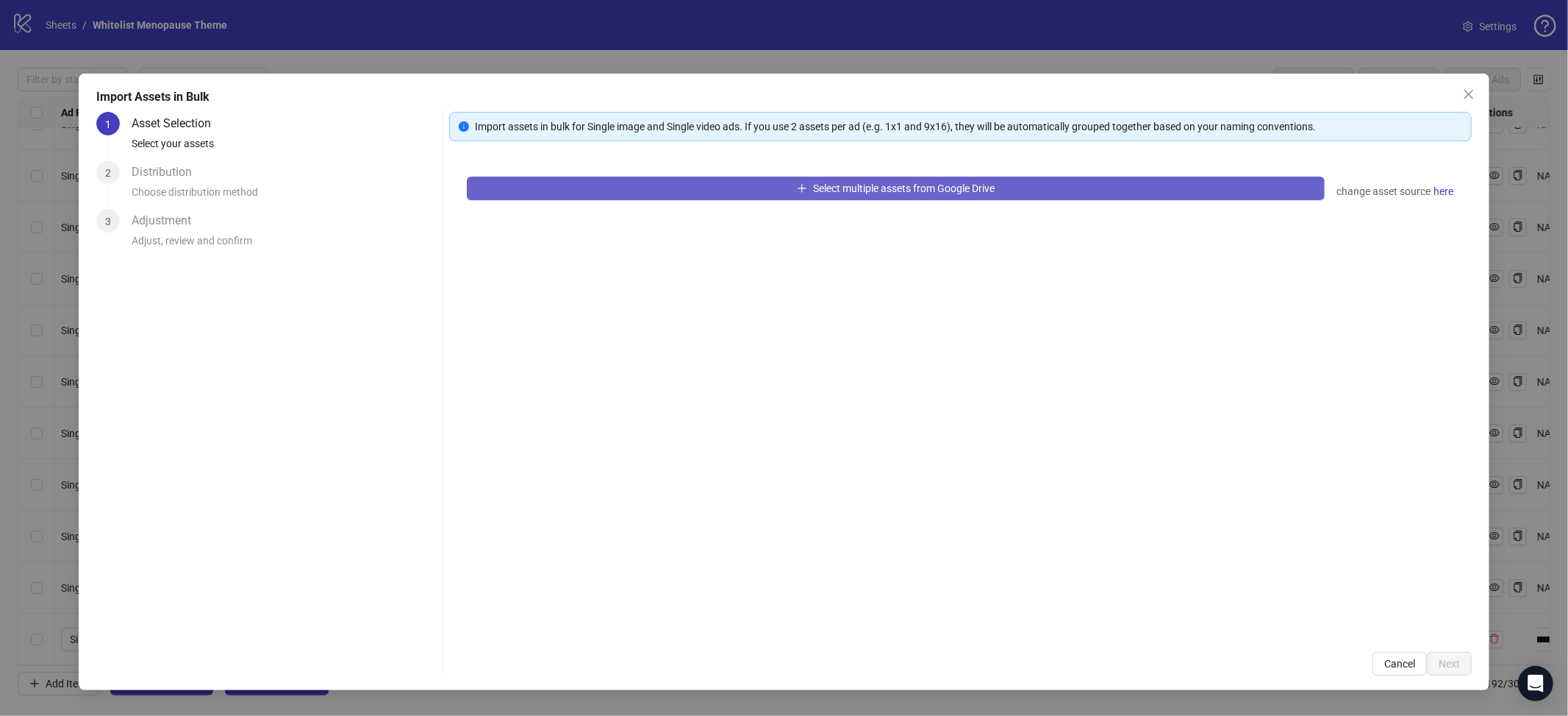
click at [606, 186] on button "Select multiple assets from Google Drive" at bounding box center [896, 189] width 858 height 23
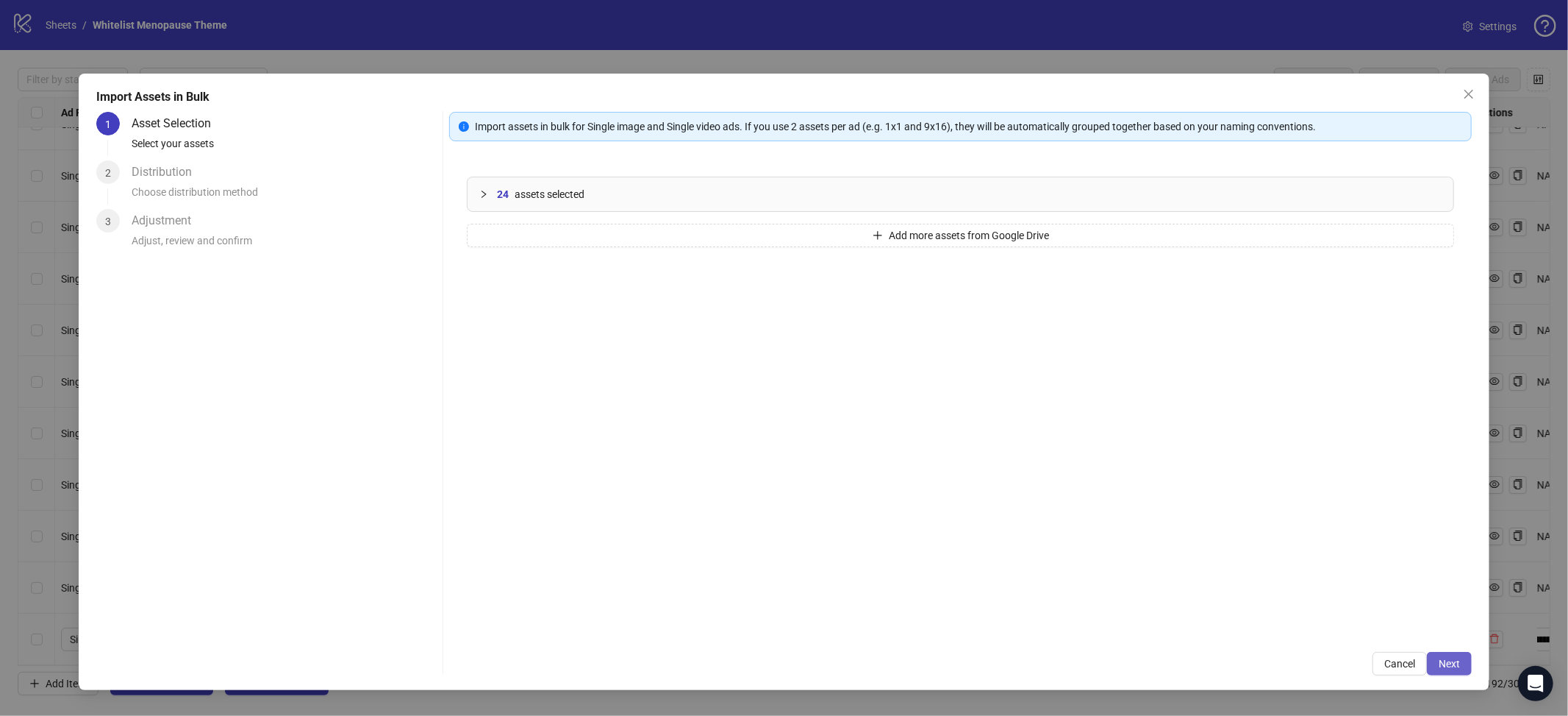
click at [1444, 664] on span "Next" at bounding box center [1450, 663] width 22 height 12
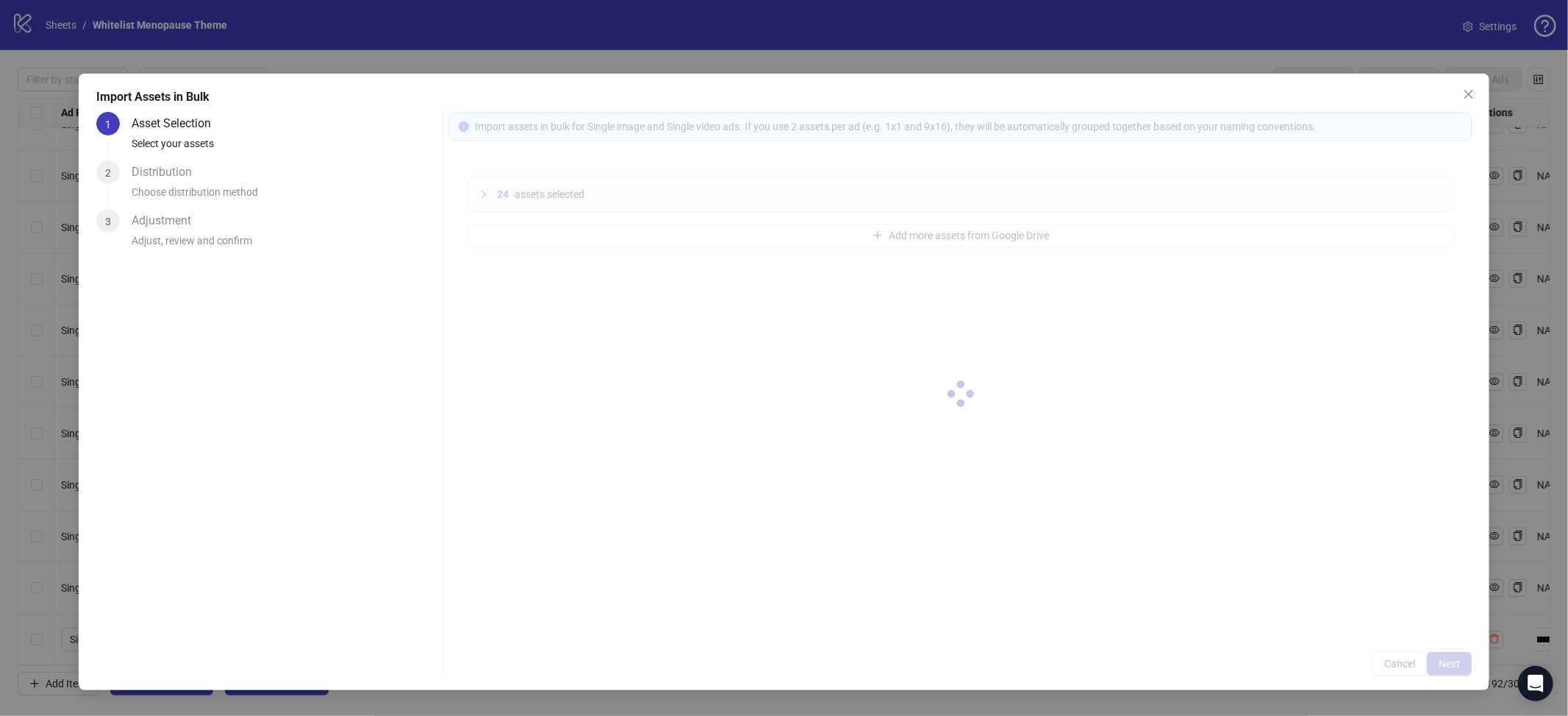
click at [1444, 664] on div at bounding box center [961, 393] width 1023 height 563
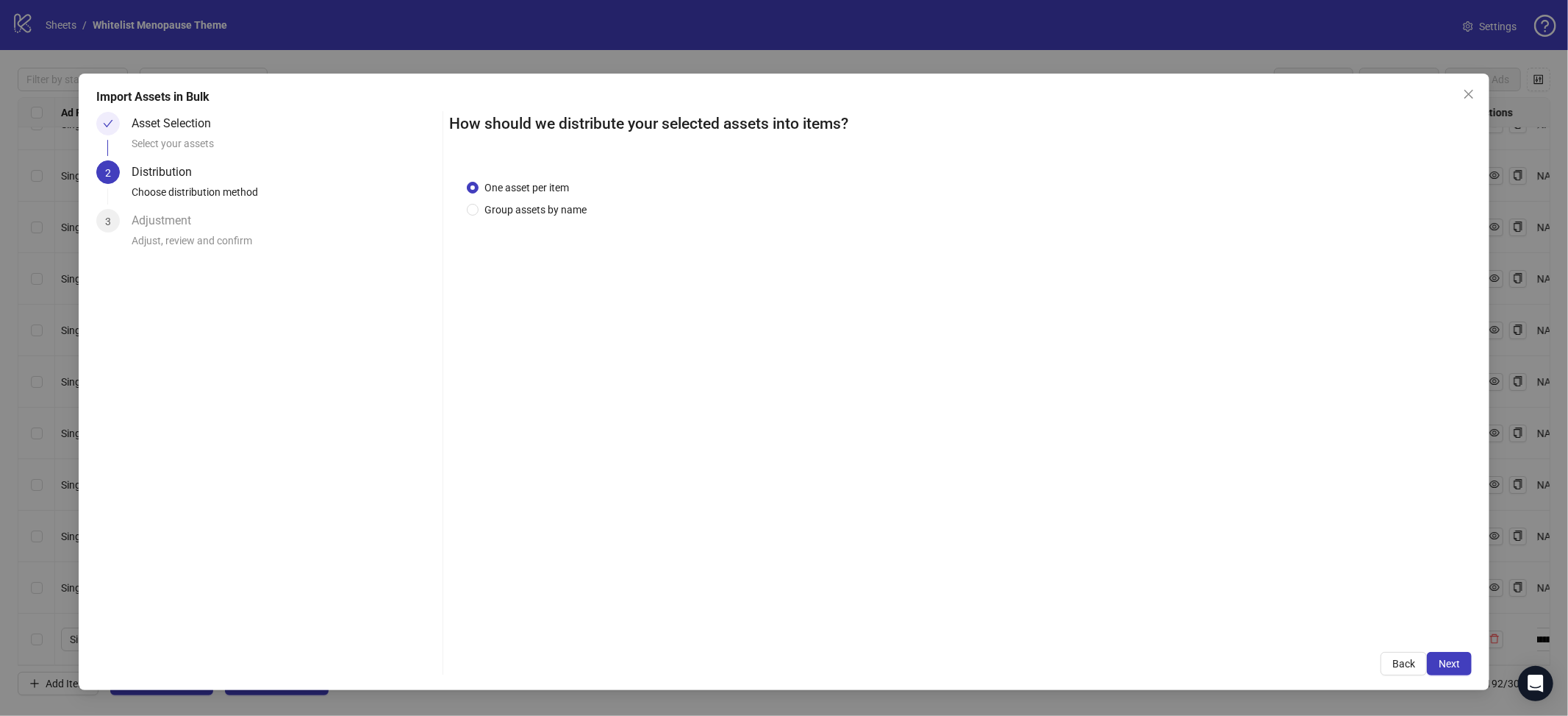
click at [1444, 664] on span "Next" at bounding box center [1450, 663] width 22 height 12
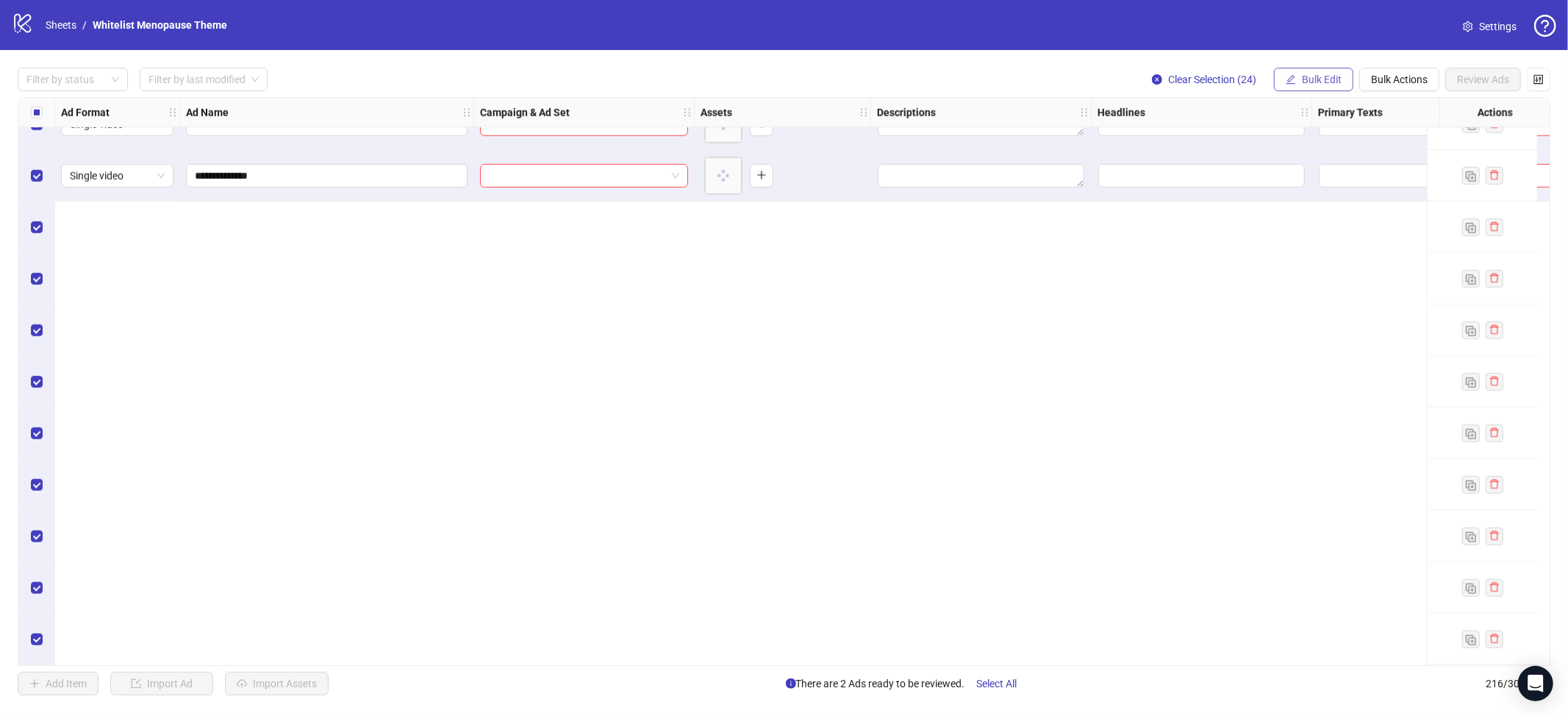
scroll to position [10058, 0]
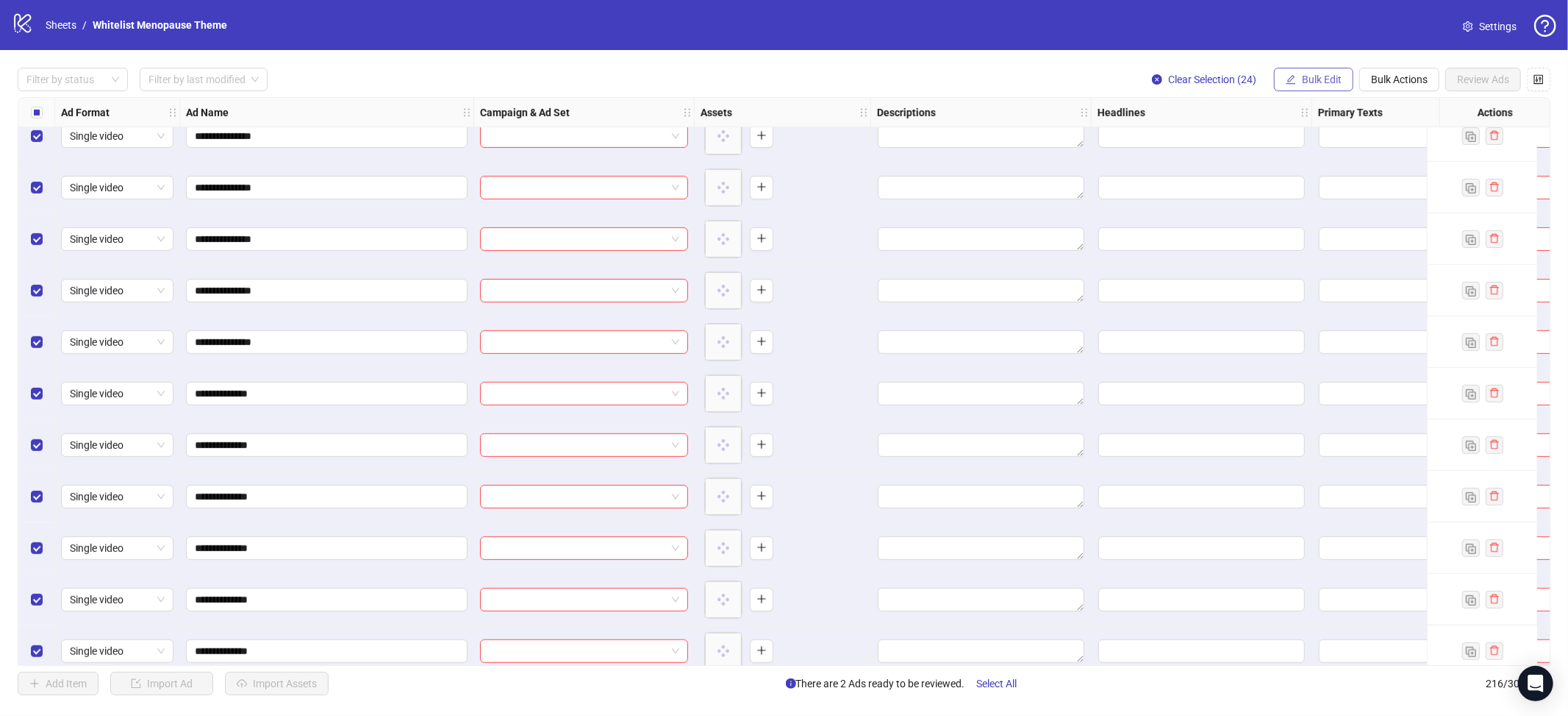
click at [1306, 76] on span "Bulk Edit" at bounding box center [1322, 79] width 40 height 12
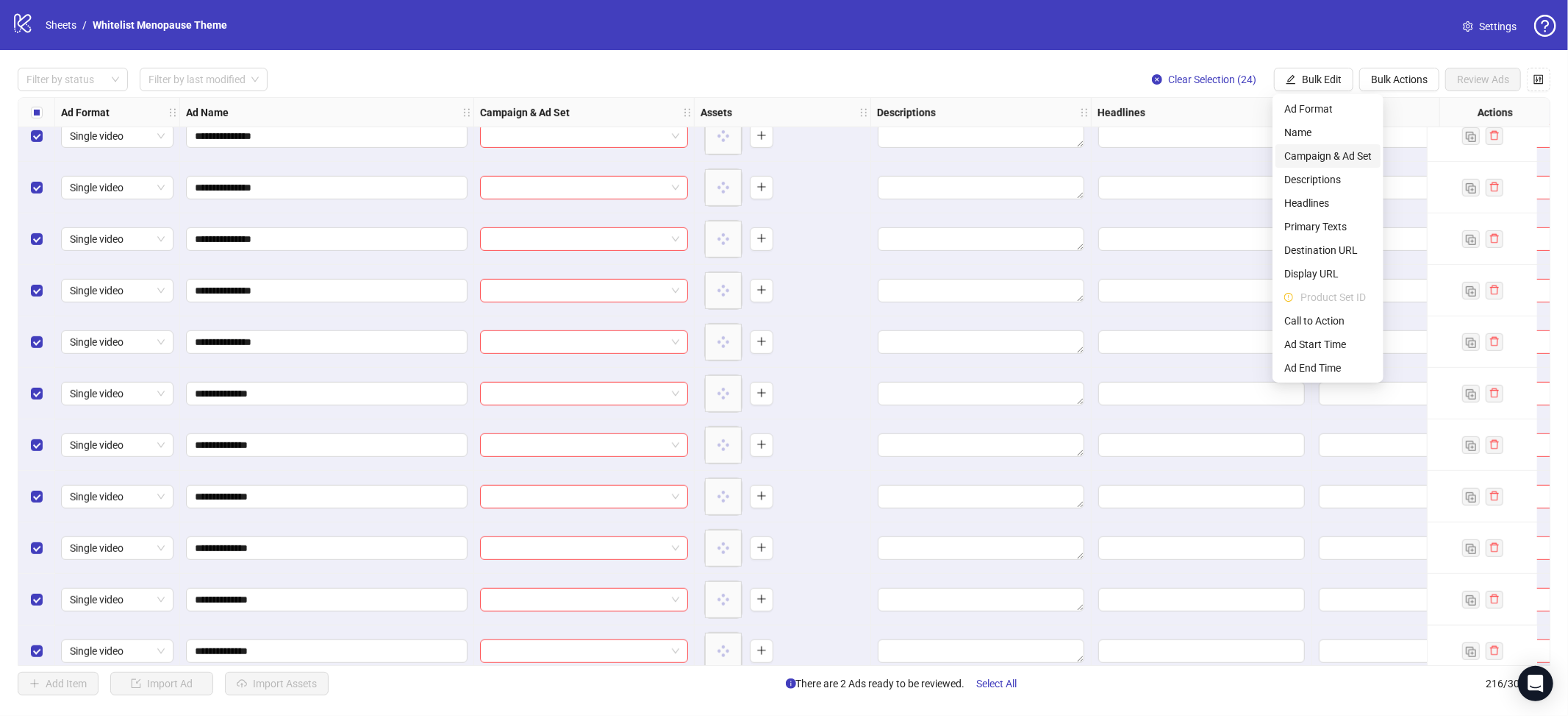
click at [1335, 153] on span "Campaign & Ad Set" at bounding box center [1328, 156] width 87 height 17
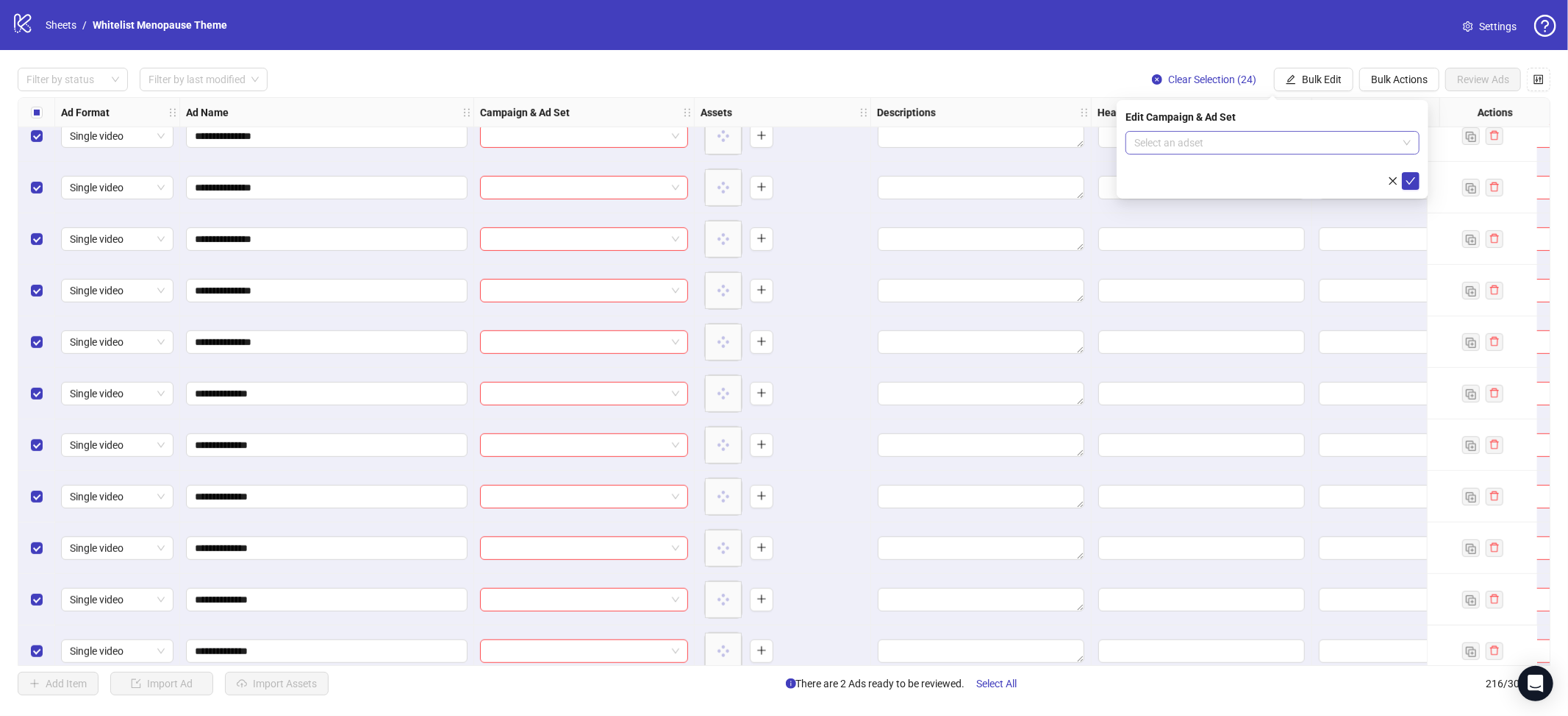
click at [1283, 154] on form "Select an adset" at bounding box center [1272, 160] width 294 height 59
click at [1278, 144] on input "search" at bounding box center [1265, 143] width 263 height 22
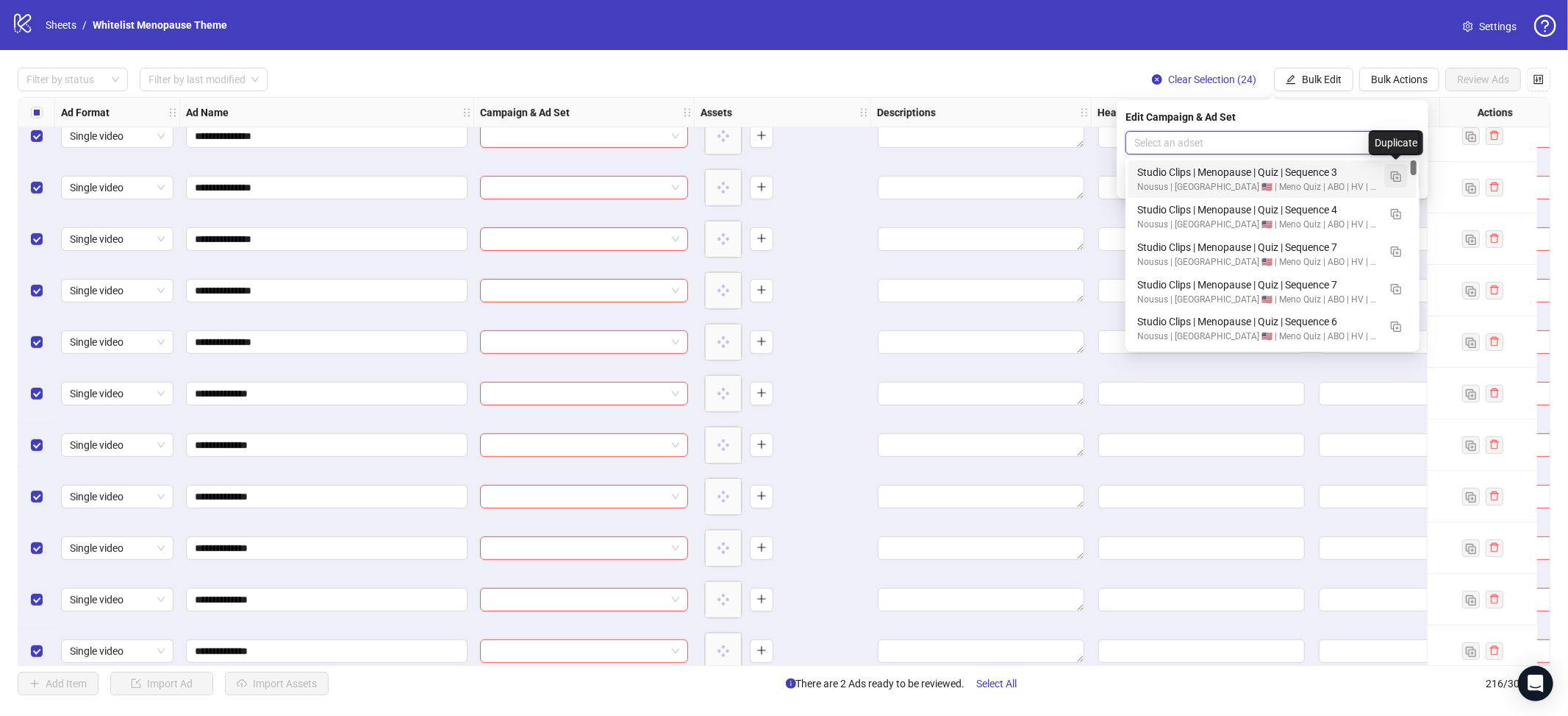
click at [1397, 180] on img "button" at bounding box center [1396, 176] width 11 height 11
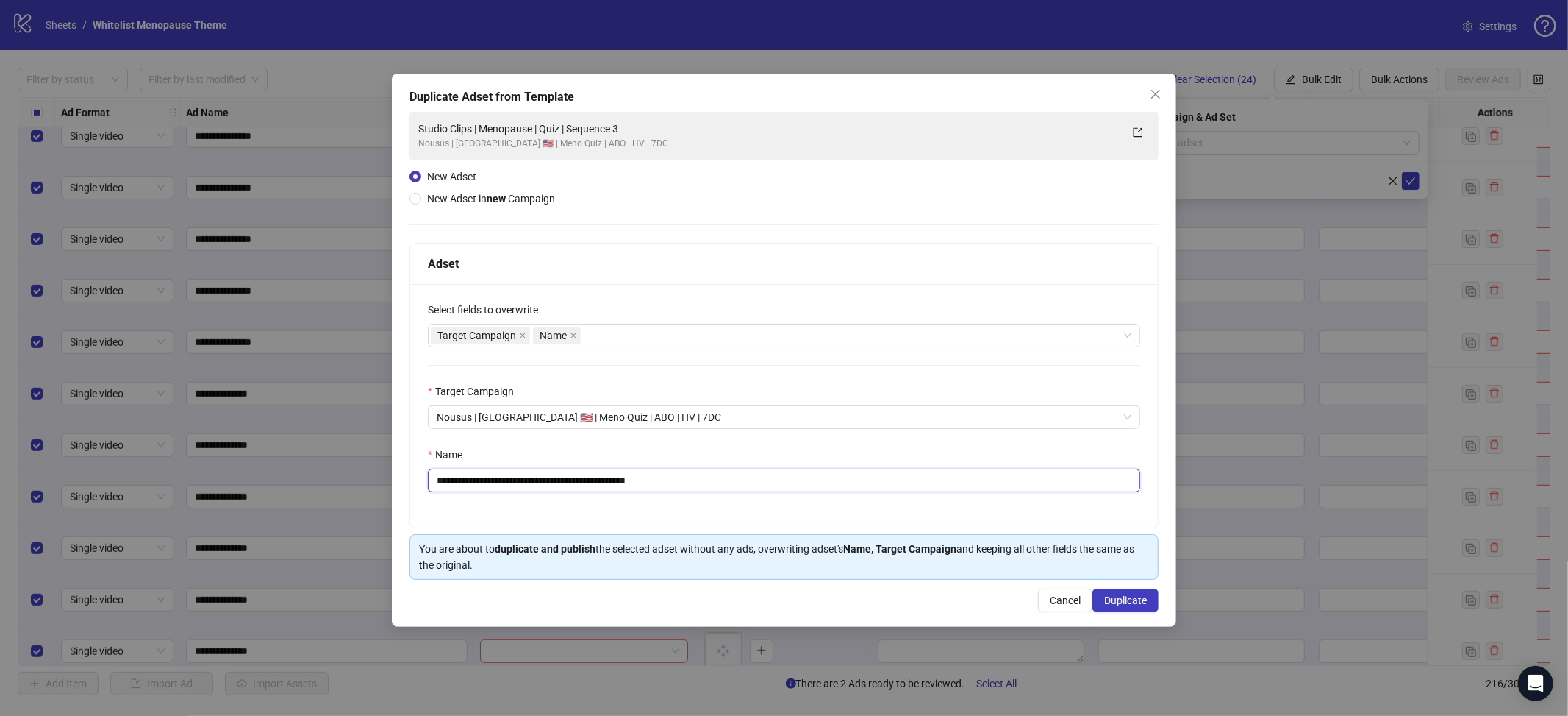
click at [685, 494] on div "**********" at bounding box center [784, 405] width 748 height 244
paste input "*****"
type input "**********"
click at [1137, 601] on span "Duplicate" at bounding box center [1126, 601] width 43 height 12
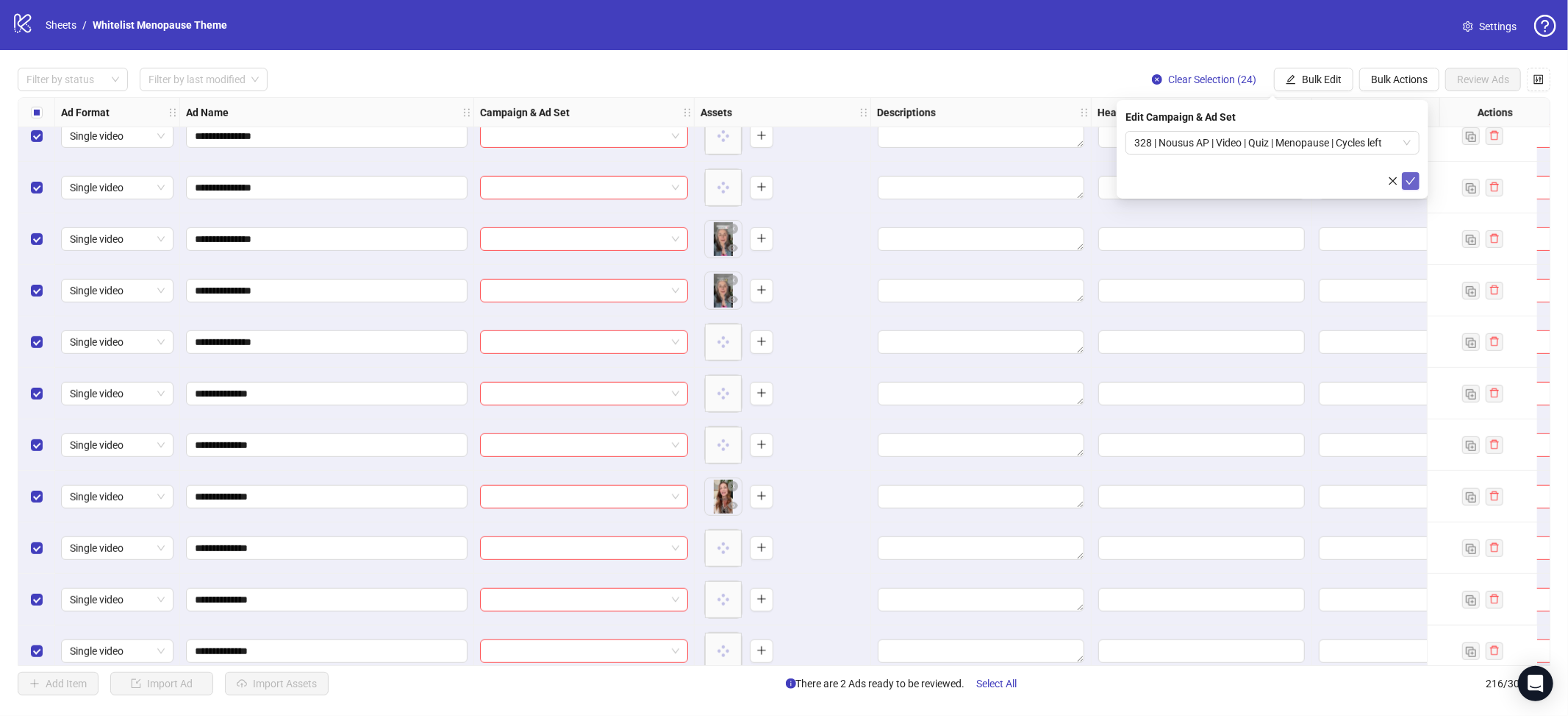
click at [1414, 182] on icon "check" at bounding box center [1411, 181] width 11 height 11
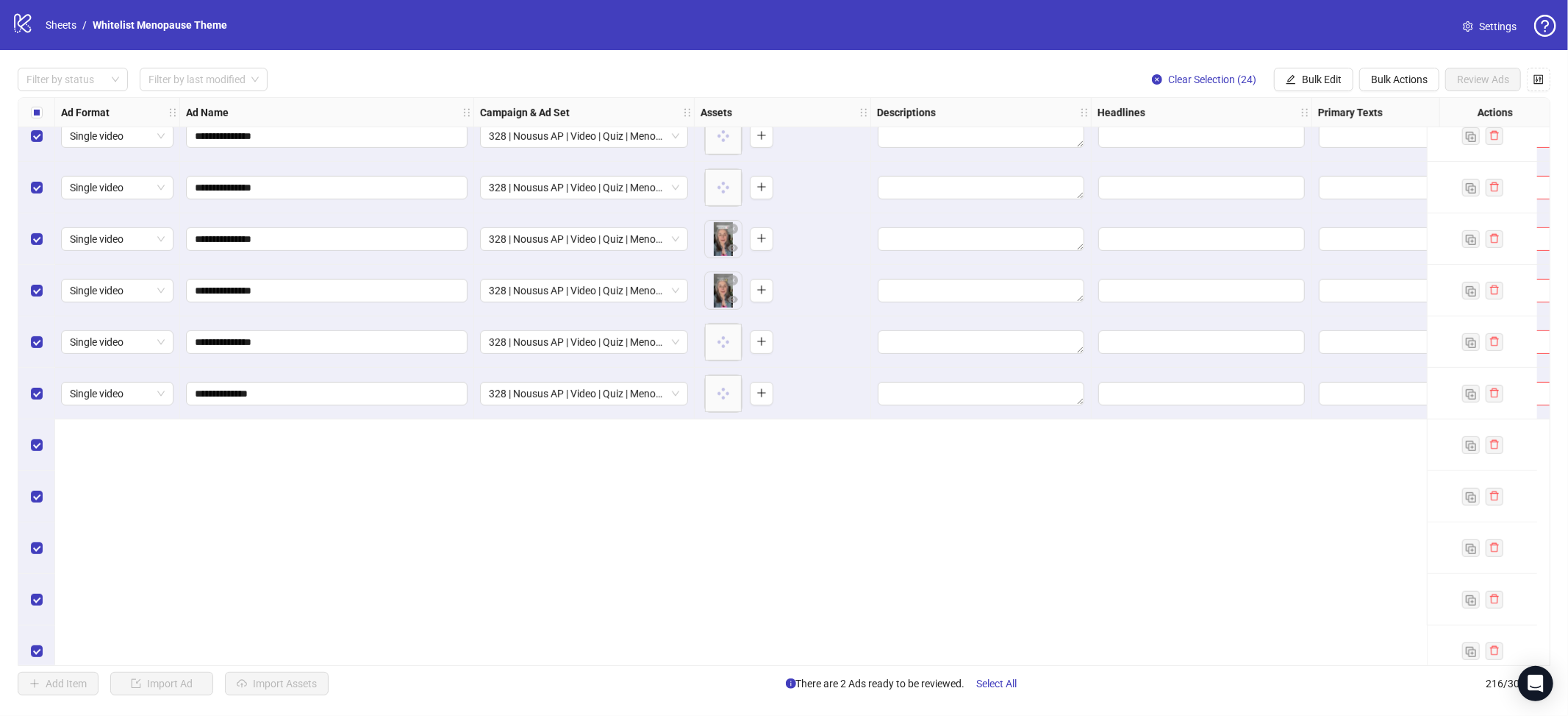
scroll to position [9724, 0]
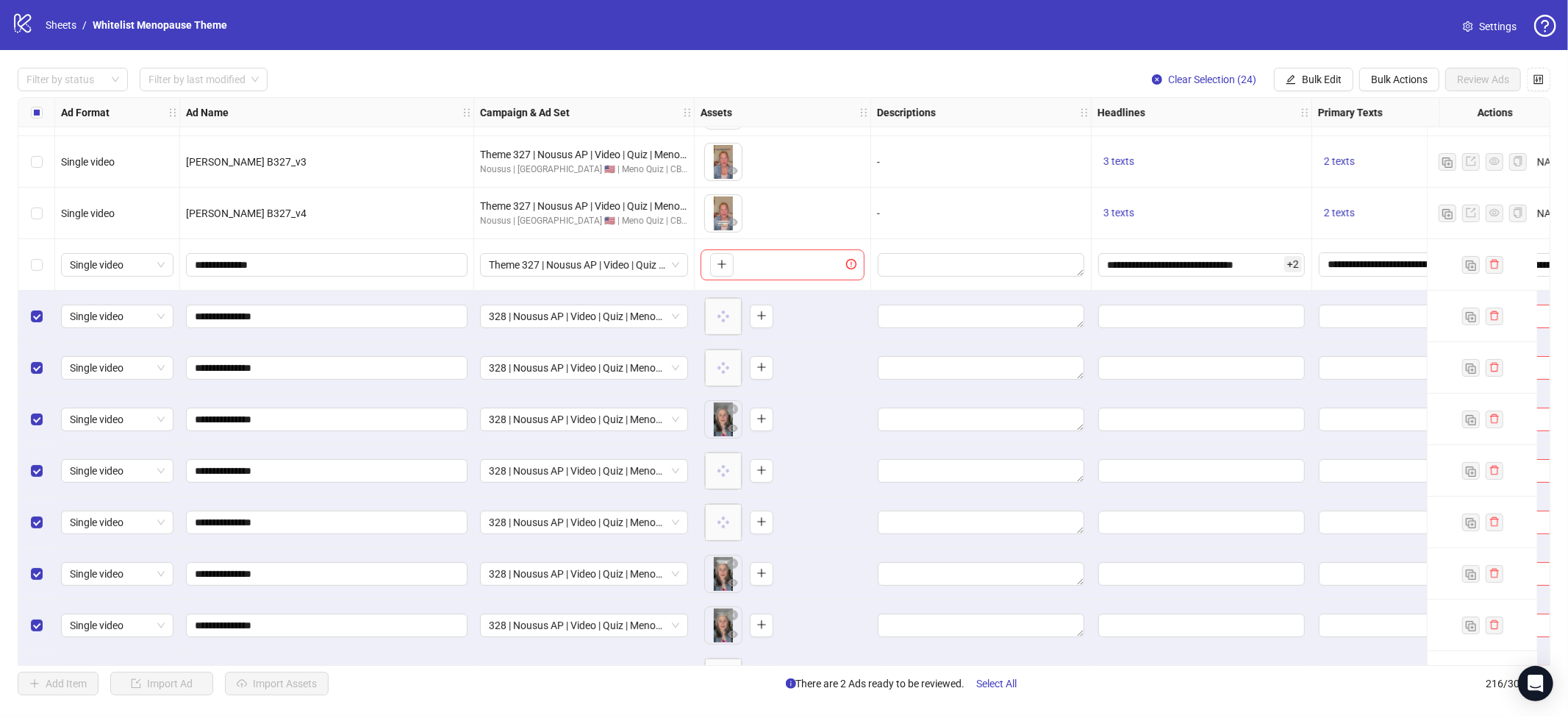
click at [28, 111] on div "Select all rows" at bounding box center [37, 112] width 37 height 29
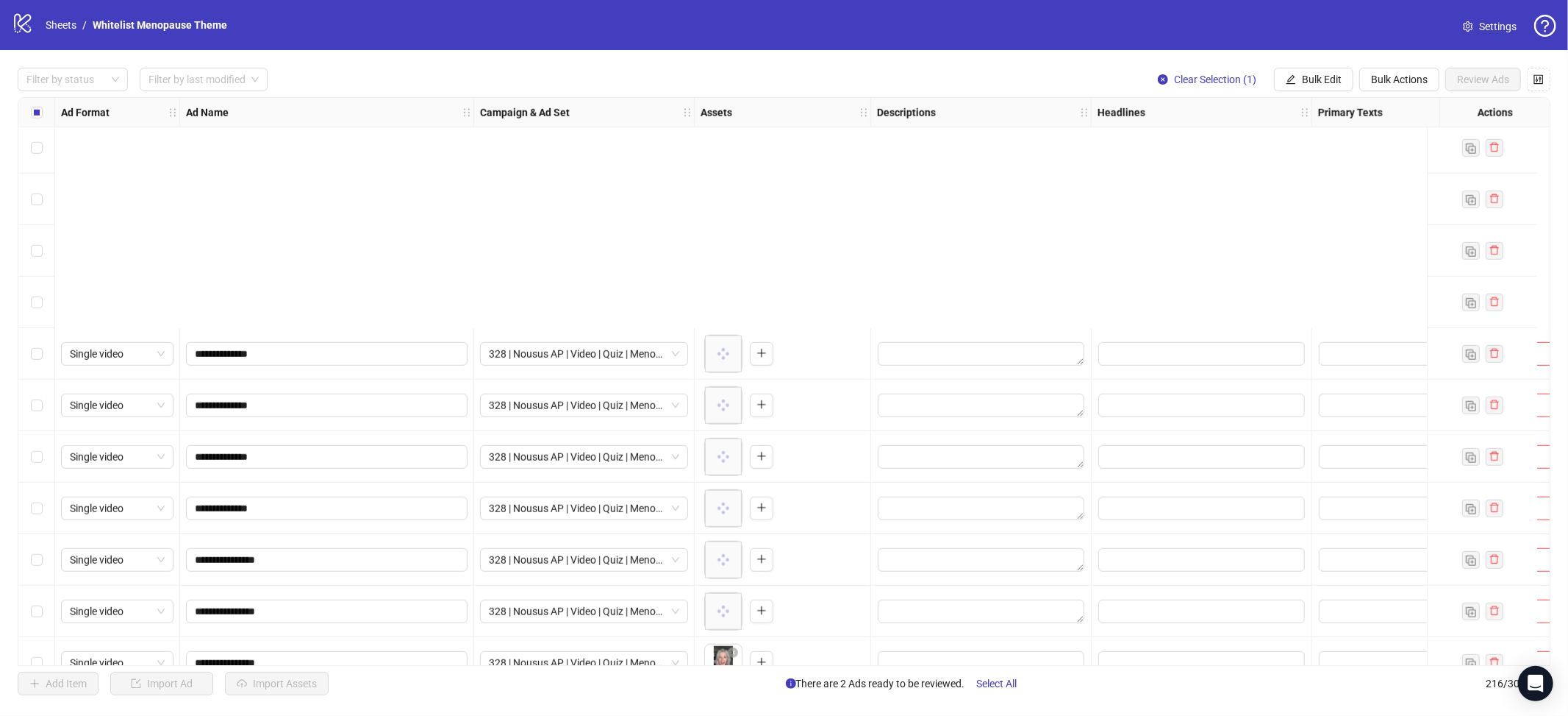
scroll to position [10590, 0]
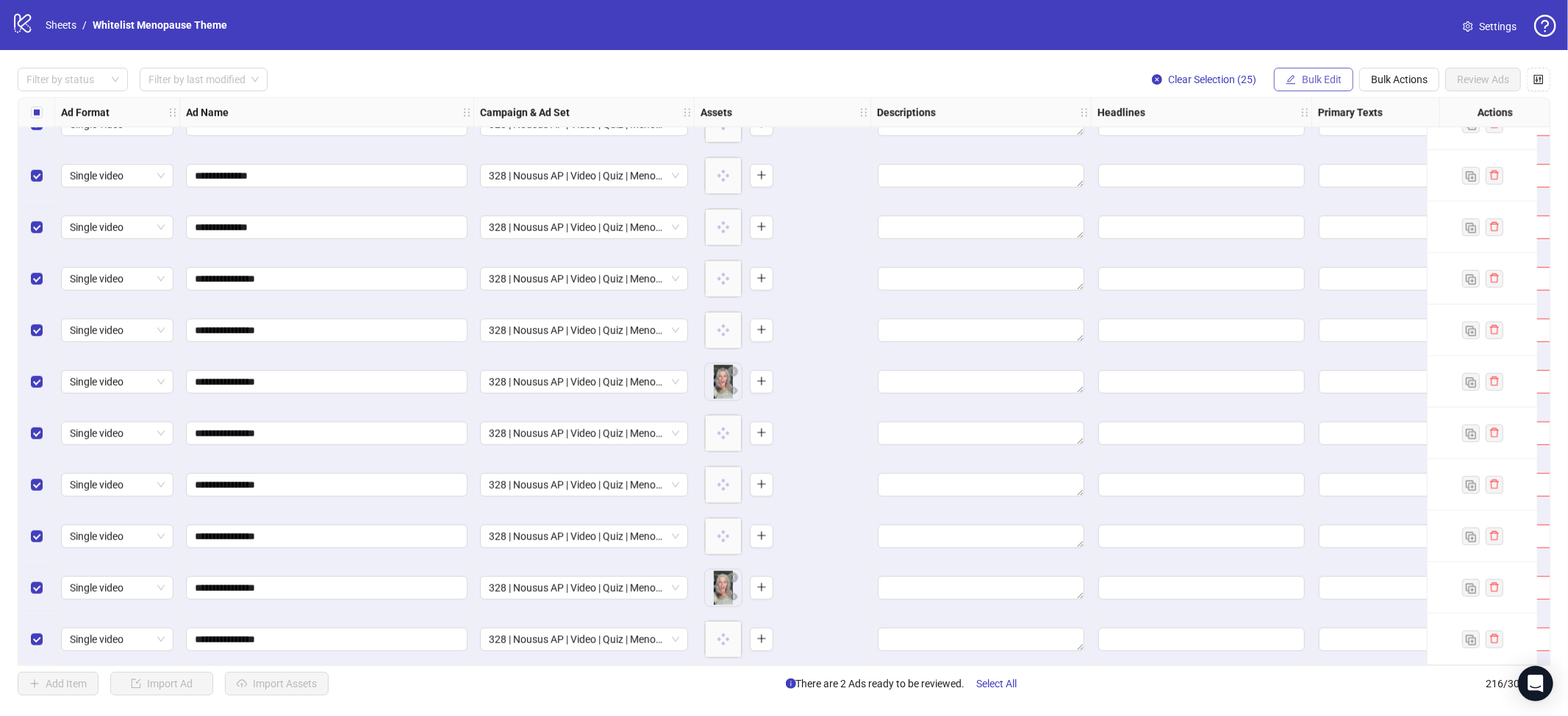
click at [1303, 84] on span "Bulk Edit" at bounding box center [1322, 79] width 40 height 12
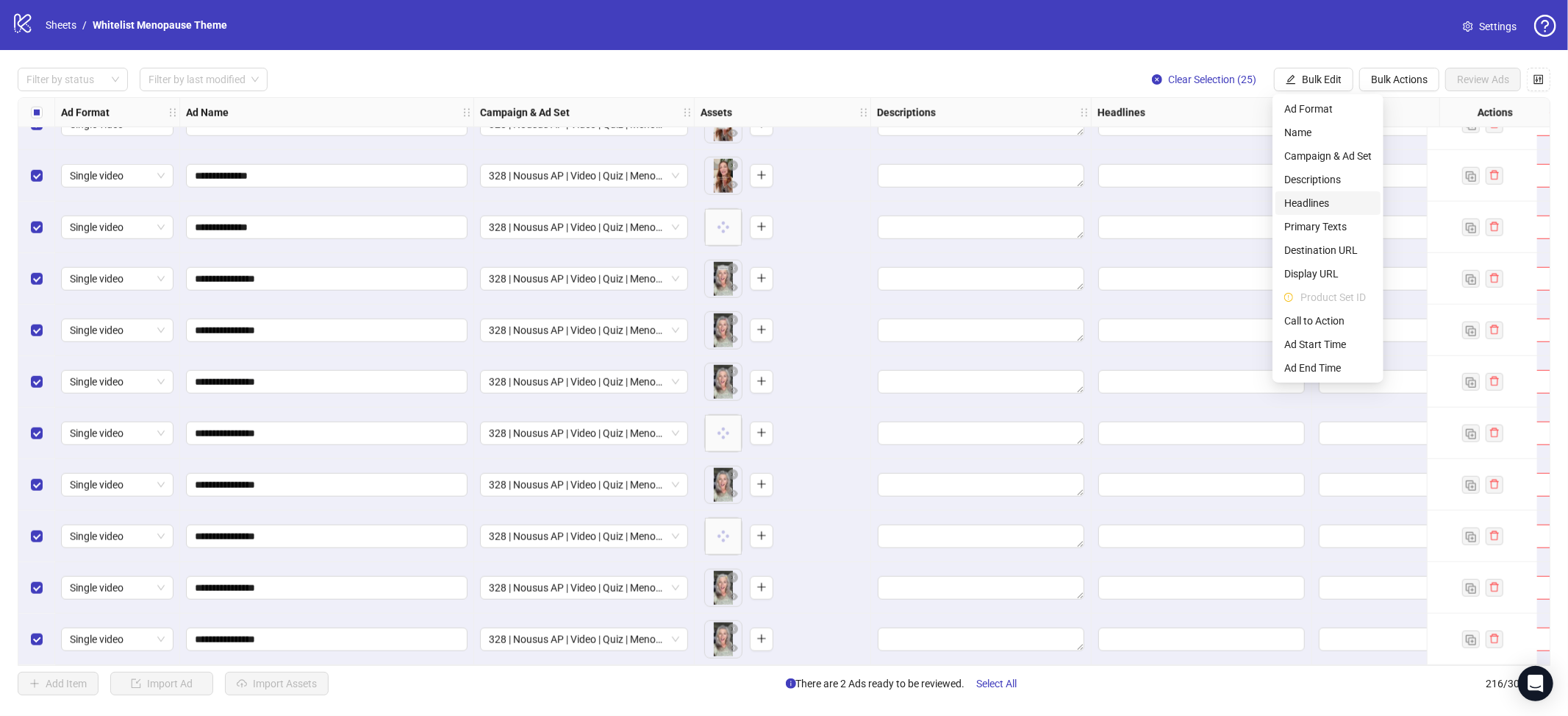
click at [1312, 201] on span "Headlines" at bounding box center [1328, 202] width 87 height 17
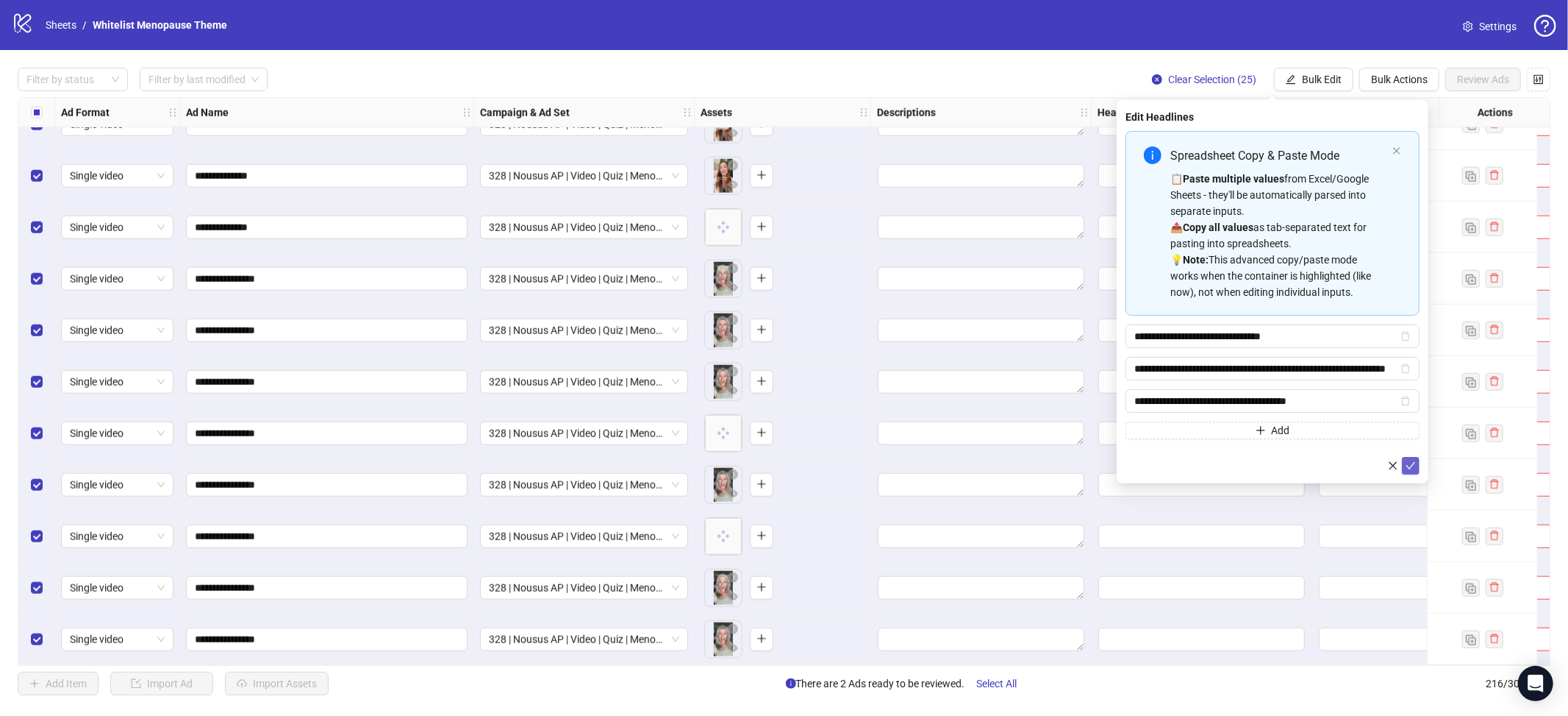
click at [1417, 470] on button "submit" at bounding box center [1411, 466] width 18 height 18
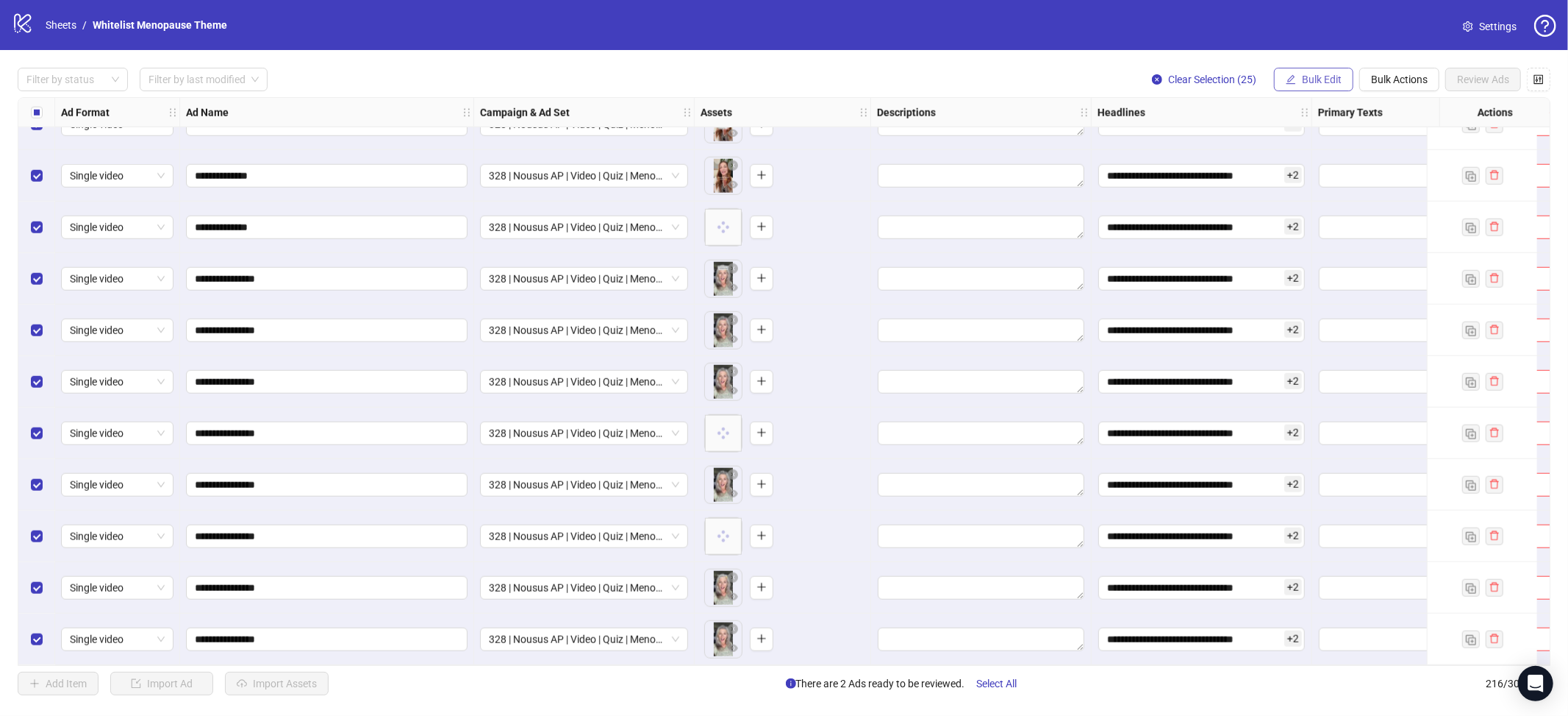
click at [1330, 73] on span "Bulk Edit" at bounding box center [1322, 79] width 40 height 12
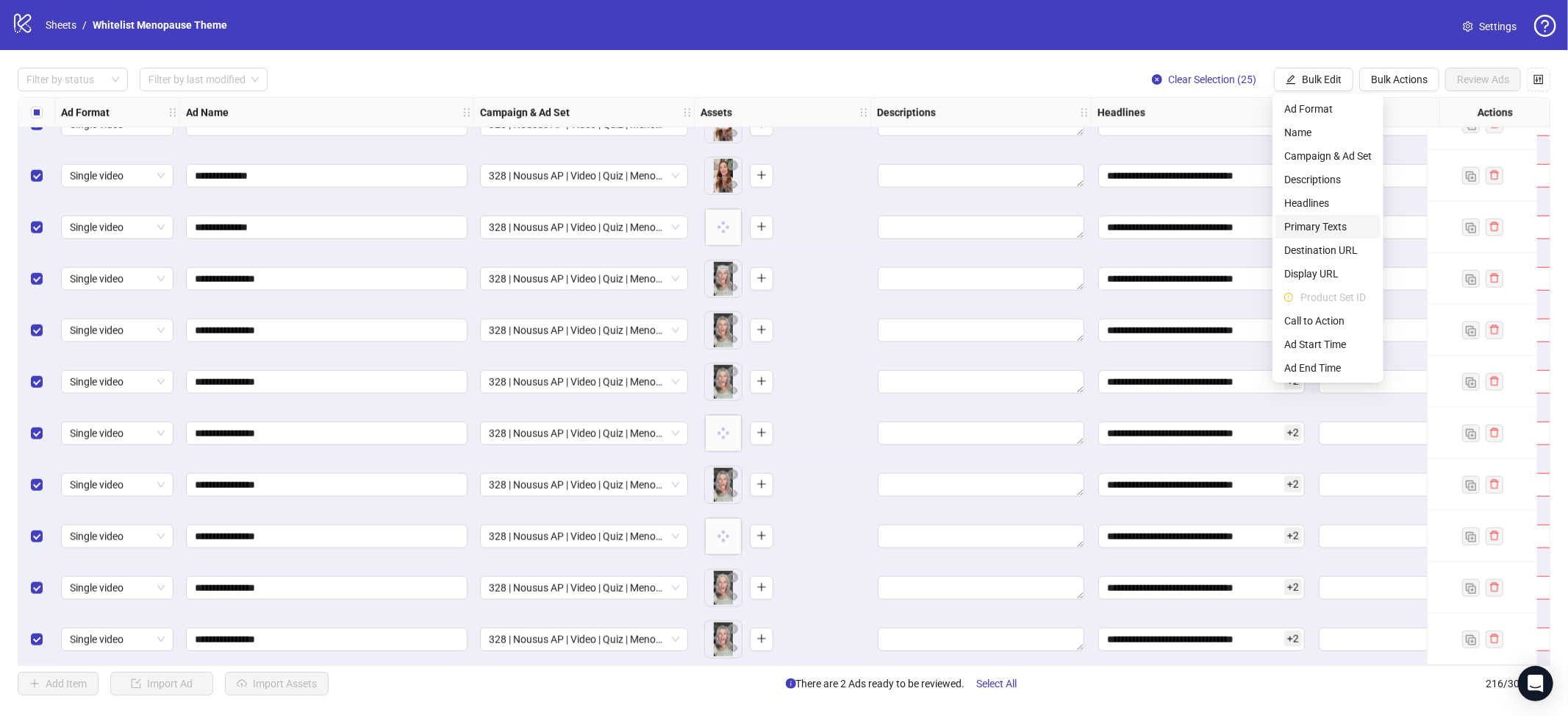
click at [1328, 226] on span "Primary Texts" at bounding box center [1328, 226] width 87 height 17
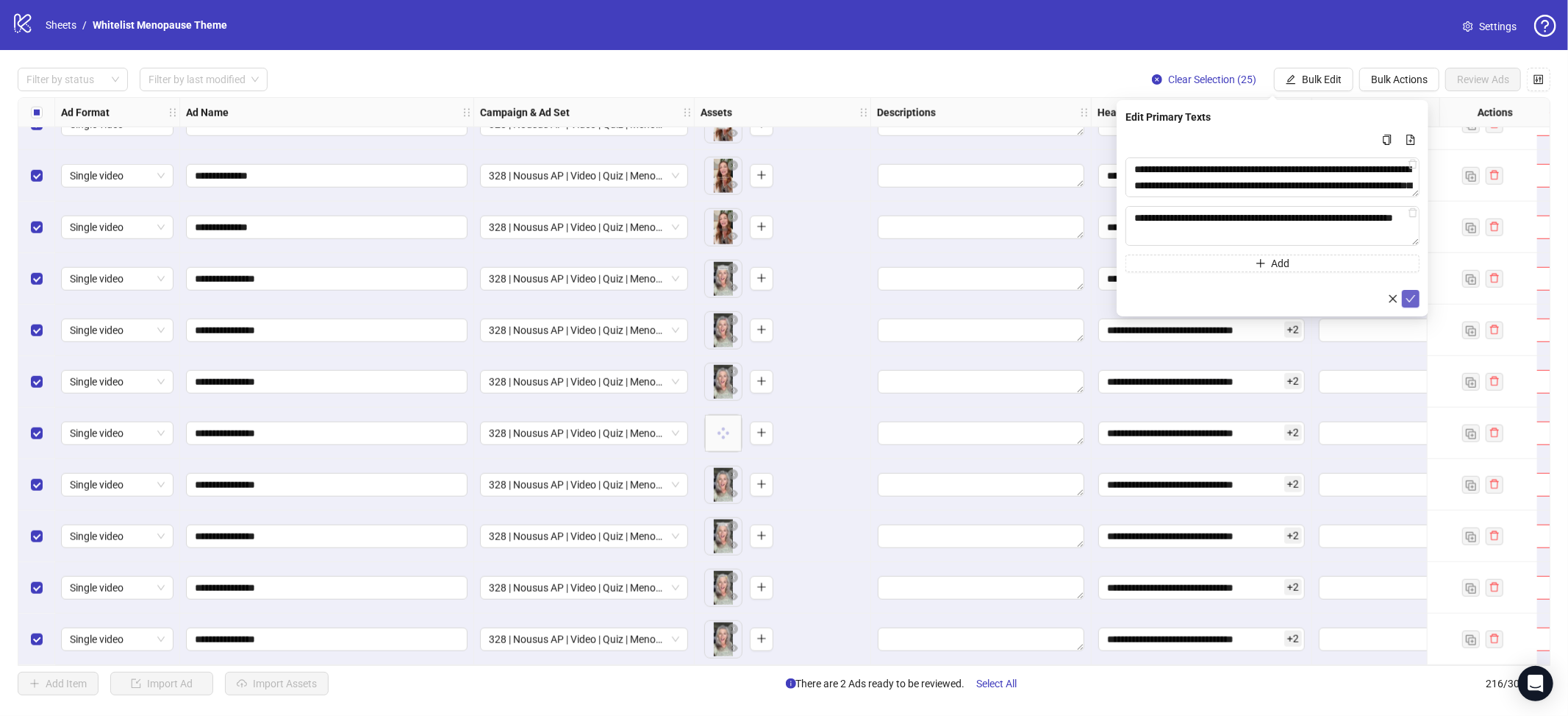
click at [1409, 298] on icon "check" at bounding box center [1411, 298] width 11 height 11
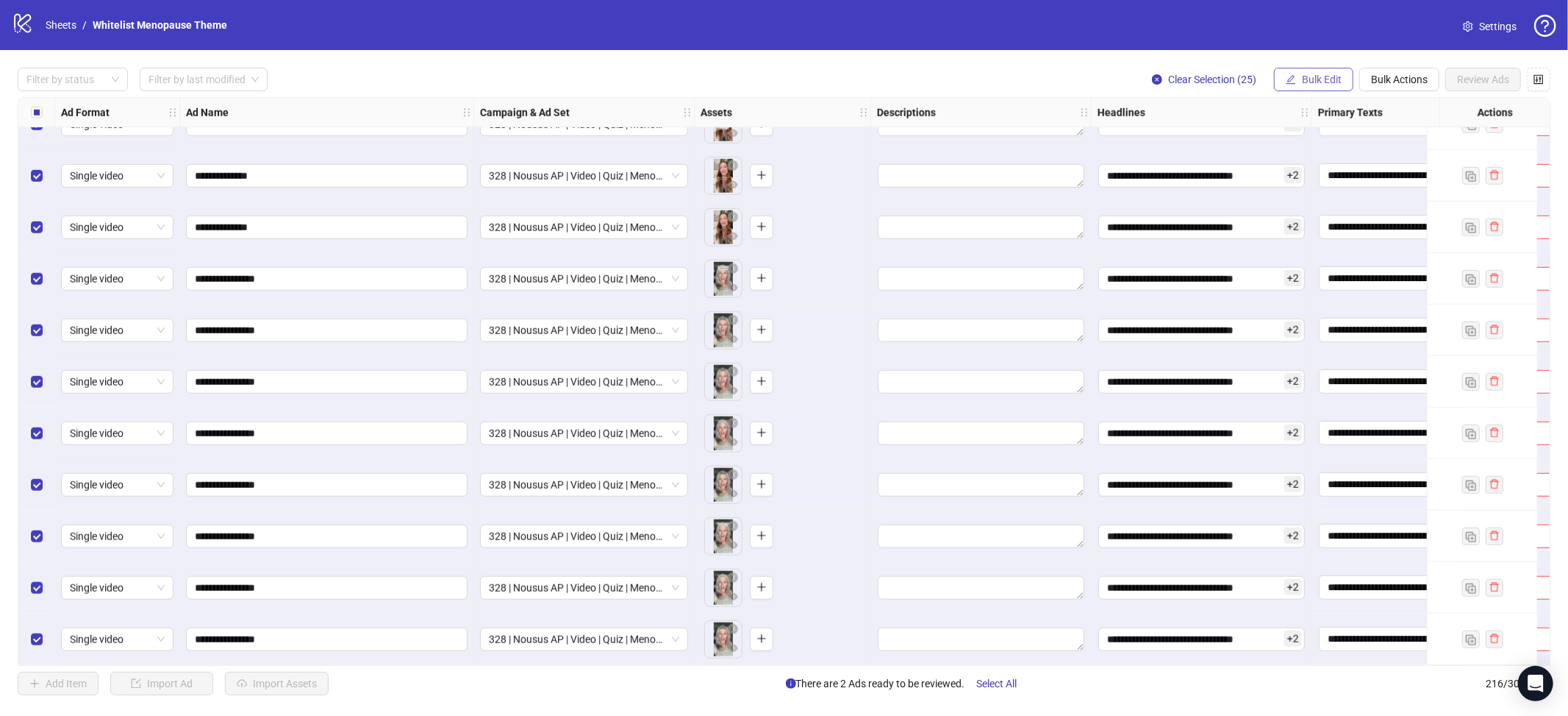
click at [1314, 81] on span "Bulk Edit" at bounding box center [1322, 79] width 40 height 12
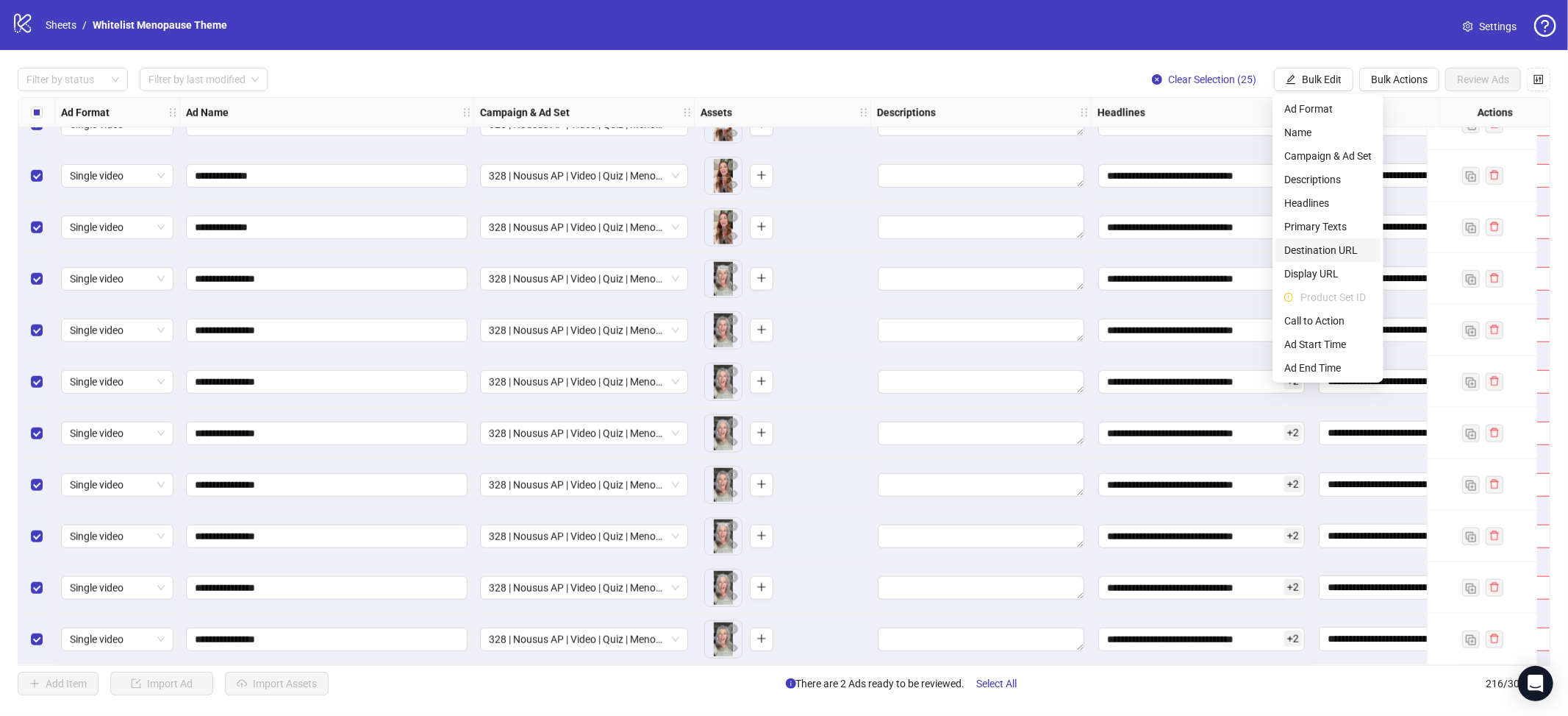
click at [1331, 248] on span "Destination URL" at bounding box center [1328, 249] width 87 height 17
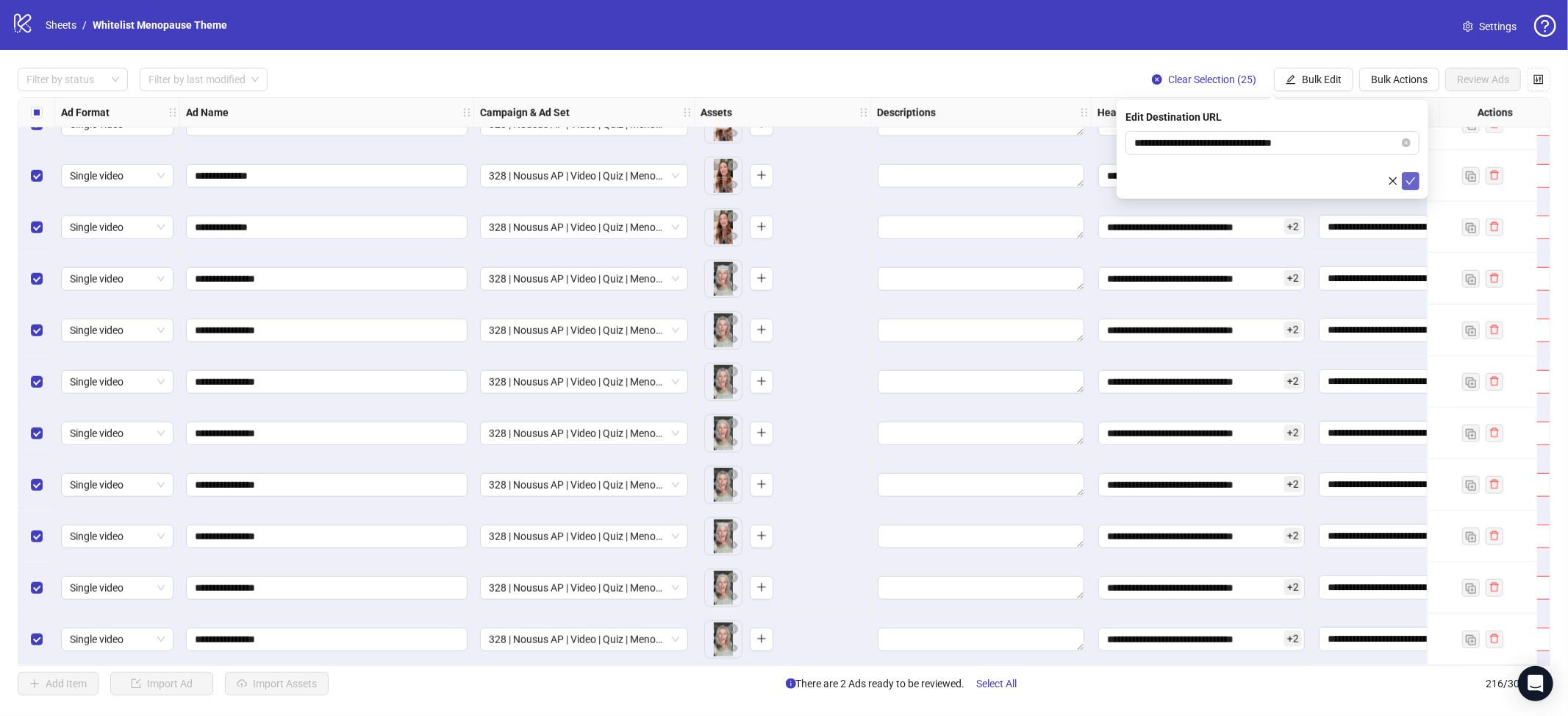
click at [1409, 180] on icon "check" at bounding box center [1411, 181] width 11 height 11
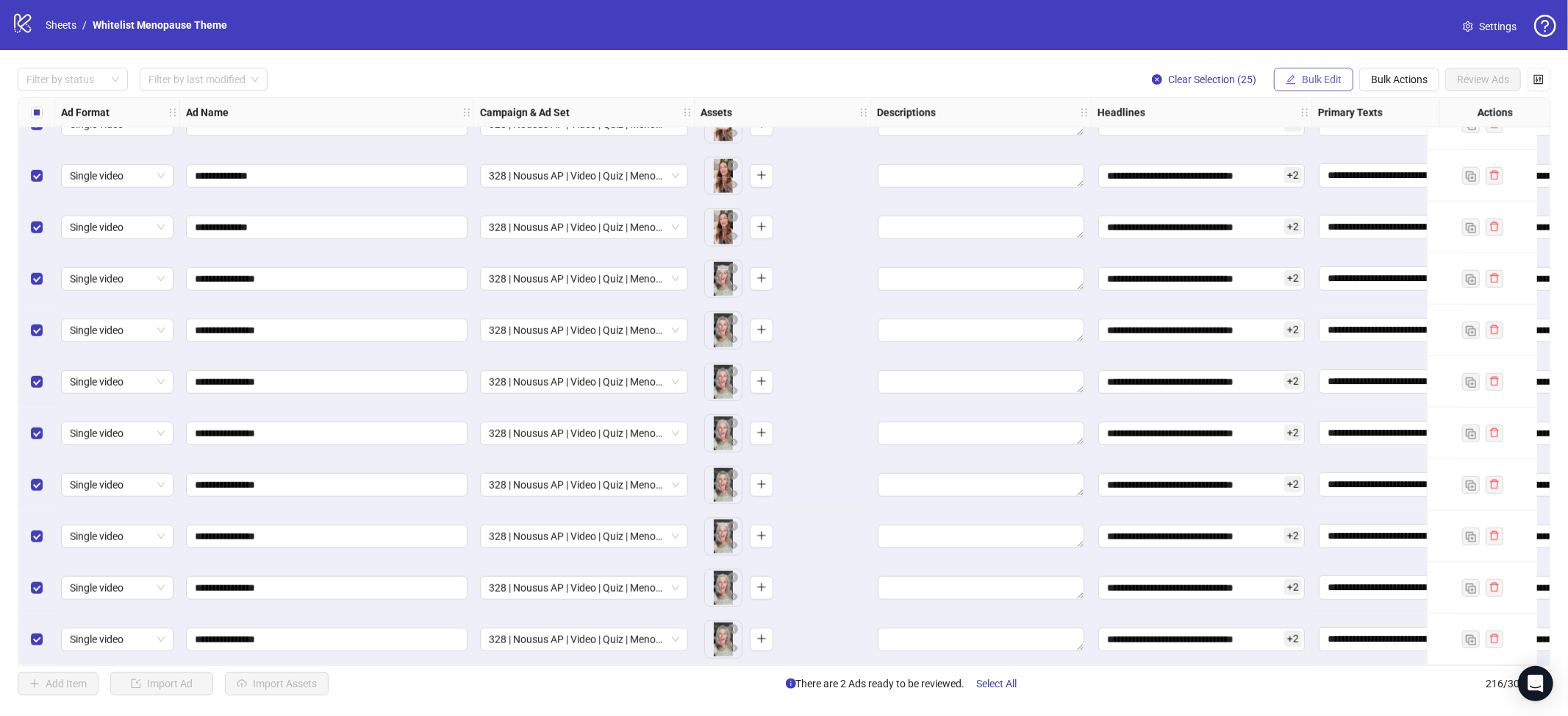
click at [1316, 75] on span "Bulk Edit" at bounding box center [1322, 79] width 40 height 12
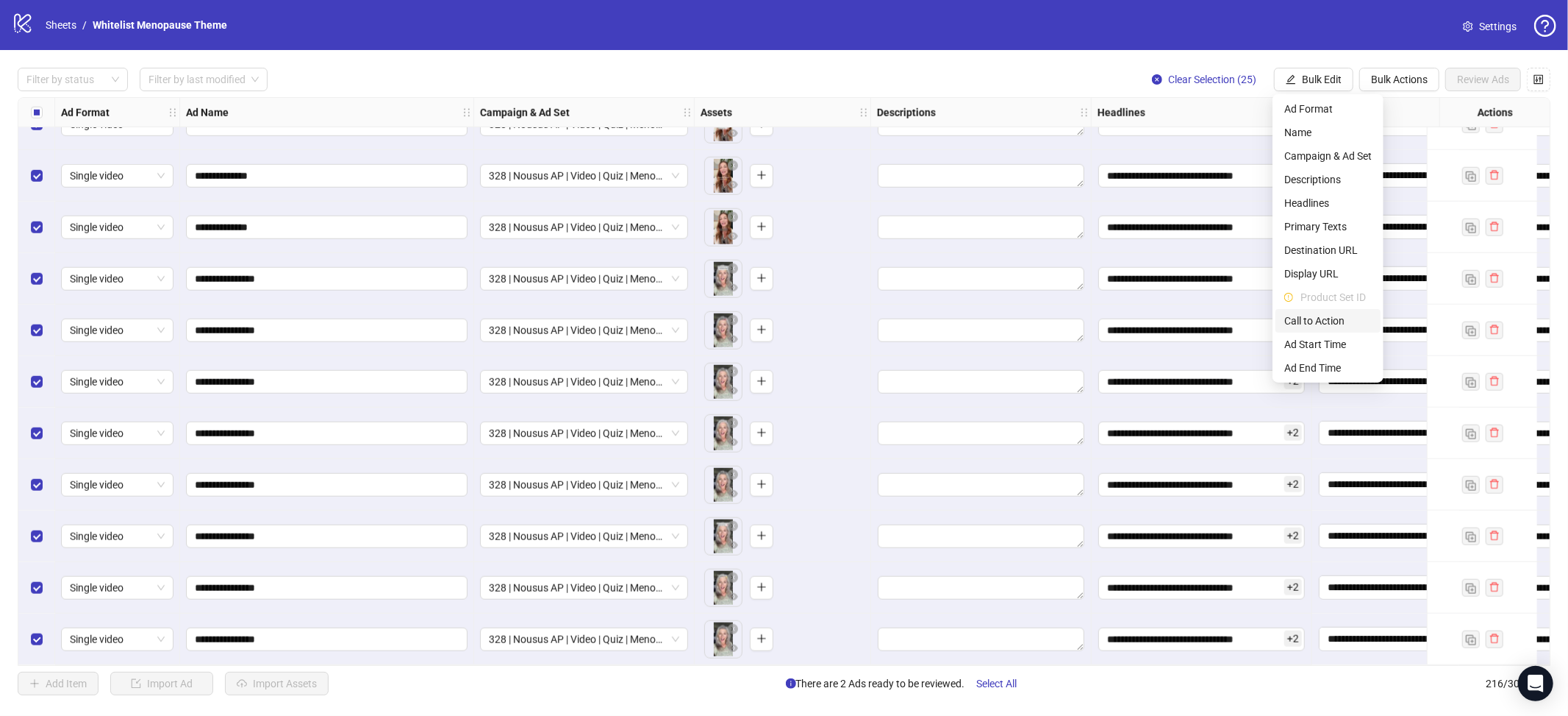
click at [1327, 324] on span "Call to Action" at bounding box center [1328, 321] width 87 height 17
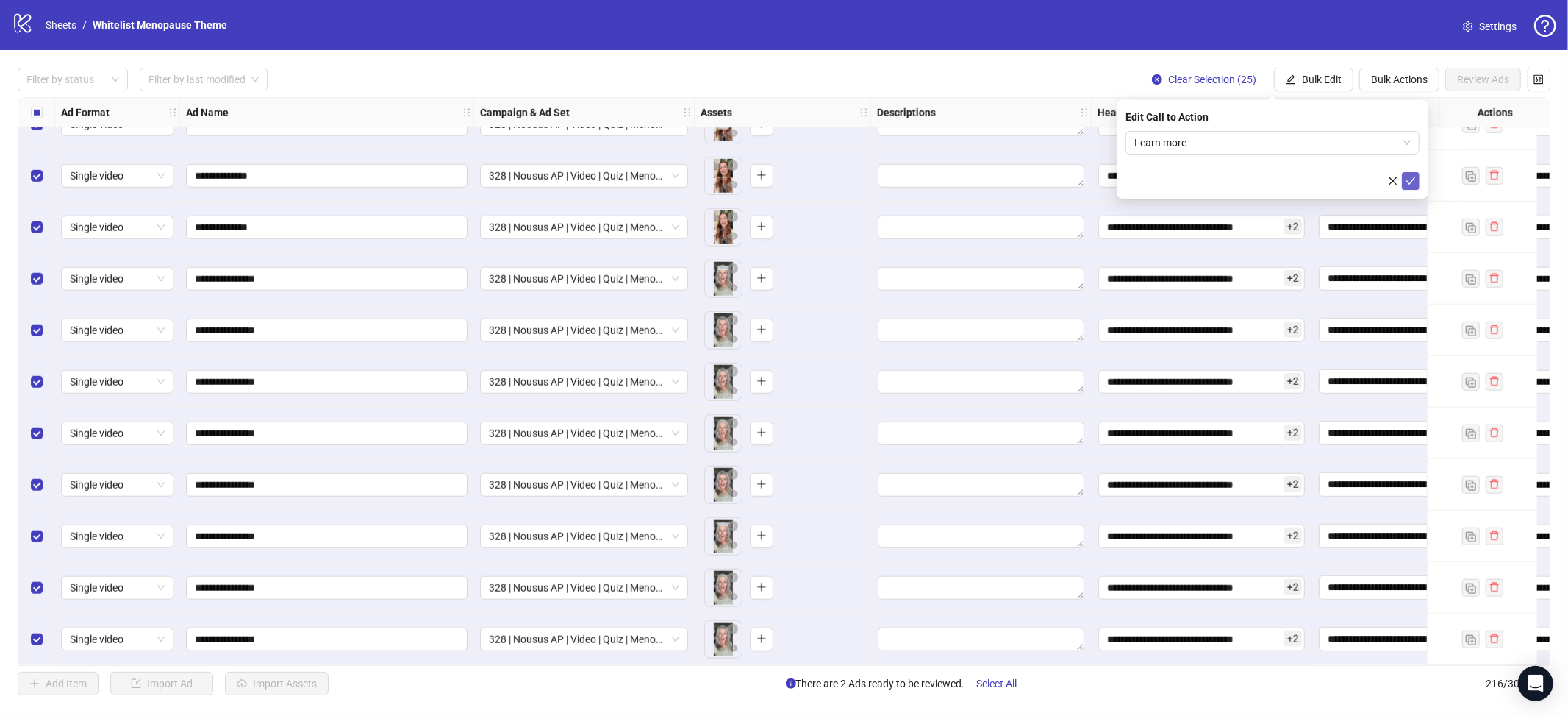
click at [1416, 179] on button "submit" at bounding box center [1411, 181] width 18 height 18
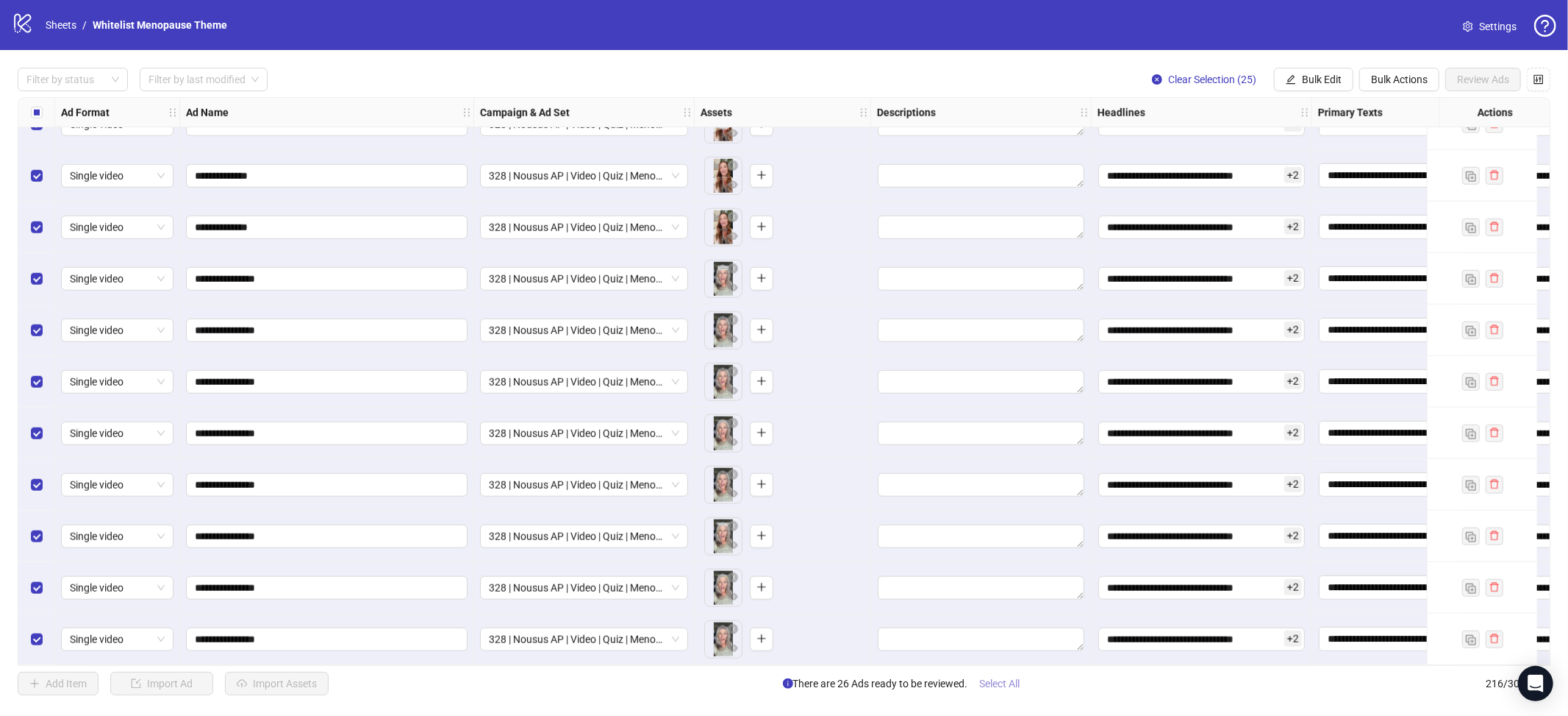
click at [998, 680] on span "Select All" at bounding box center [1000, 684] width 40 height 12
click at [1471, 81] on span "Review Ads" at bounding box center [1483, 79] width 52 height 12
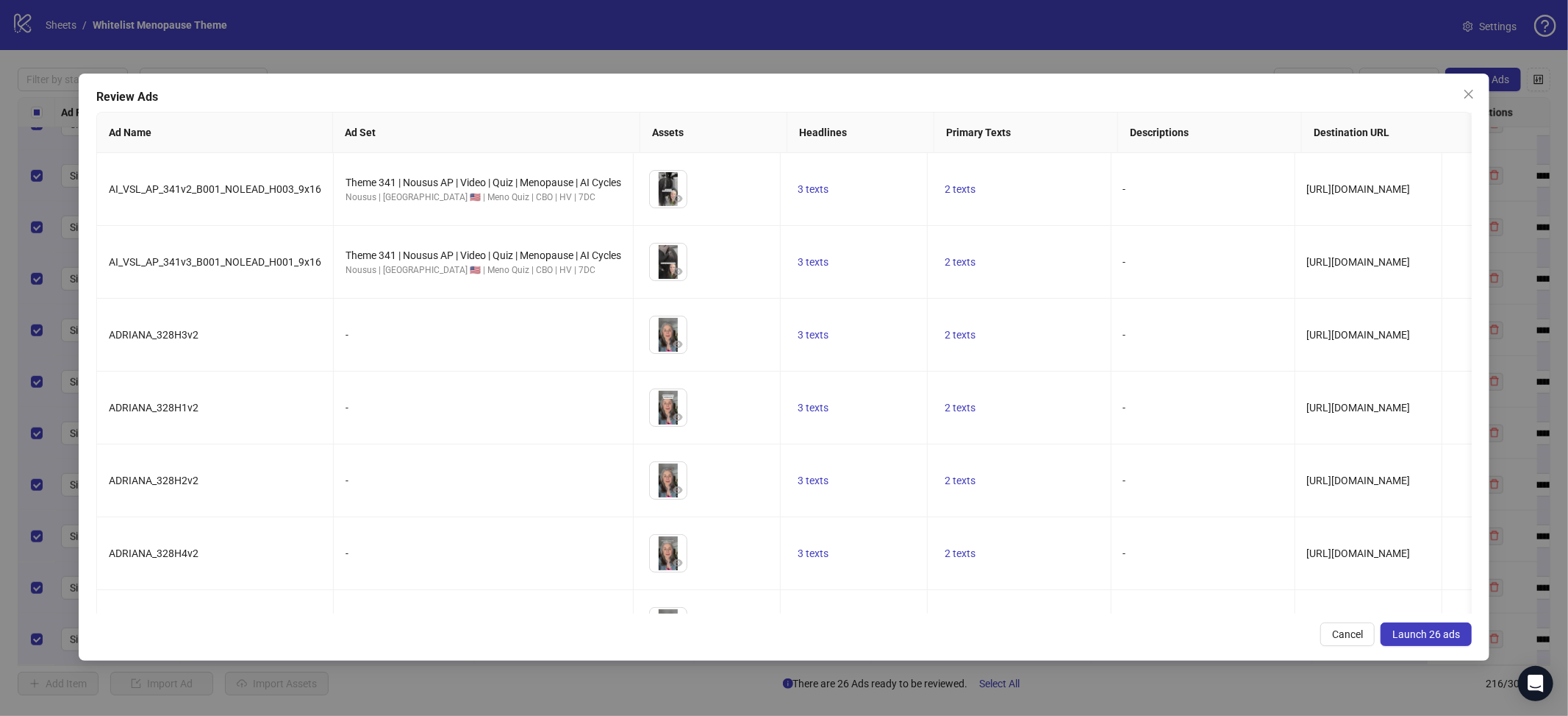
click at [1452, 633] on span "Launch 26 ads" at bounding box center [1425, 634] width 67 height 12
